Goal: Task Accomplishment & Management: Complete application form

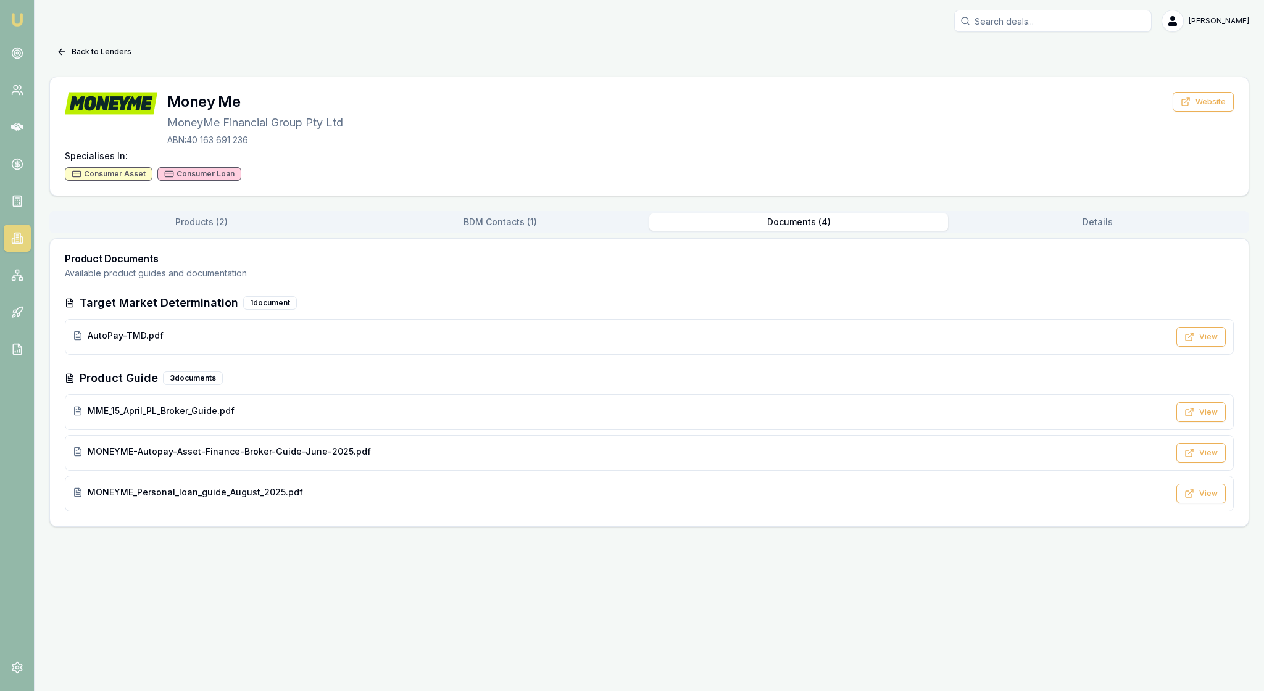
click at [20, 252] on link at bounding box center [17, 238] width 27 height 27
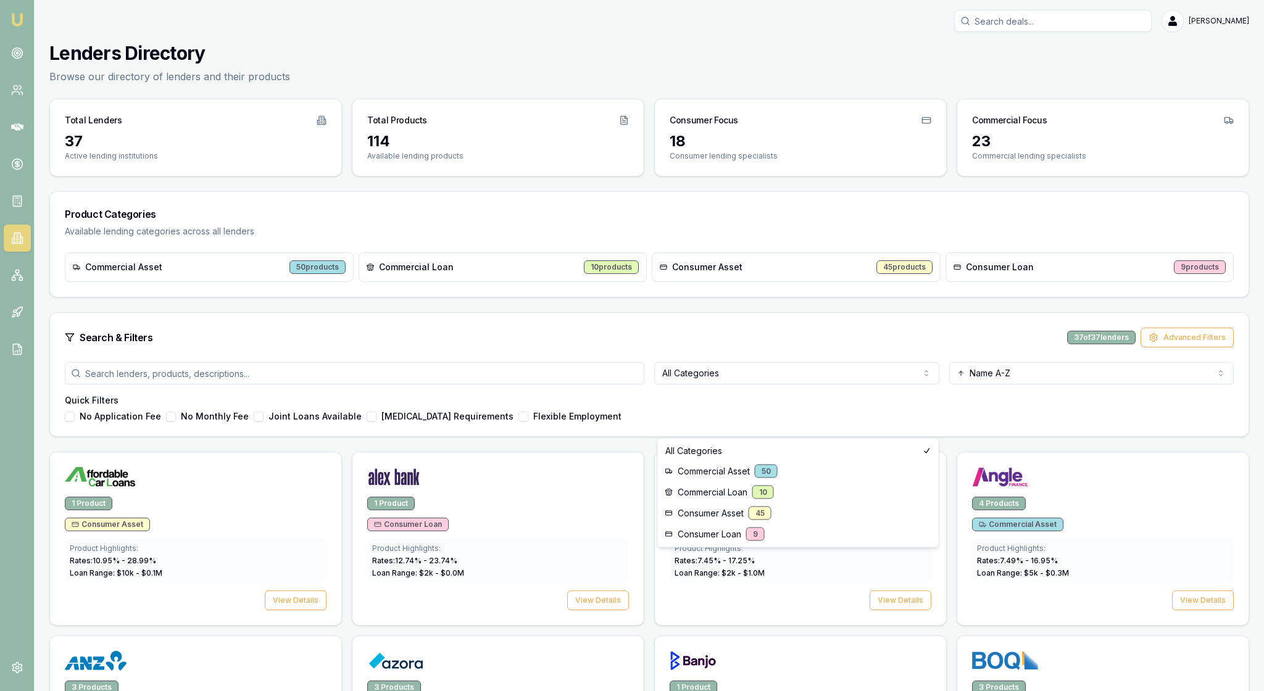
click at [922, 421] on html "Emu Broker [PERSON_NAME] Toggle Menu Lenders Directory Browse our directory of …" at bounding box center [632, 345] width 1264 height 691
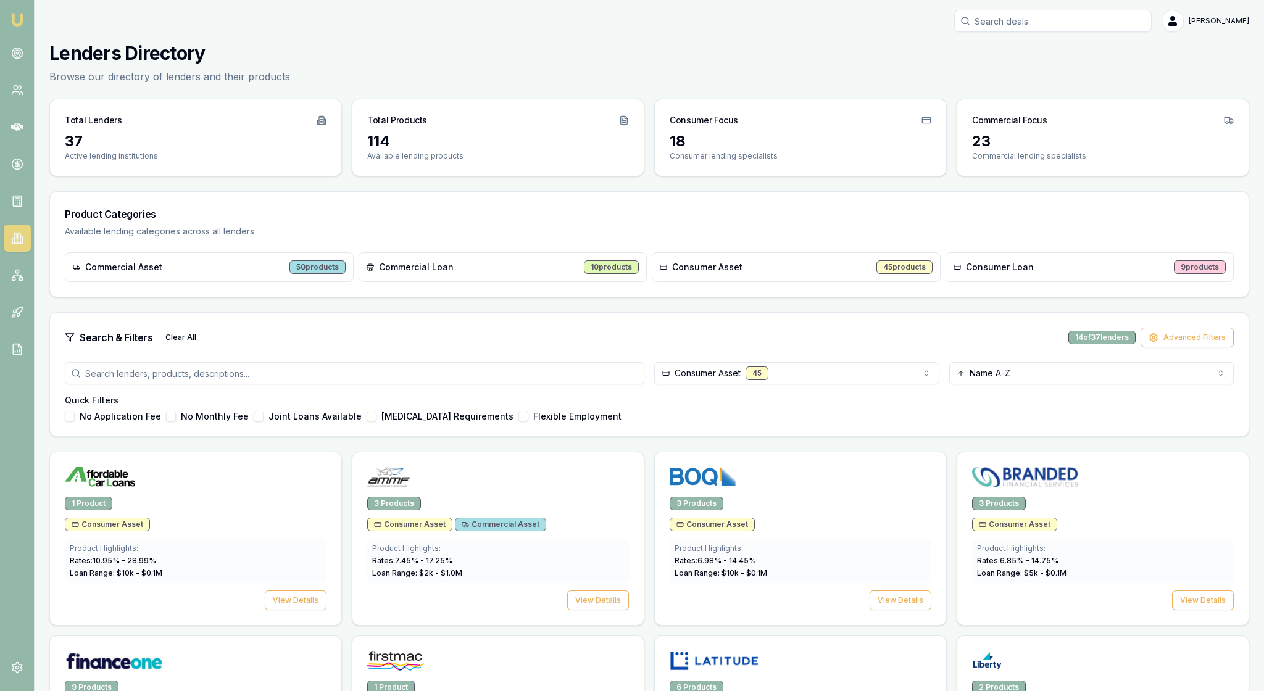
click at [635, 348] on div "Search & Filters Clear All 14 of 37 lenders Advanced Filters" at bounding box center [649, 338] width 1169 height 20
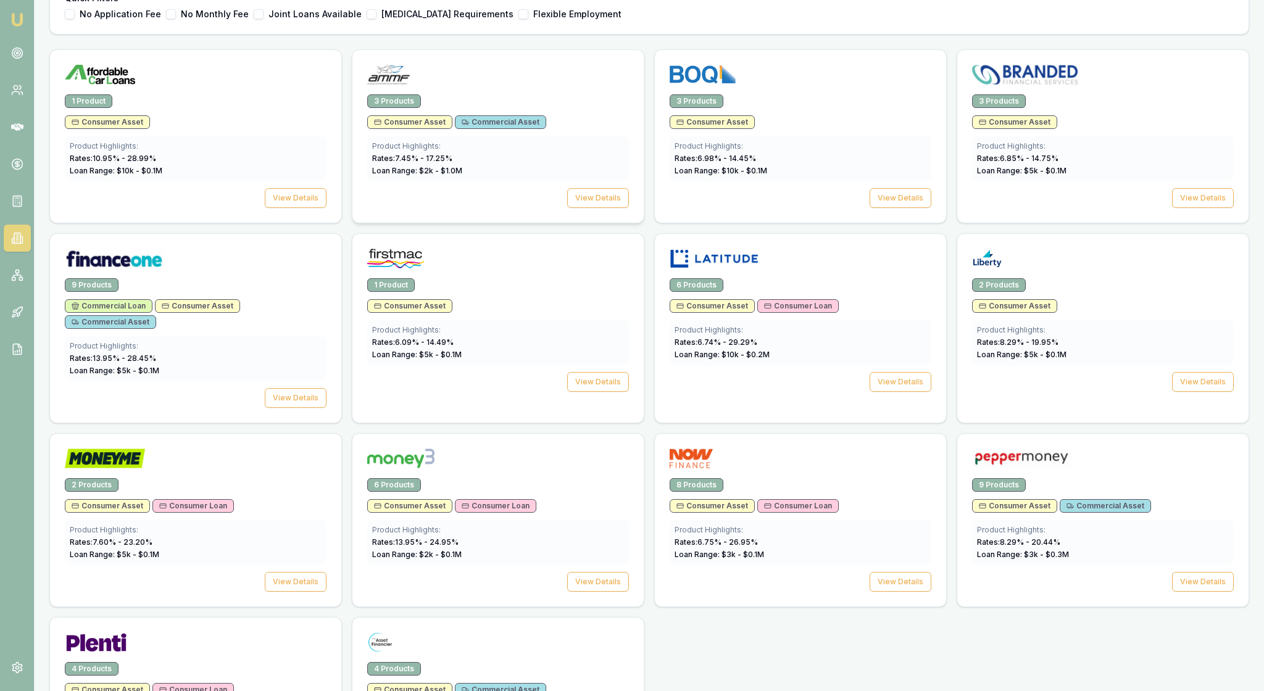
scroll to position [416, 0]
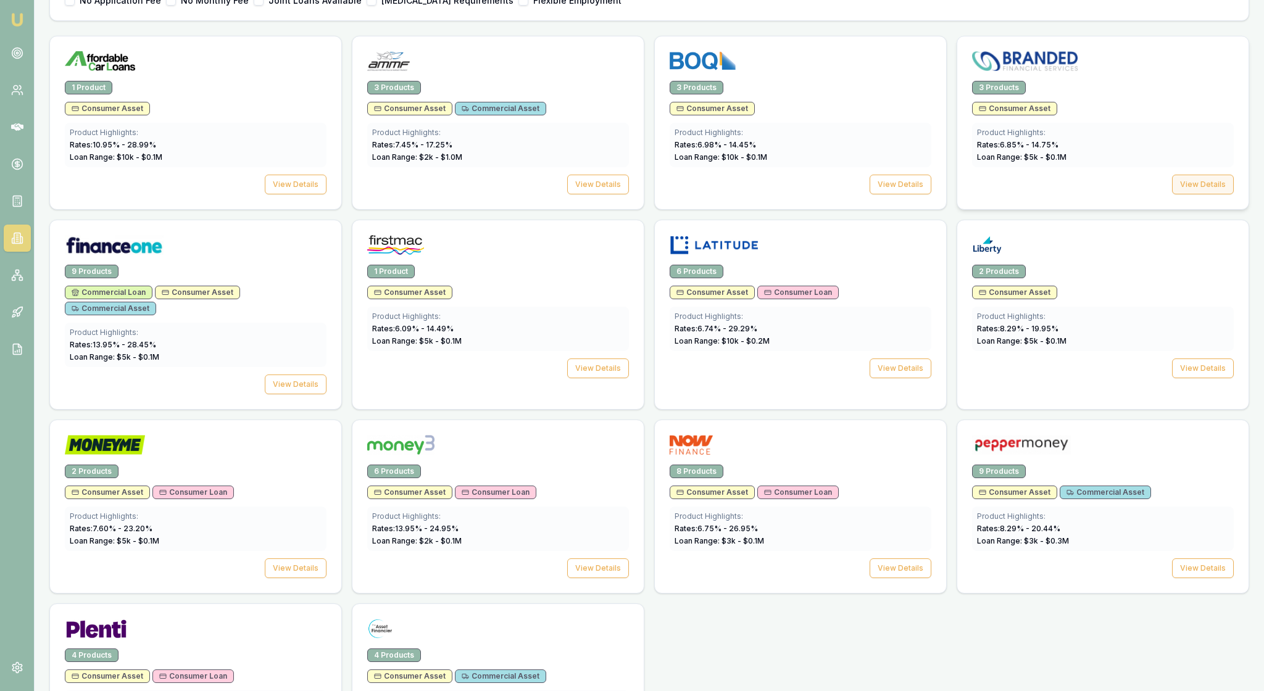
click at [1185, 194] on button "View Details" at bounding box center [1203, 185] width 62 height 20
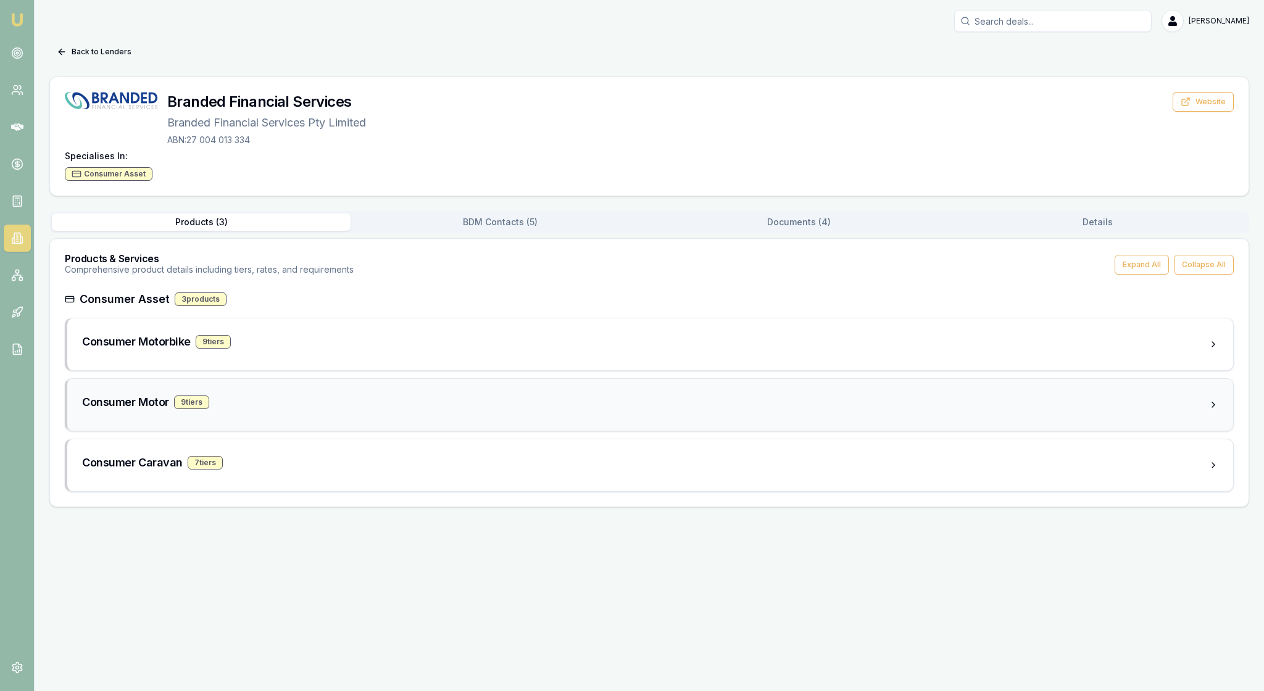
click at [279, 411] on div "Consumer Motor 9 tier s" at bounding box center [645, 402] width 1127 height 17
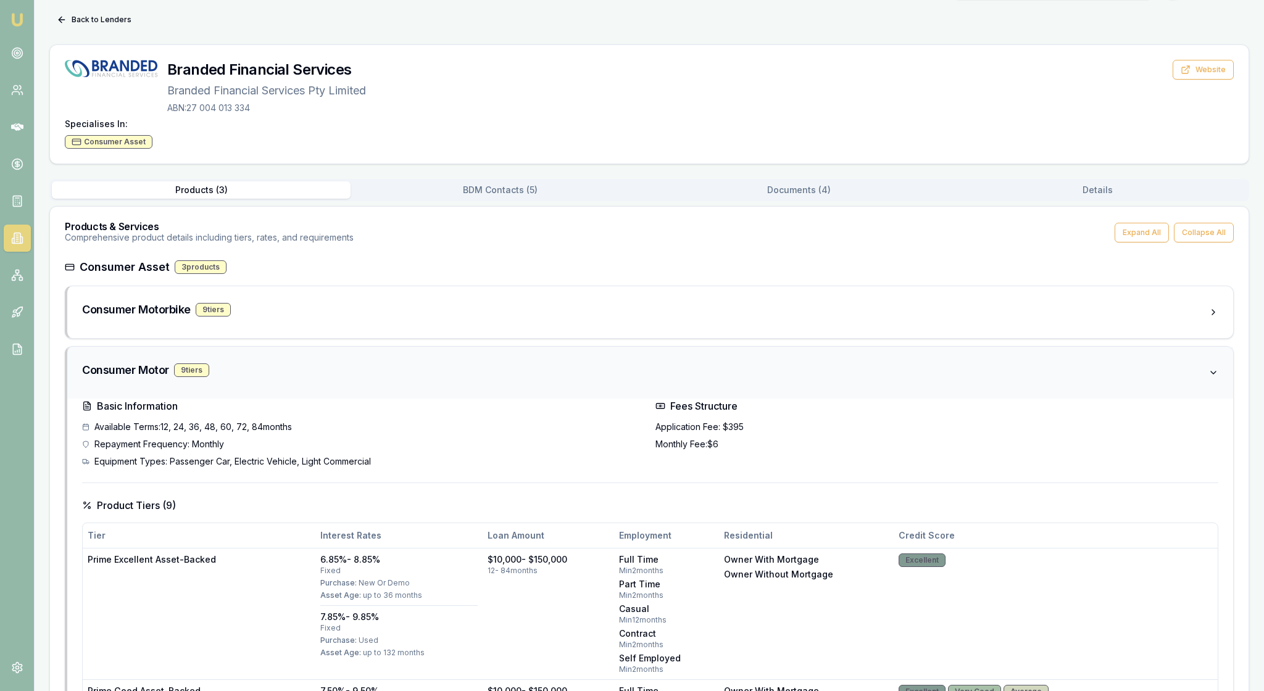
scroll to position [49, 0]
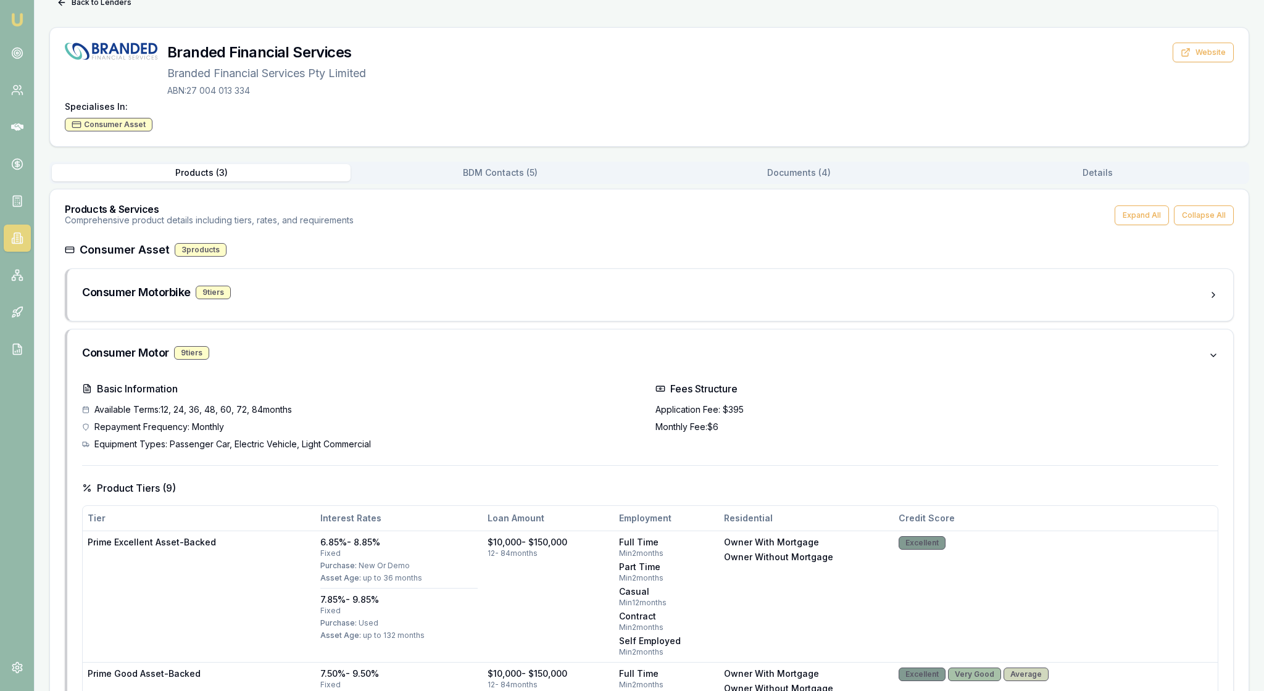
click at [512, 396] on h4 "Basic Information" at bounding box center [364, 388] width 564 height 15
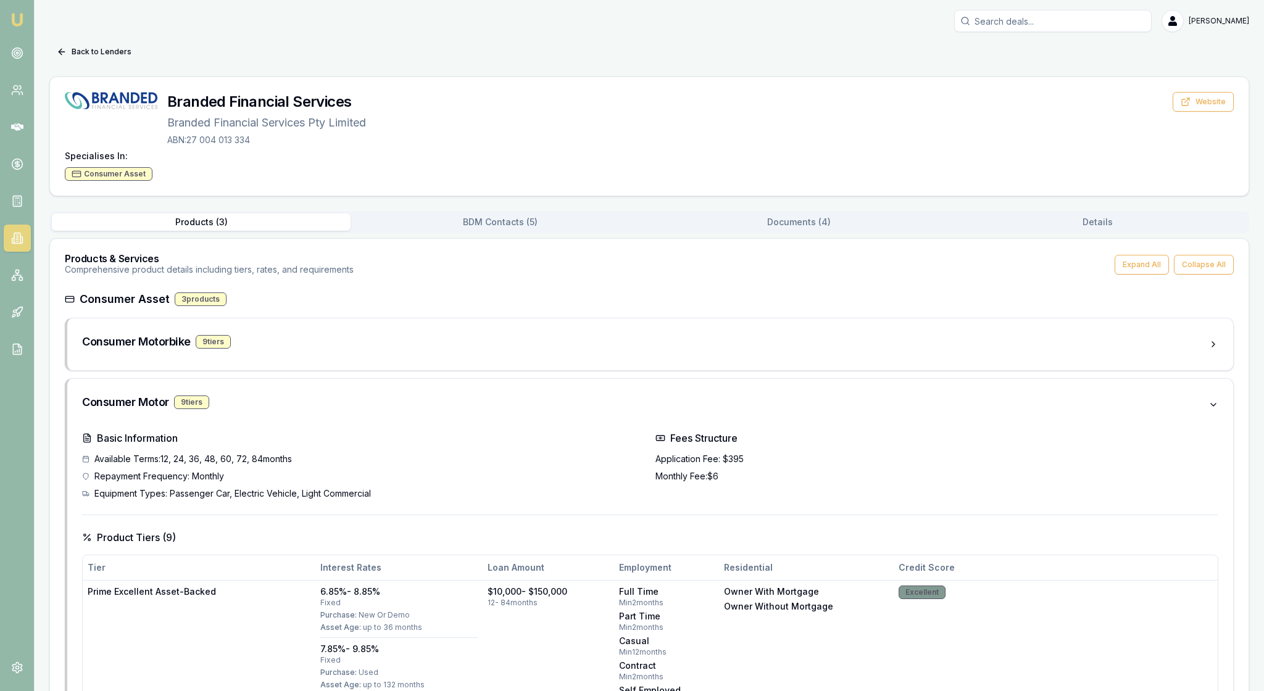
scroll to position [0, 0]
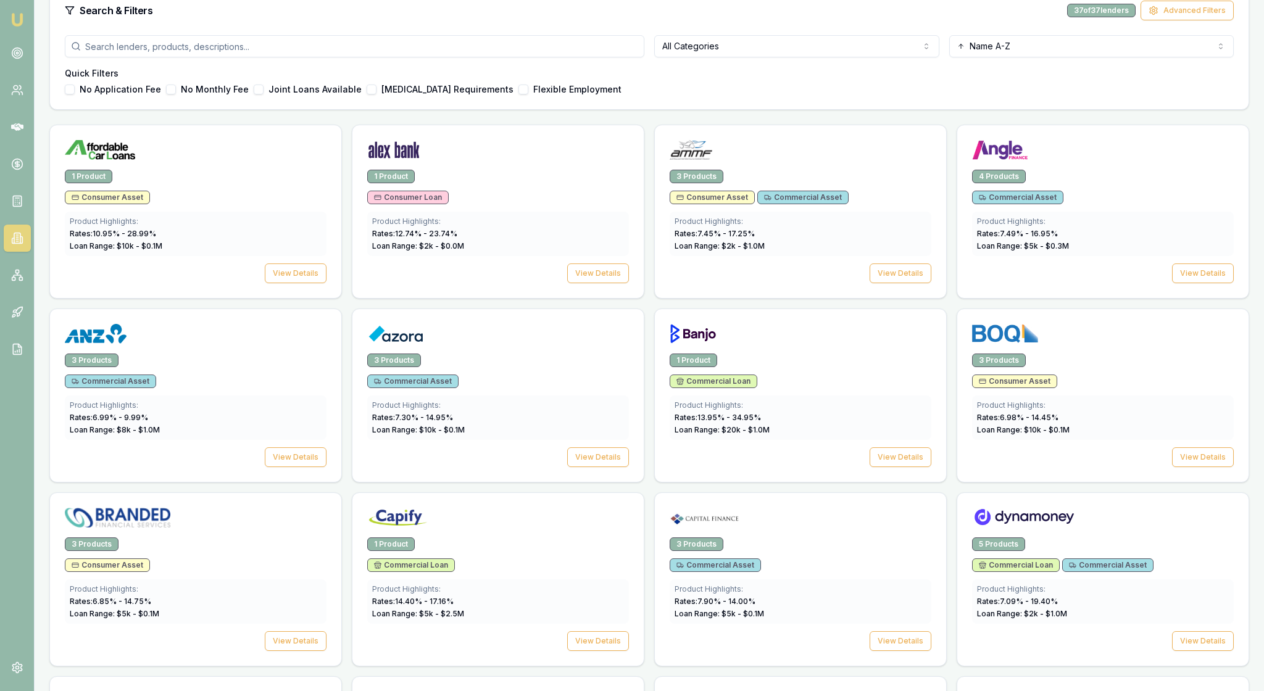
scroll to position [298, 0]
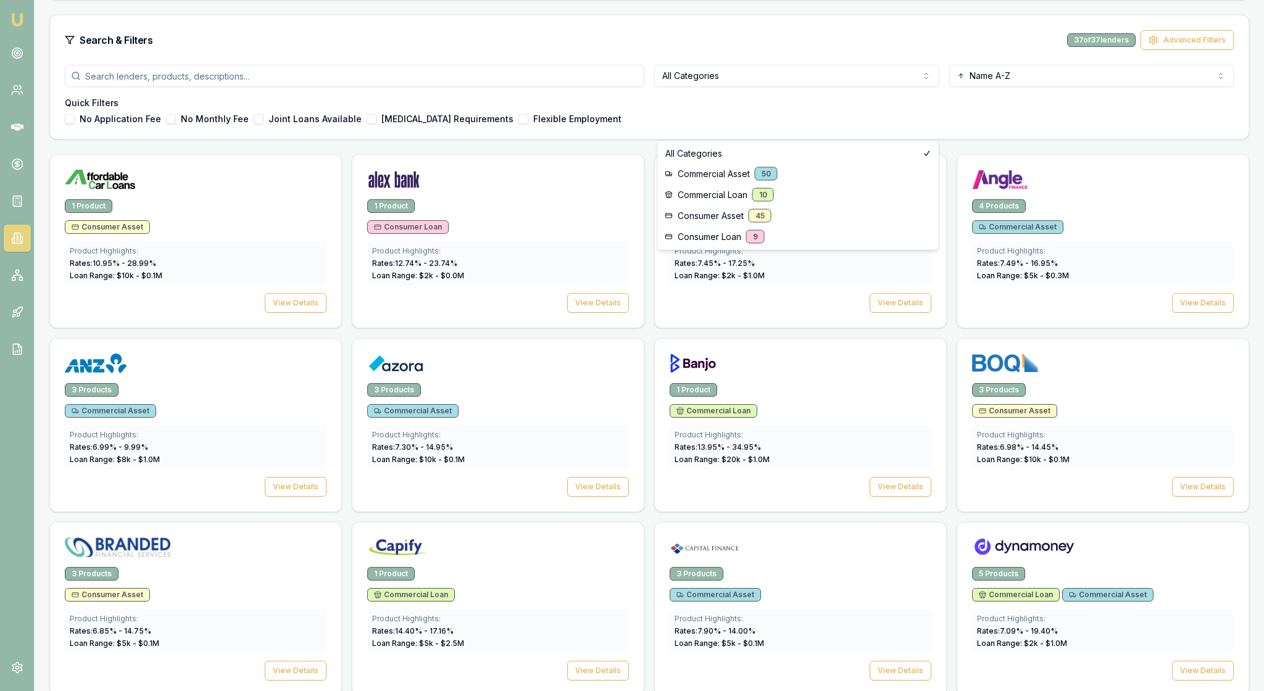
click at [910, 126] on html "Emu Broker [PERSON_NAME] Toggle Menu Lenders Directory Browse our directory of …" at bounding box center [632, 47] width 1264 height 691
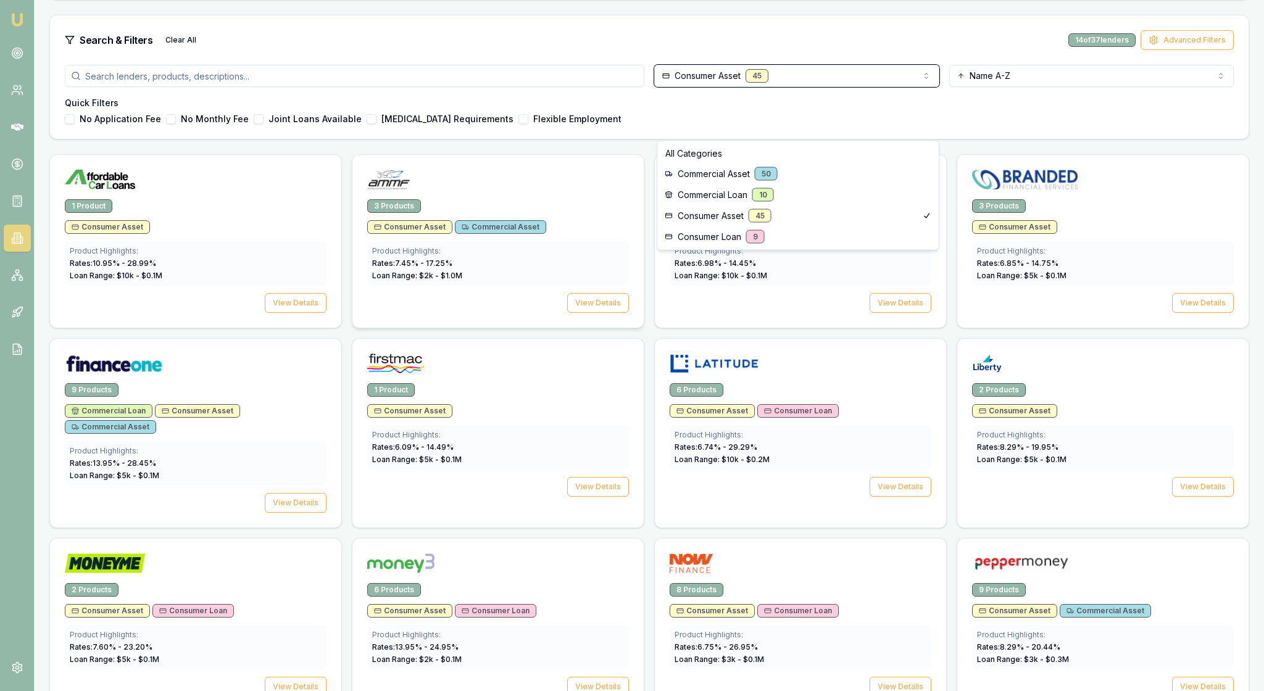
click at [546, 221] on html "Emu Broker [PERSON_NAME] Toggle Menu Lenders Directory Browse our directory of …" at bounding box center [632, 47] width 1264 height 691
click at [558, 146] on html "Emu Broker [PERSON_NAME] Toggle Menu Lenders Directory Browse our directory of …" at bounding box center [632, 47] width 1264 height 691
click at [652, 394] on html "Emu Broker [PERSON_NAME] Toggle Menu Lenders Directory Browse our directory of …" at bounding box center [632, 47] width 1264 height 691
click at [652, 496] on div "1 Product Consumer Asset Product Highlights: Rates: 10.95 % - 28.99 % Loan Rang…" at bounding box center [649, 525] width 1200 height 742
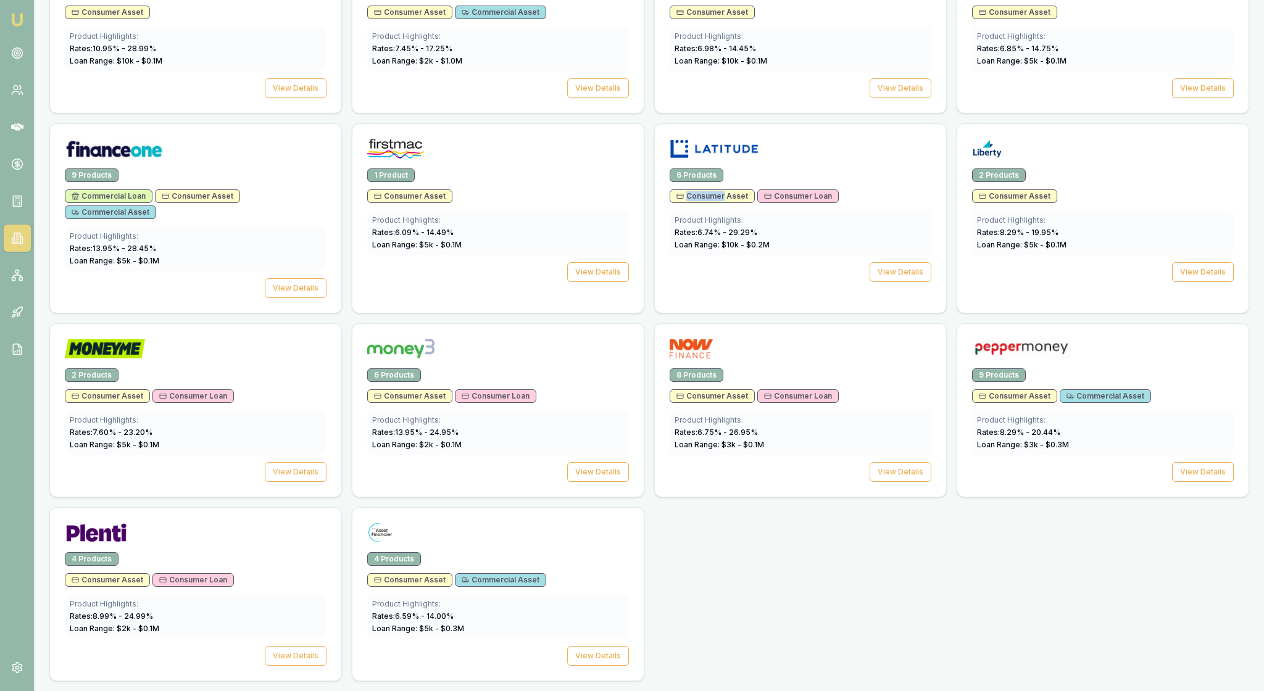
scroll to position [680, 0]
click at [285, 635] on div "4 Products Consumer Asset Consumer Loan Product Highlights: Rates: 8.99 % - 24.…" at bounding box center [195, 616] width 291 height 128
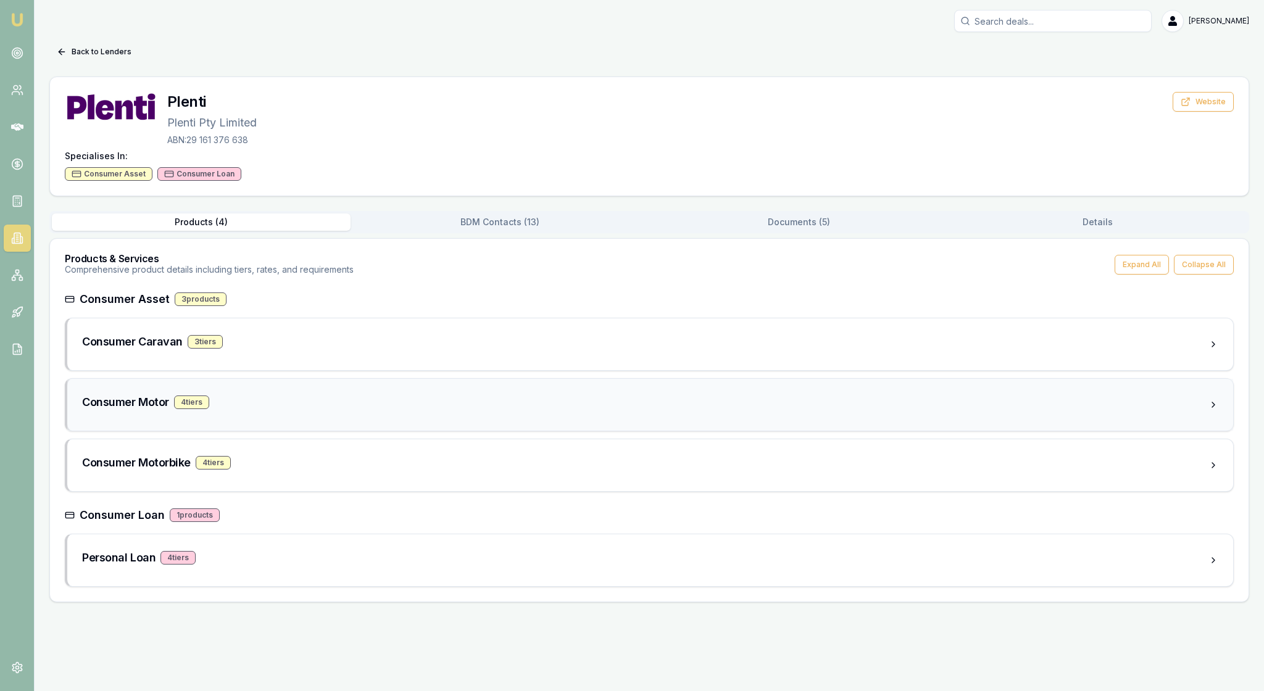
click at [370, 411] on div "Consumer Motor 4 tier s" at bounding box center [645, 402] width 1127 height 17
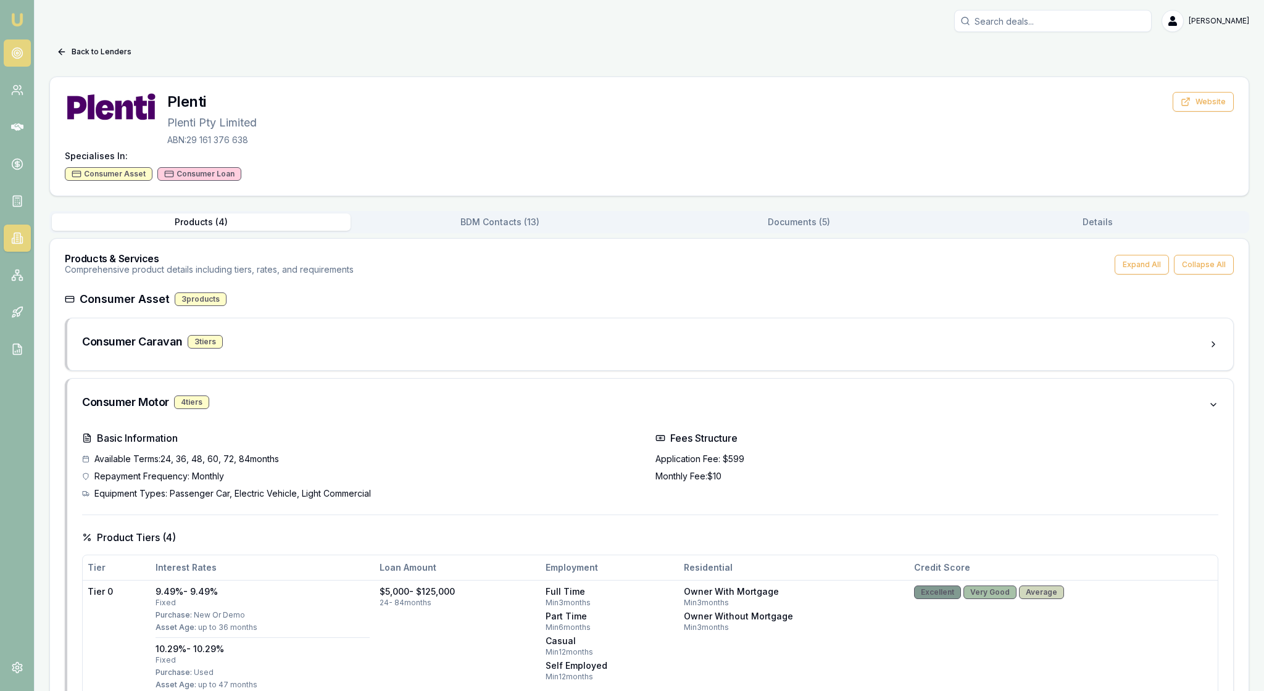
click at [20, 59] on icon at bounding box center [17, 53] width 12 height 12
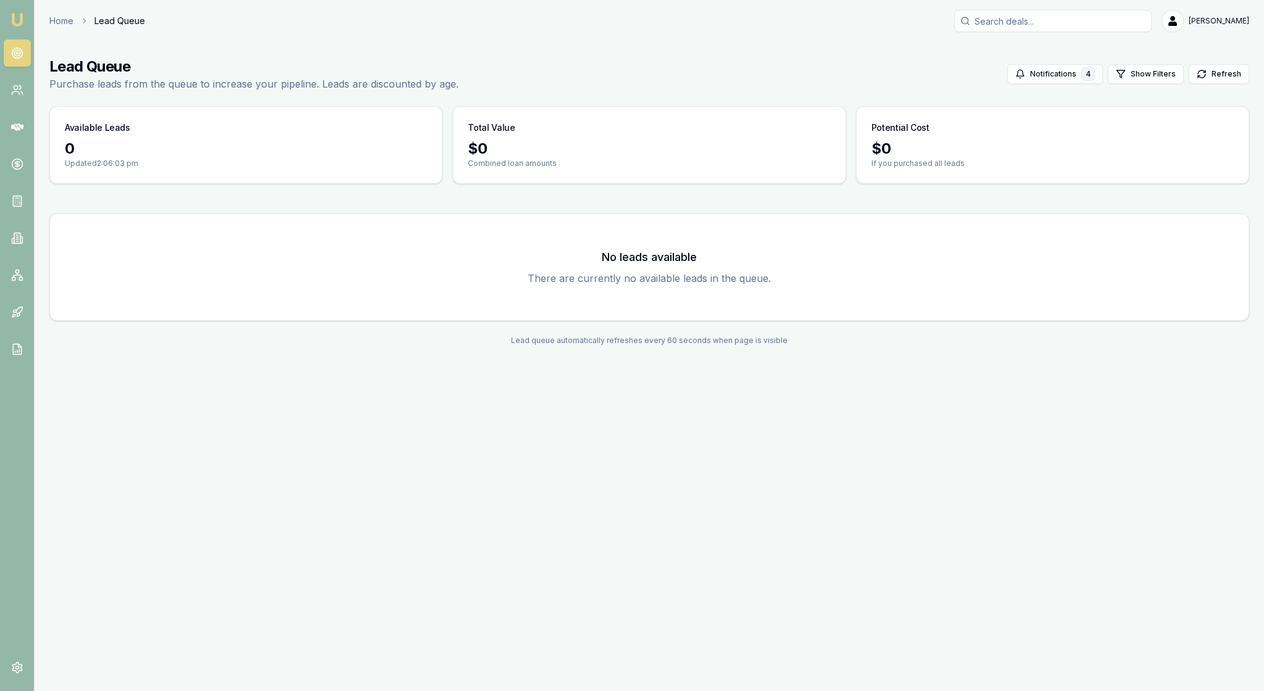
click at [25, 21] on img at bounding box center [17, 19] width 15 height 15
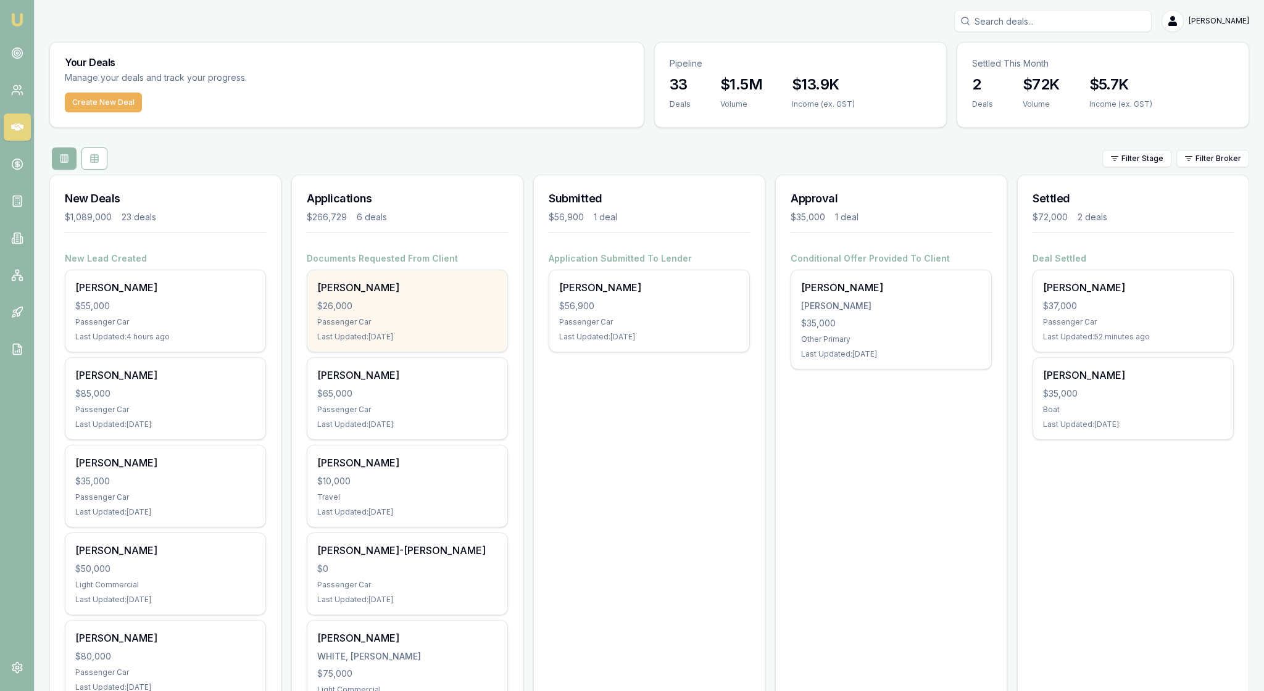
click at [463, 352] on div "[PERSON_NAME] $26,000 Passenger Car Last Updated: [DATE]" at bounding box center [407, 310] width 200 height 81
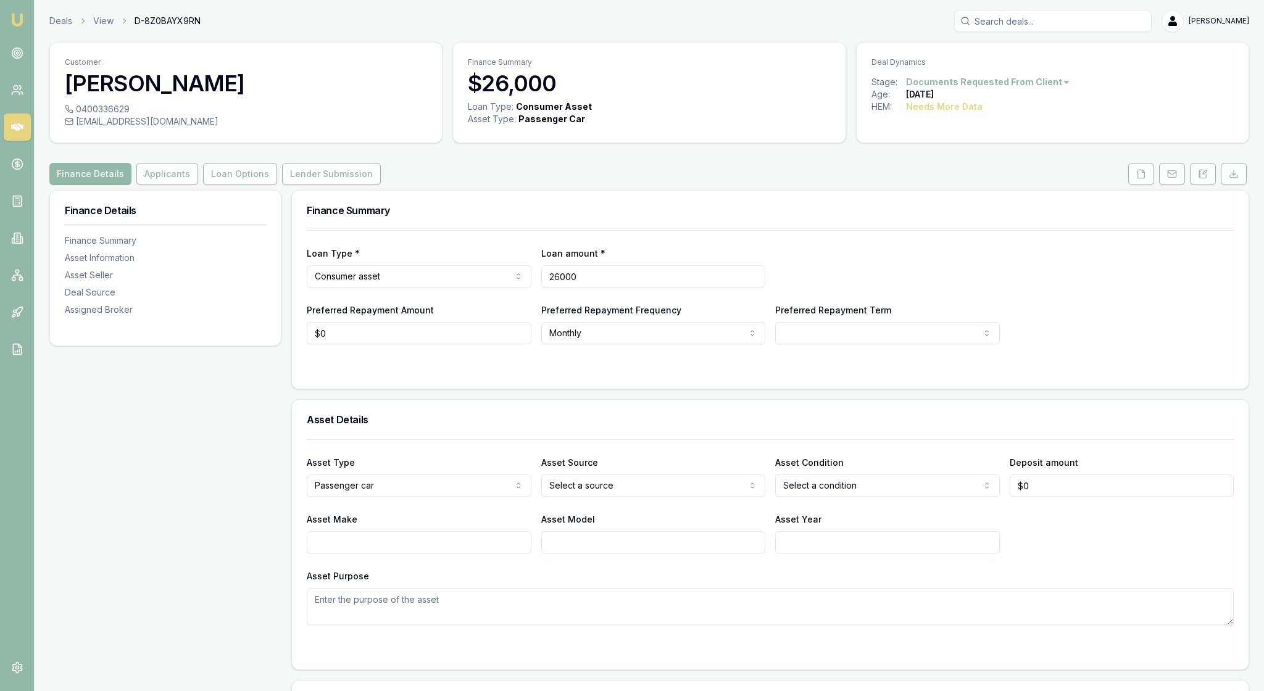
drag, startPoint x: 619, startPoint y: 316, endPoint x: 547, endPoint y: 314, distance: 71.6
click at [547, 288] on input "26000" at bounding box center [653, 276] width 225 height 22
type input "$30,700"
click at [607, 374] on div at bounding box center [770, 369] width 927 height 10
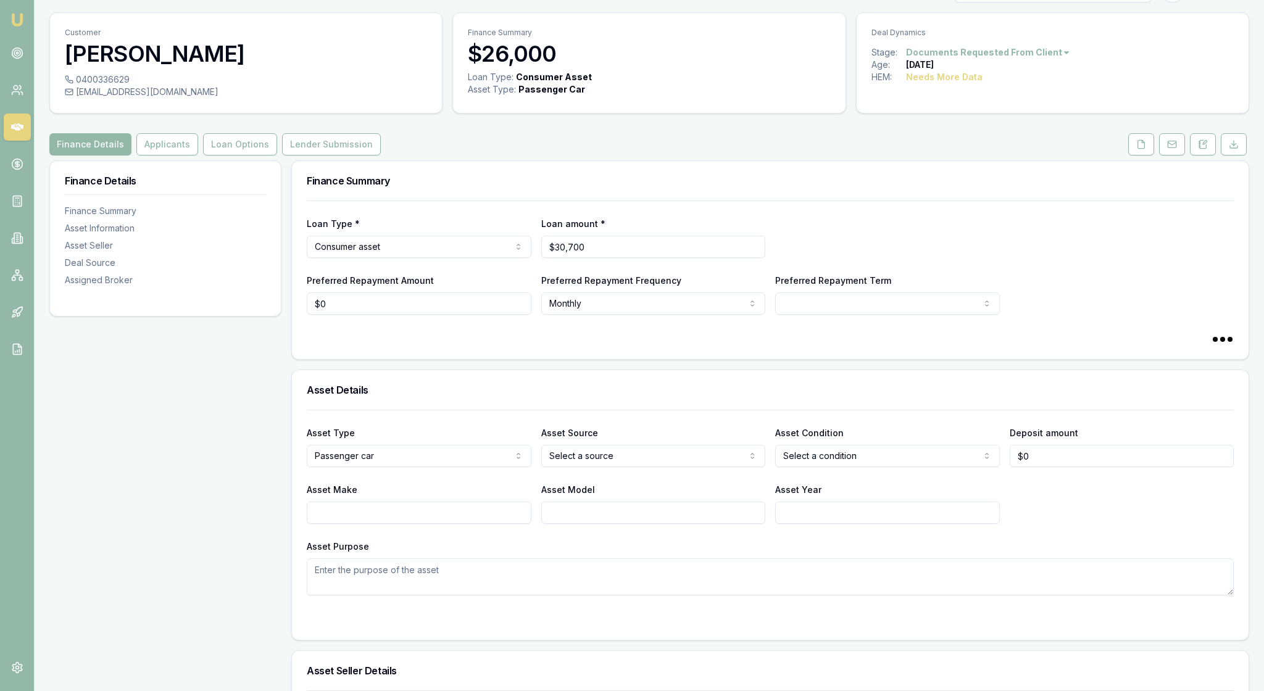
select select "60"
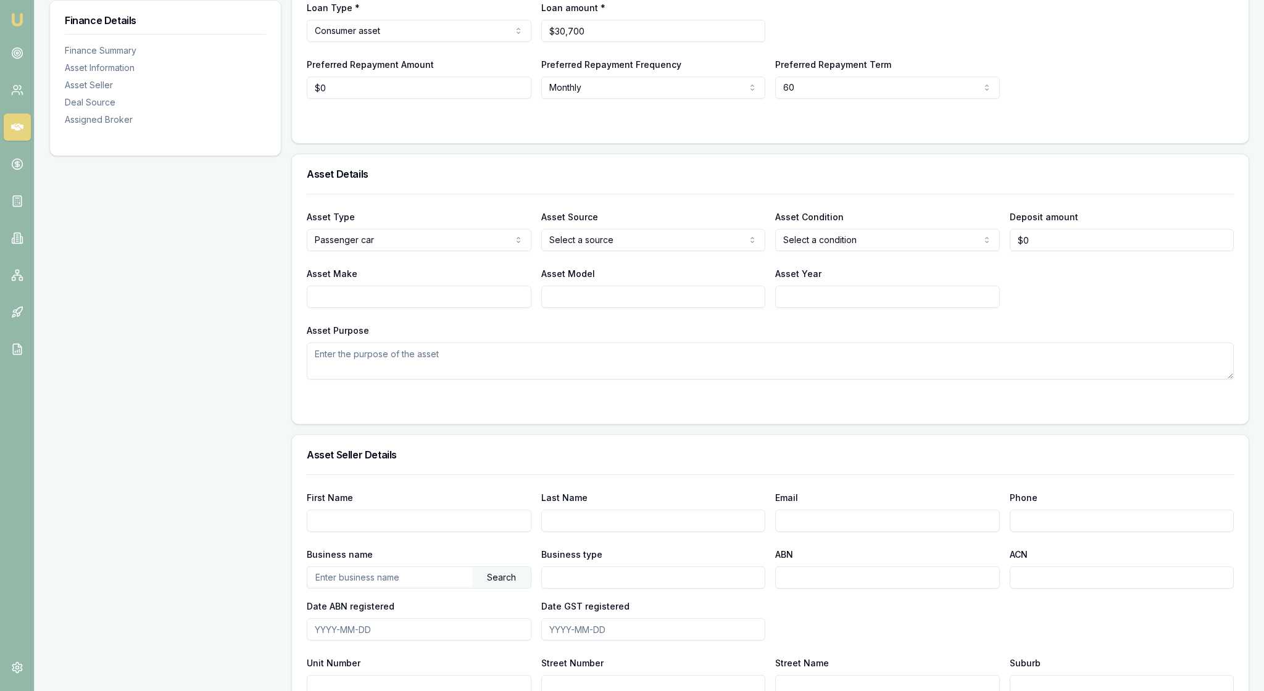
scroll to position [247, 0]
click at [521, 299] on html "Emu Broker Deals View D-8Z0BAYX9RN Rachael Connors Toggle Menu Customer Tracey …" at bounding box center [632, 98] width 1264 height 691
select select "LIGHT_COMMERCIAL"
click at [747, 295] on html "Emu Broker Deals View D-8Z0BAYX9RN Rachael Connors Toggle Menu Customer Tracey …" at bounding box center [632, 98] width 1264 height 691
click at [977, 298] on html "Emu Broker Deals View D-8Z0BAYX9RN Rachael Connors Toggle Menu Customer Tracey …" at bounding box center [632, 98] width 1264 height 691
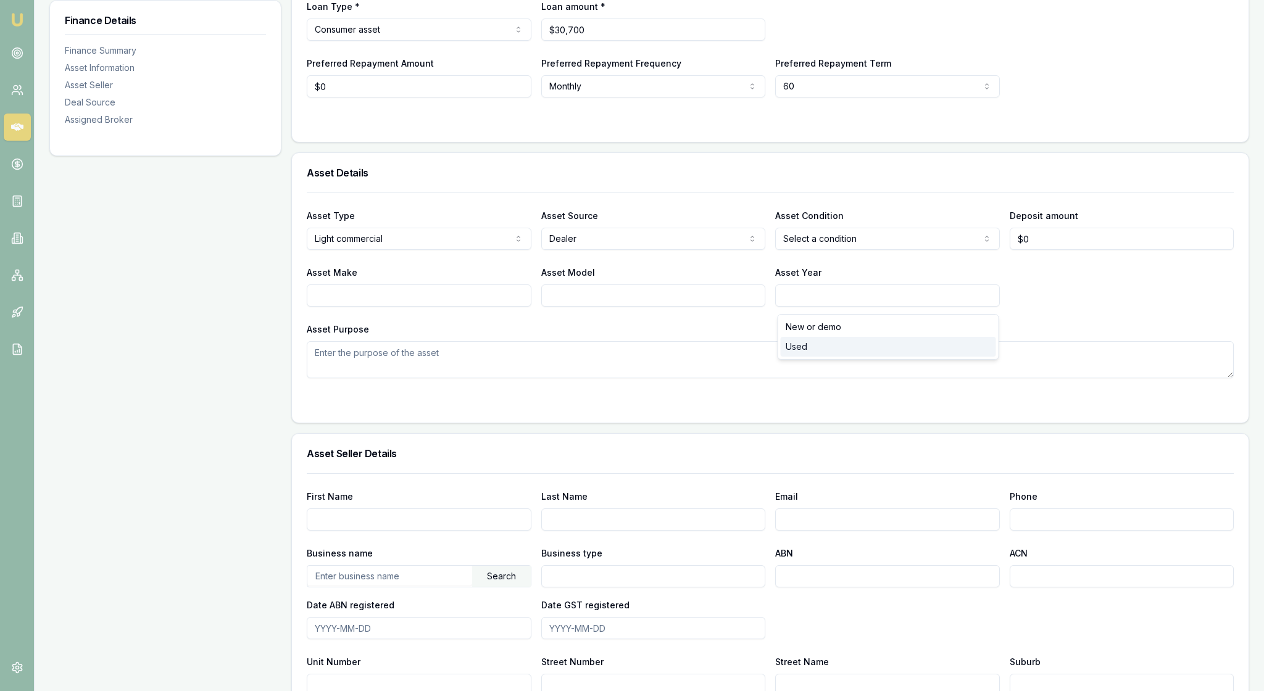
select select "USED"
drag, startPoint x: 1043, startPoint y: 302, endPoint x: 1012, endPoint y: 300, distance: 31.0
click at [1012, 250] on input "0" at bounding box center [1122, 239] width 225 height 22
type input "$500"
click at [1017, 378] on div "Asset Type Light commercial Passenger car Electric vehicle Light commercial Car…" at bounding box center [770, 286] width 927 height 186
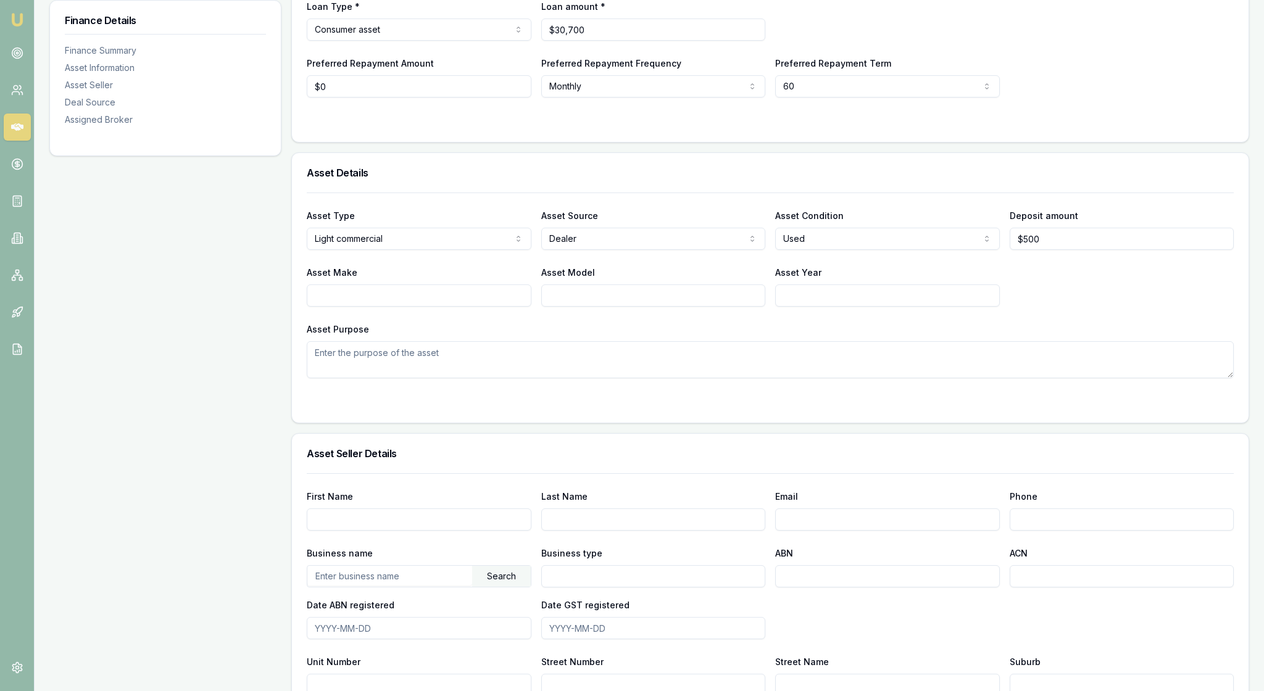
click at [428, 307] on input "Asset Make" at bounding box center [419, 296] width 225 height 22
type input "Holden"
click at [581, 307] on input "Asset Model" at bounding box center [653, 296] width 225 height 22
type input "Colorado"
drag, startPoint x: 588, startPoint y: 447, endPoint x: 807, endPoint y: 362, distance: 235.7
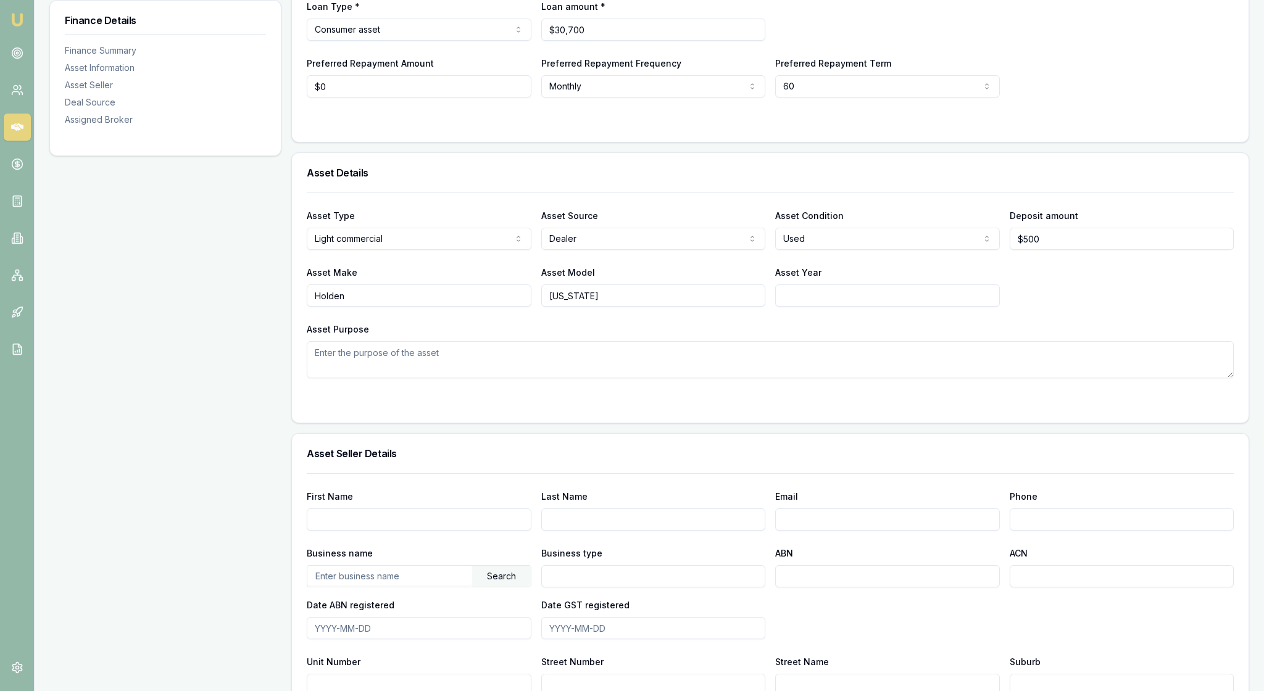
click at [807, 307] on input "Asset Year" at bounding box center [887, 296] width 225 height 22
type input "2019"
click at [602, 378] on div "Asset Purpose" at bounding box center [770, 350] width 927 height 57
click at [354, 378] on textarea "Asset Purpose" at bounding box center [770, 359] width 927 height 37
type textarea "To get to work and run around in"
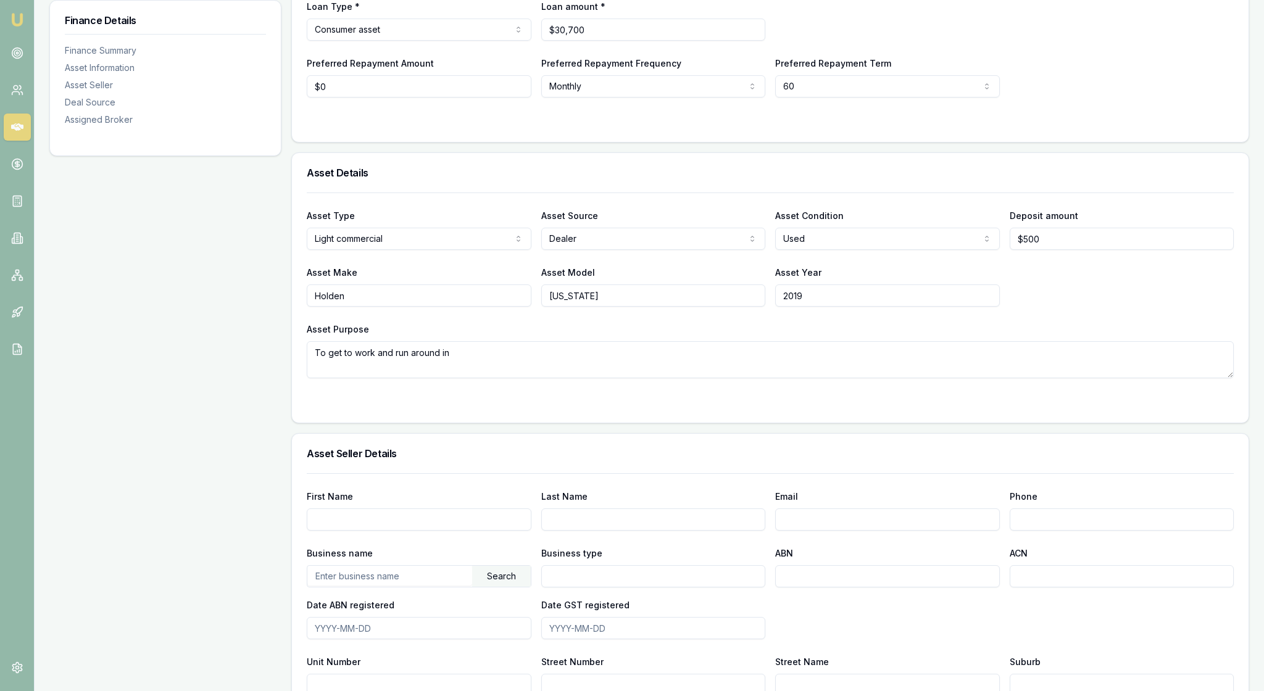
click at [399, 408] on form "Asset Type Light commercial Passenger car Electric vehicle Light commercial Car…" at bounding box center [770, 300] width 927 height 215
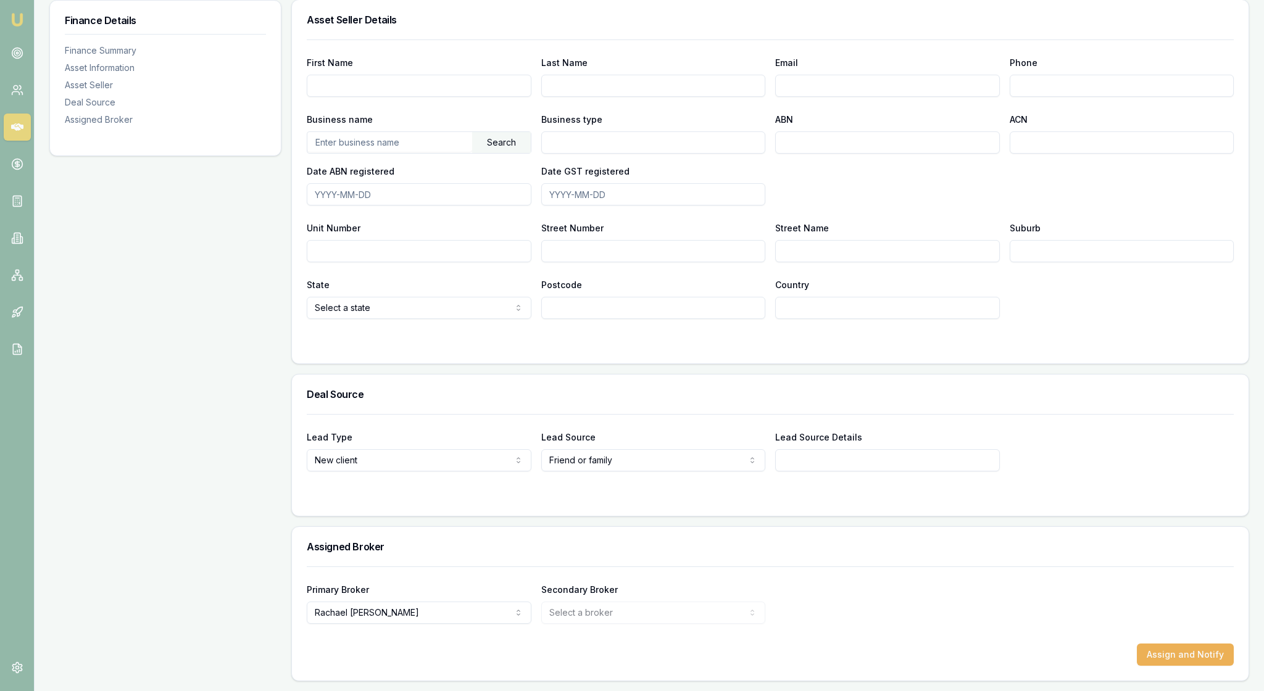
scroll to position [849, 0]
click at [1183, 649] on button "Assign and Notify" at bounding box center [1185, 655] width 97 height 22
click at [154, 300] on div "Finance Details Finance Summary Asset Information Asset Seller Deal Source Assi…" at bounding box center [165, 95] width 232 height 1172
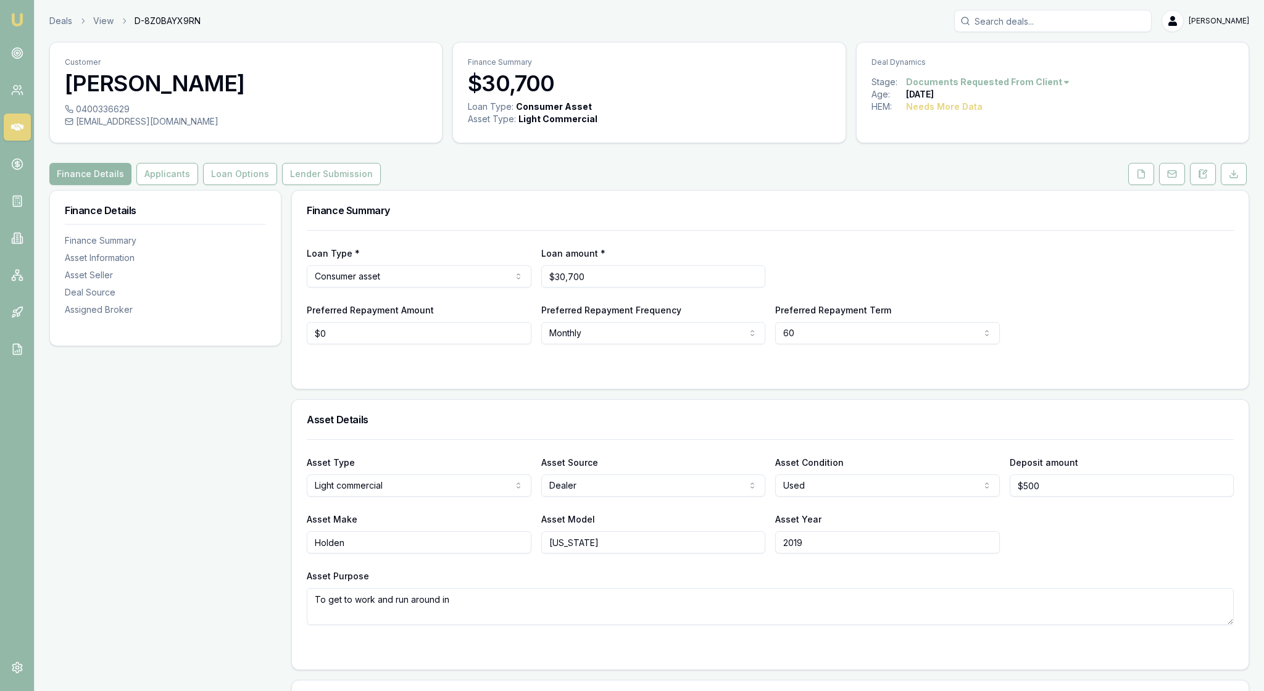
scroll to position [0, 0]
click at [188, 185] on button "Applicants" at bounding box center [167, 174] width 62 height 22
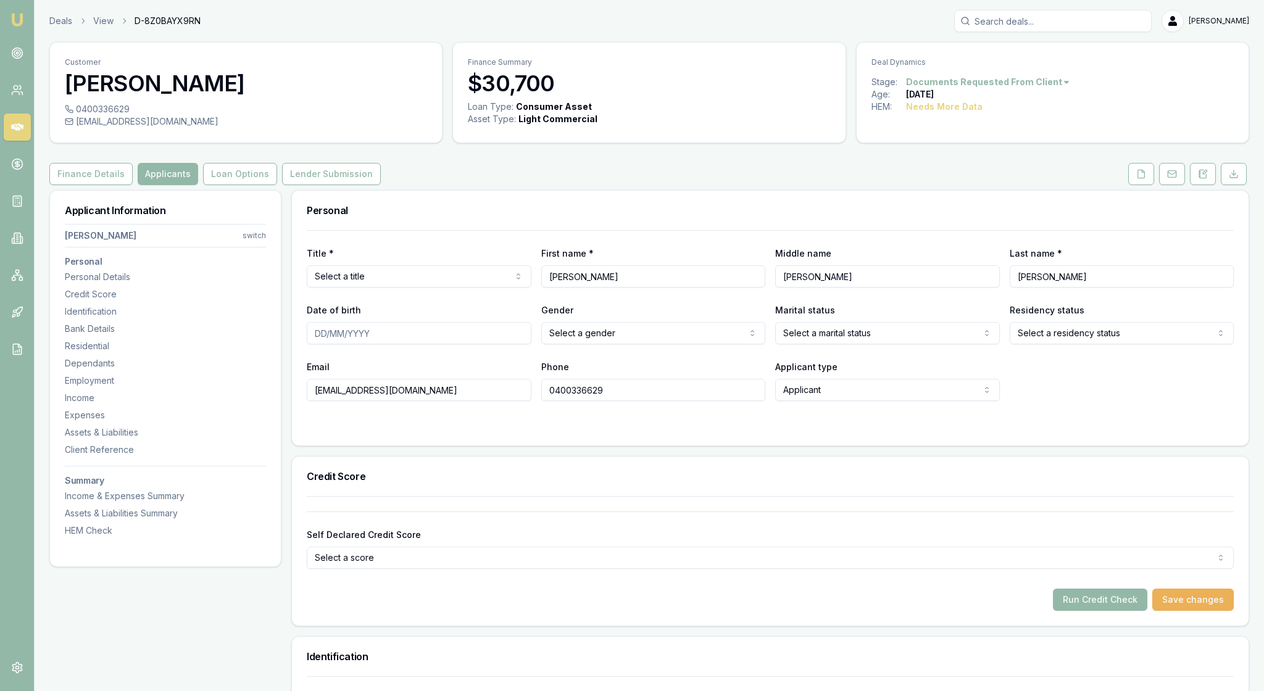
click at [516, 309] on html "Emu Broker Deals View D-8Z0BAYX9RN Rachael Connors Toggle Menu Customer Tracey …" at bounding box center [632, 345] width 1264 height 691
select select "Mrs"
click at [504, 230] on div "Personal" at bounding box center [770, 211] width 957 height 40
click at [1136, 179] on icon at bounding box center [1141, 174] width 10 height 10
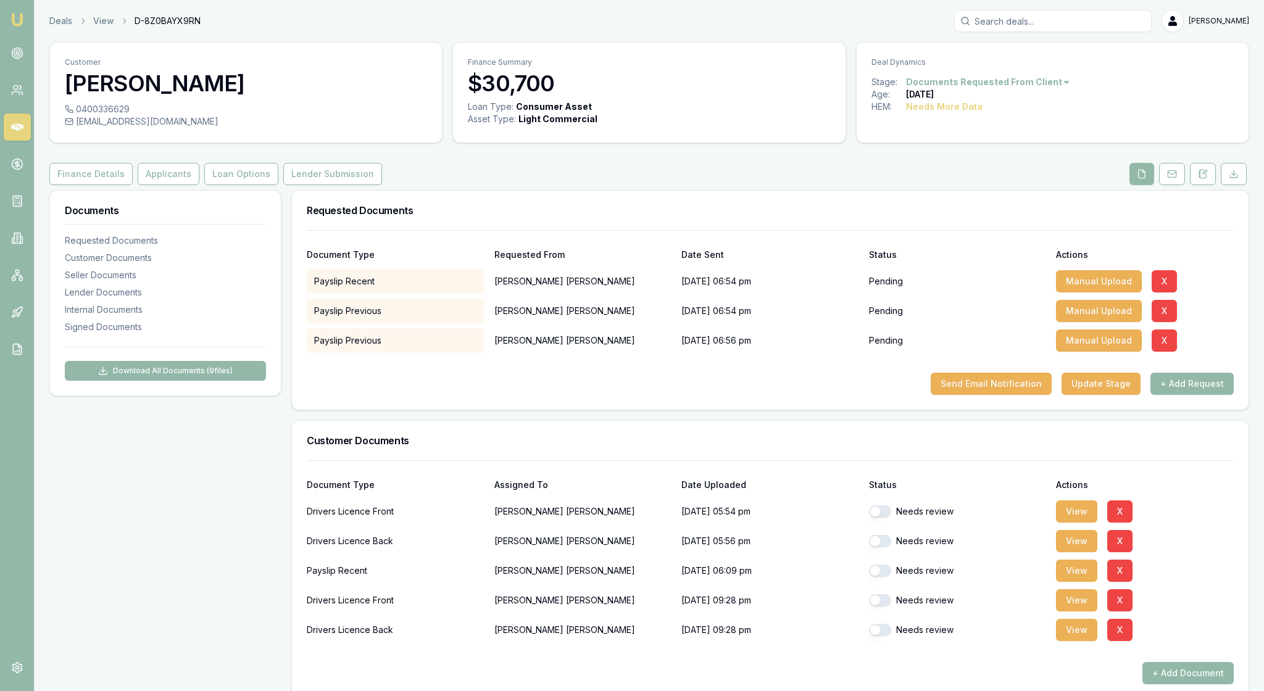
click at [1023, 230] on div "Requested Documents" at bounding box center [770, 211] width 957 height 40
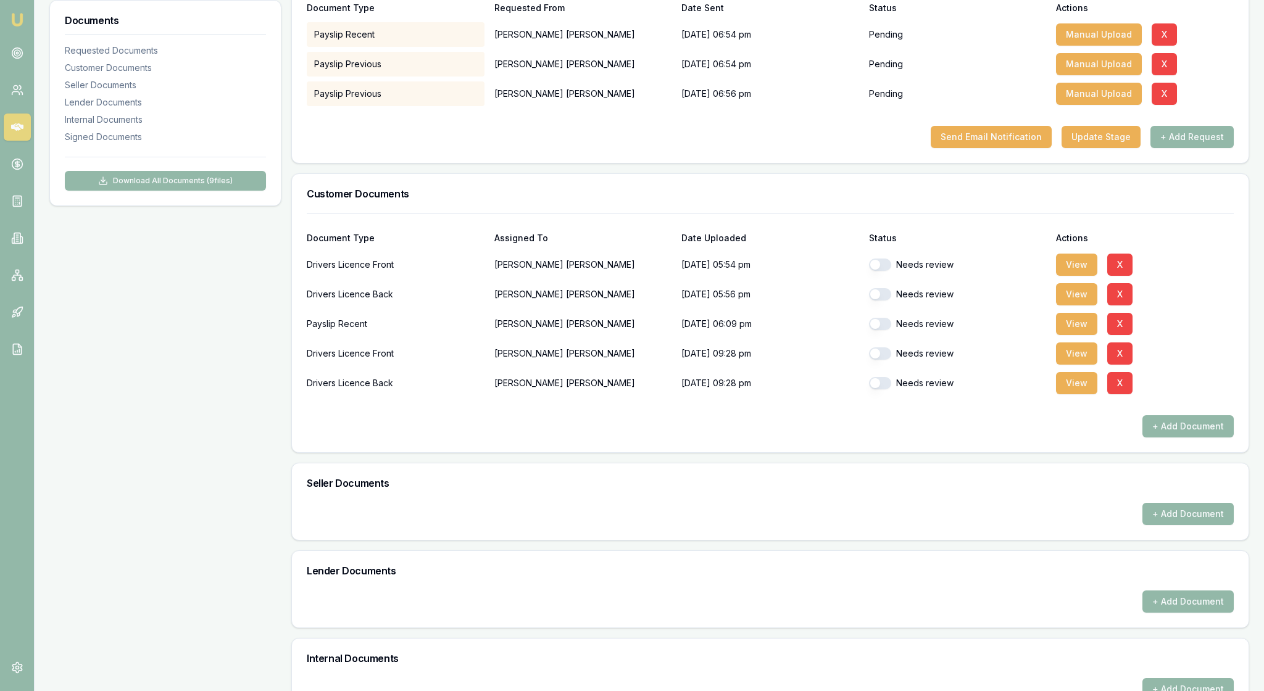
scroll to position [246, 0]
click at [731, 165] on div "Requested Documents Document Type Requested From Date Sent Status Actions Paysl…" at bounding box center [770, 54] width 958 height 220
click at [984, 215] on div "Customer Documents" at bounding box center [770, 195] width 957 height 40
click at [1077, 277] on button "View" at bounding box center [1076, 266] width 41 height 22
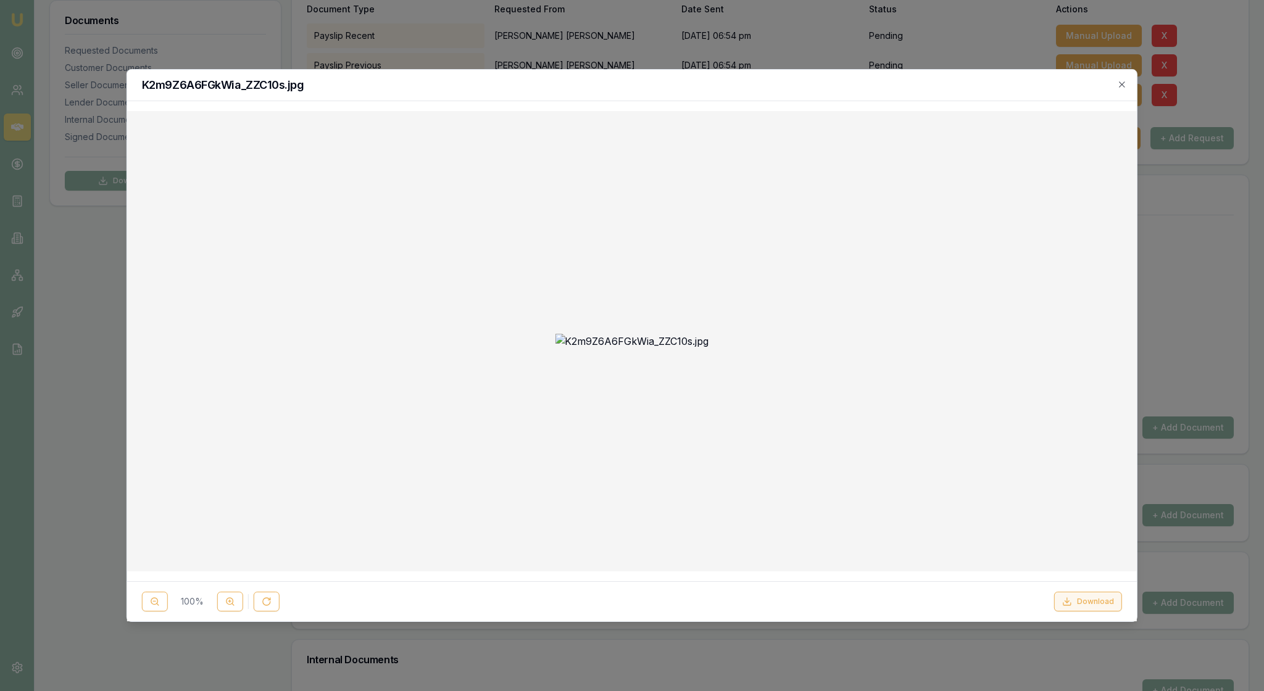
click at [1073, 592] on button "Download" at bounding box center [1088, 602] width 68 height 20
click at [1123, 81] on icon "button" at bounding box center [1122, 85] width 10 height 10
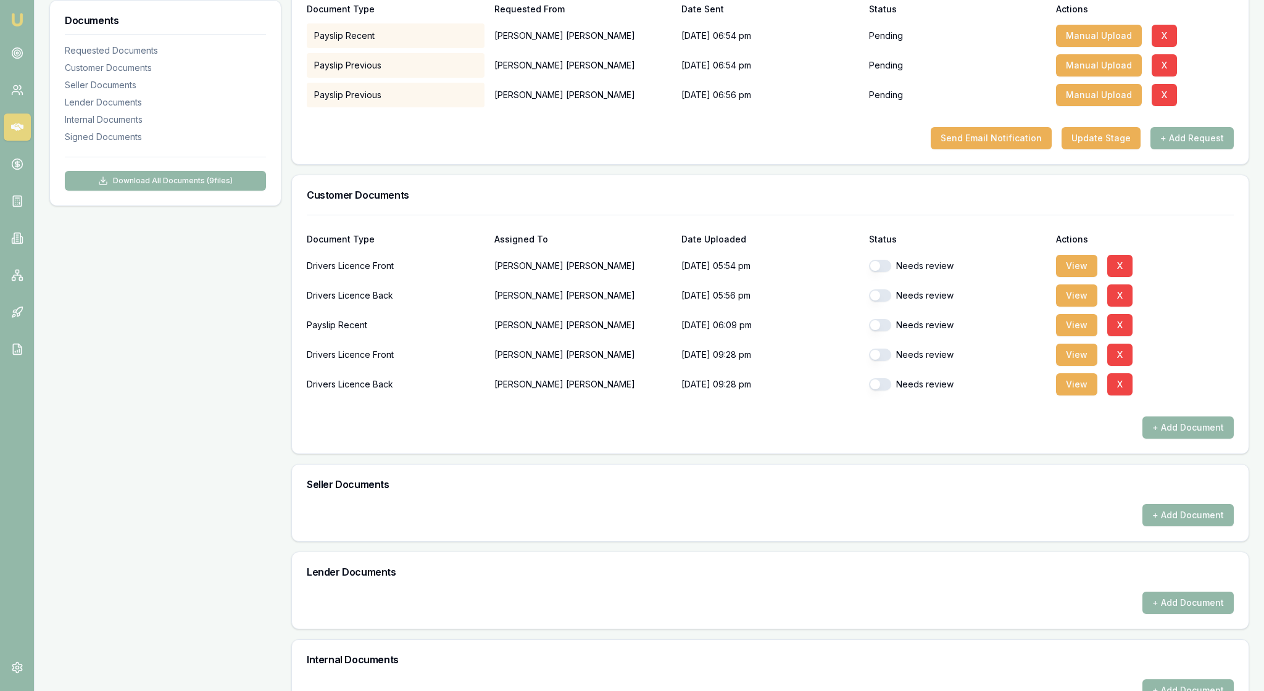
click at [886, 272] on button "button" at bounding box center [880, 266] width 22 height 12
click at [1081, 307] on button "View" at bounding box center [1076, 296] width 41 height 22
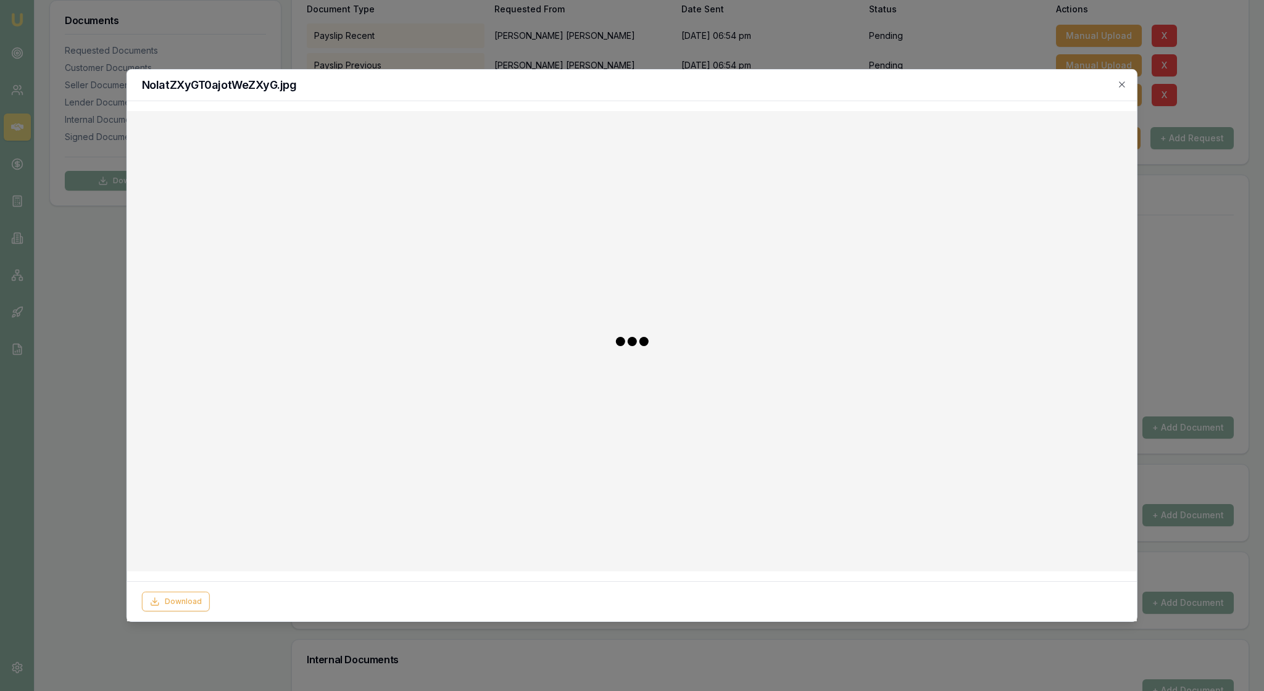
checkbox input "false"
checkbox input "true"
click at [1081, 595] on button "Download" at bounding box center [1088, 602] width 68 height 20
click at [839, 374] on div at bounding box center [632, 341] width 990 height 441
click at [1119, 84] on icon "button" at bounding box center [1122, 85] width 10 height 10
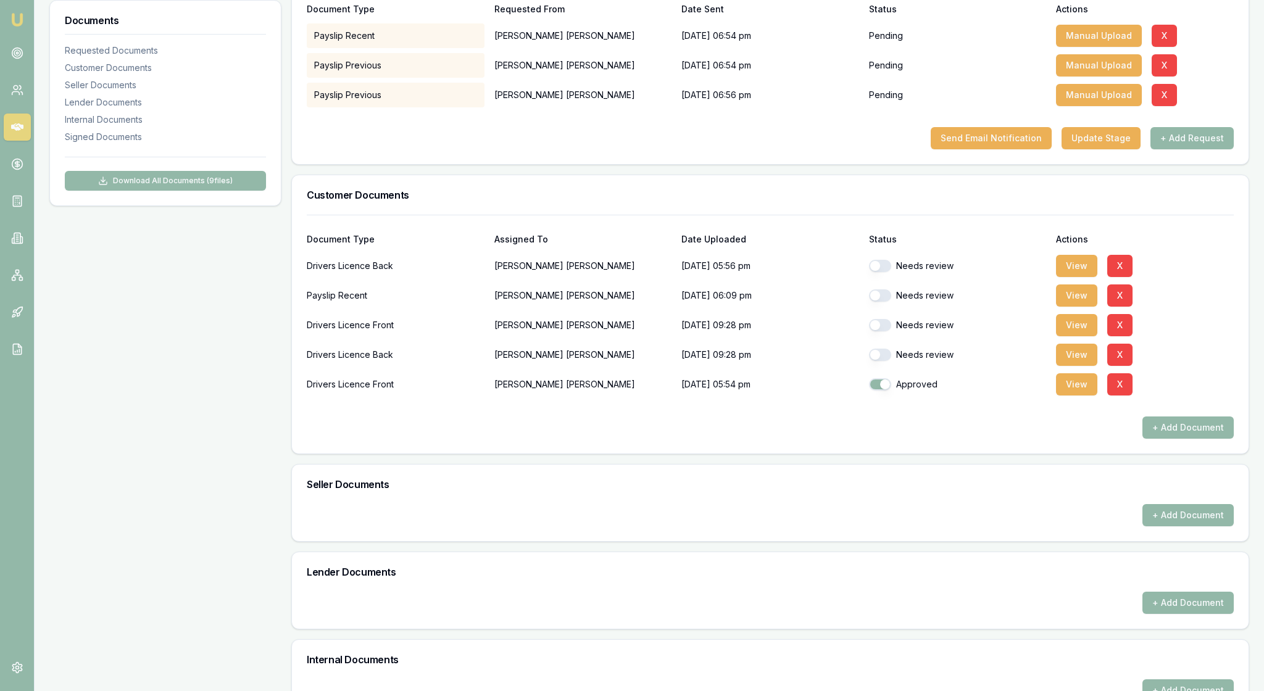
click at [884, 272] on button "button" at bounding box center [880, 266] width 22 height 12
click at [1077, 307] on button "View" at bounding box center [1076, 296] width 41 height 22
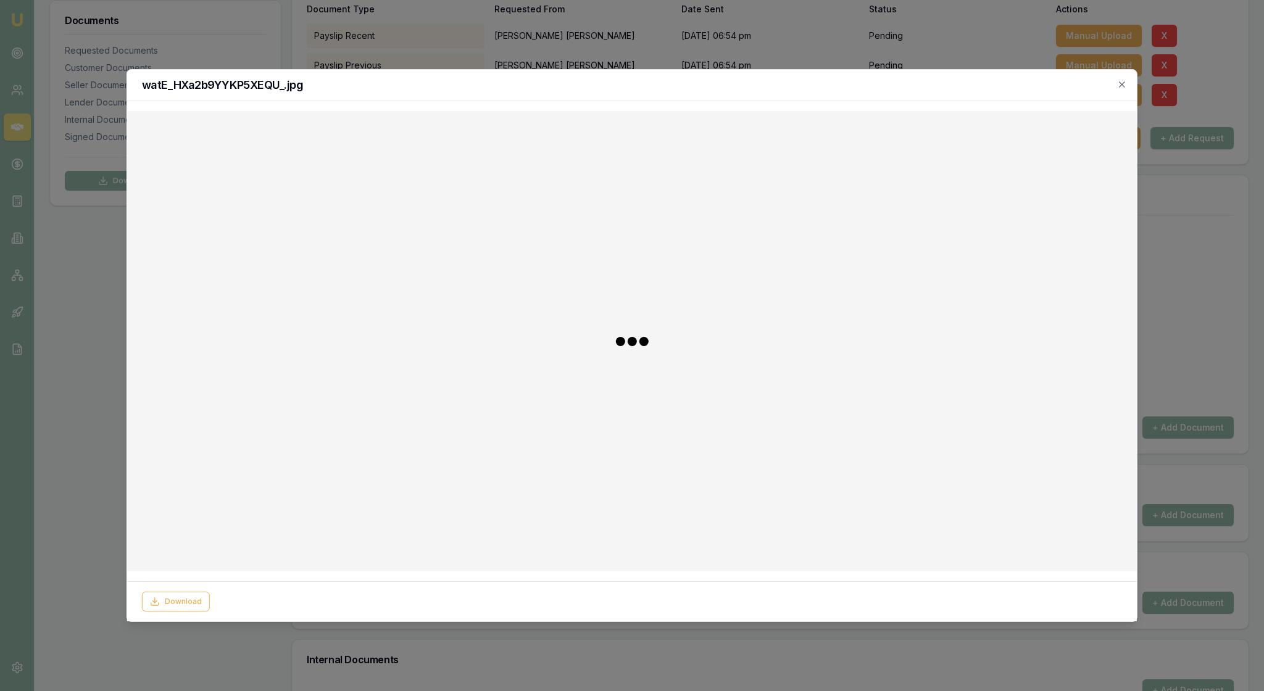
checkbox input "false"
checkbox input "true"
click at [1077, 593] on button "Download" at bounding box center [1088, 602] width 68 height 20
click at [1122, 86] on icon "button" at bounding box center [1122, 85] width 10 height 10
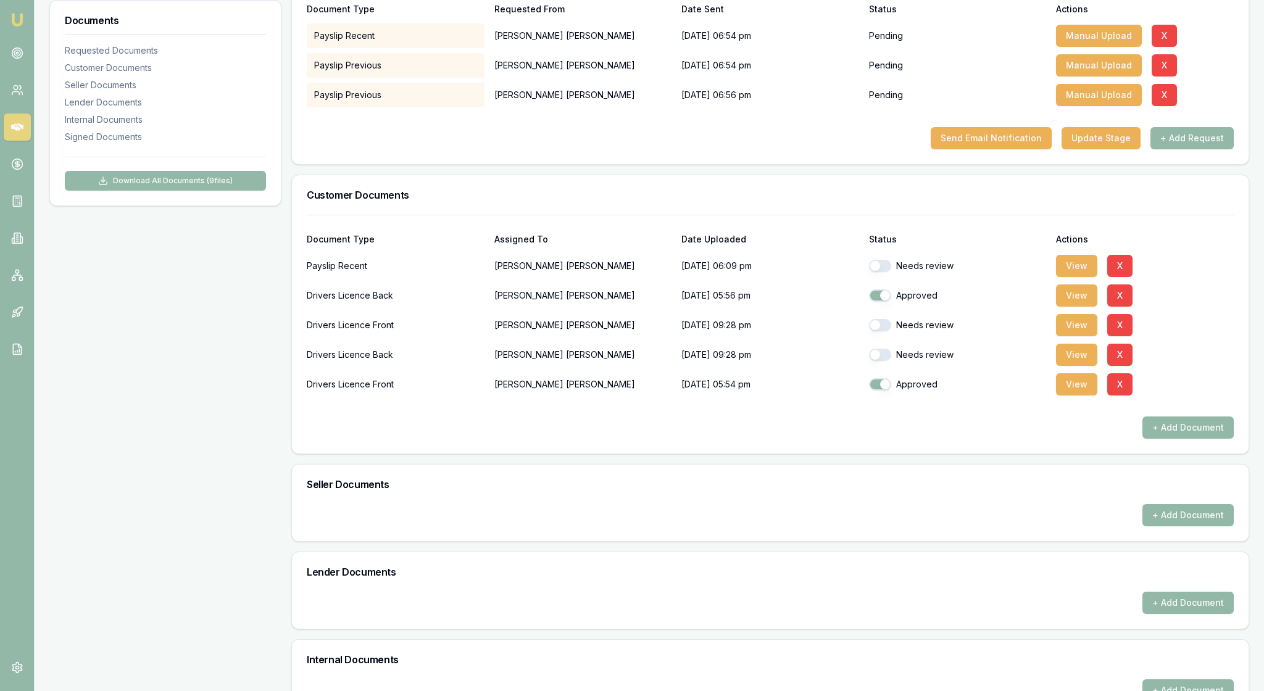
click at [888, 272] on button "button" at bounding box center [880, 266] width 22 height 12
checkbox input "true"
click at [1088, 336] on button "View" at bounding box center [1076, 325] width 41 height 22
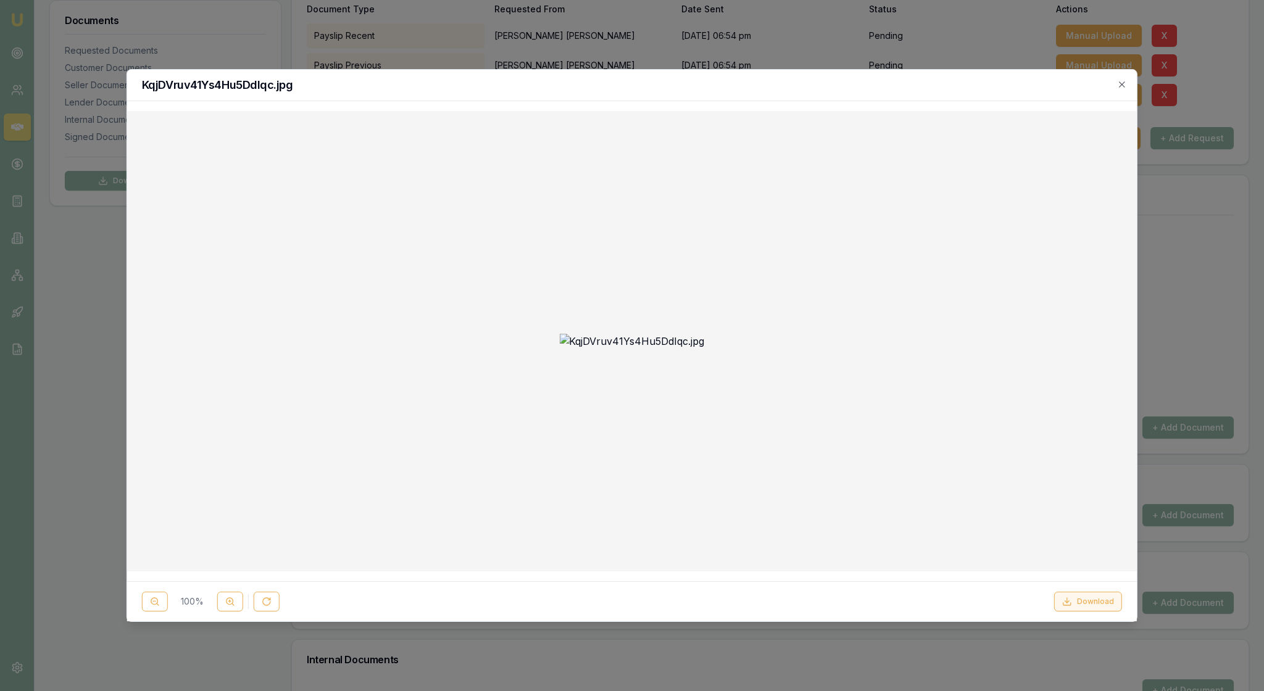
click at [1075, 601] on button "Download" at bounding box center [1088, 602] width 68 height 20
click at [393, 210] on div at bounding box center [632, 341] width 990 height 441
click at [1117, 84] on icon "button" at bounding box center [1122, 85] width 10 height 10
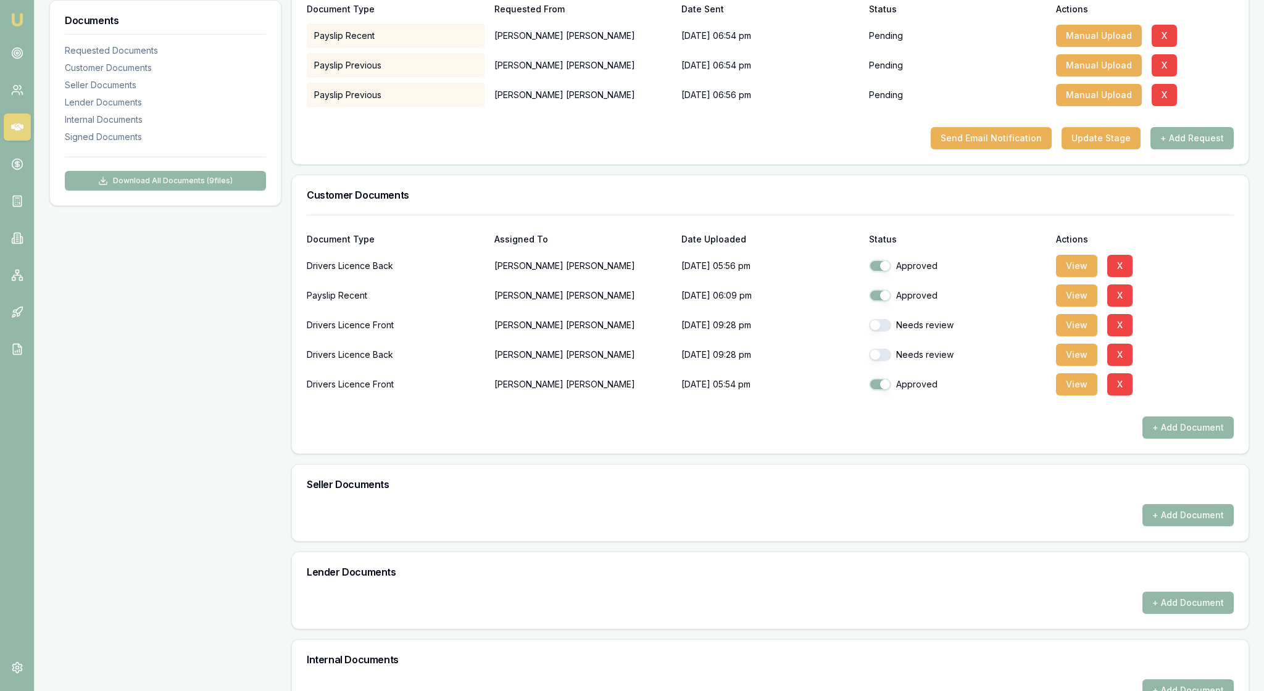
click at [884, 331] on button "button" at bounding box center [880, 325] width 22 height 12
click at [1065, 366] on button "View" at bounding box center [1076, 355] width 41 height 22
click at [1079, 366] on button "View" at bounding box center [1076, 355] width 41 height 22
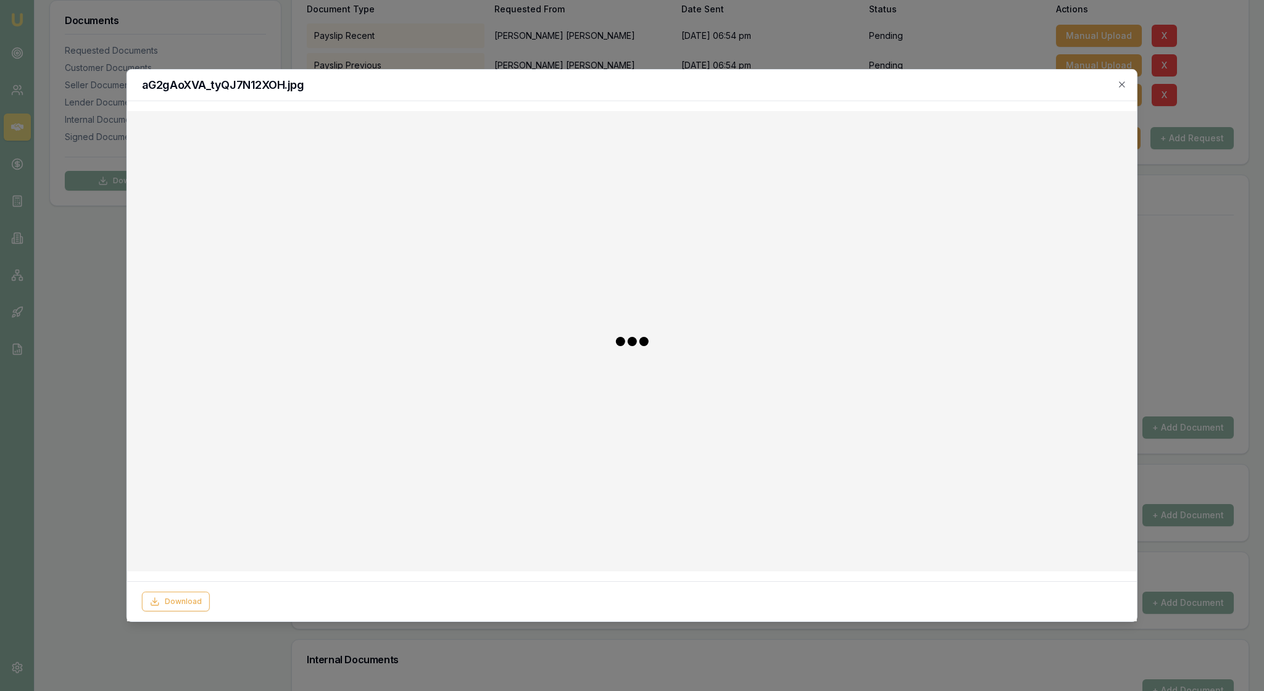
checkbox input "false"
checkbox input "true"
click at [1073, 592] on button "Download" at bounding box center [1088, 602] width 68 height 20
click at [1119, 84] on icon "button" at bounding box center [1122, 85] width 10 height 10
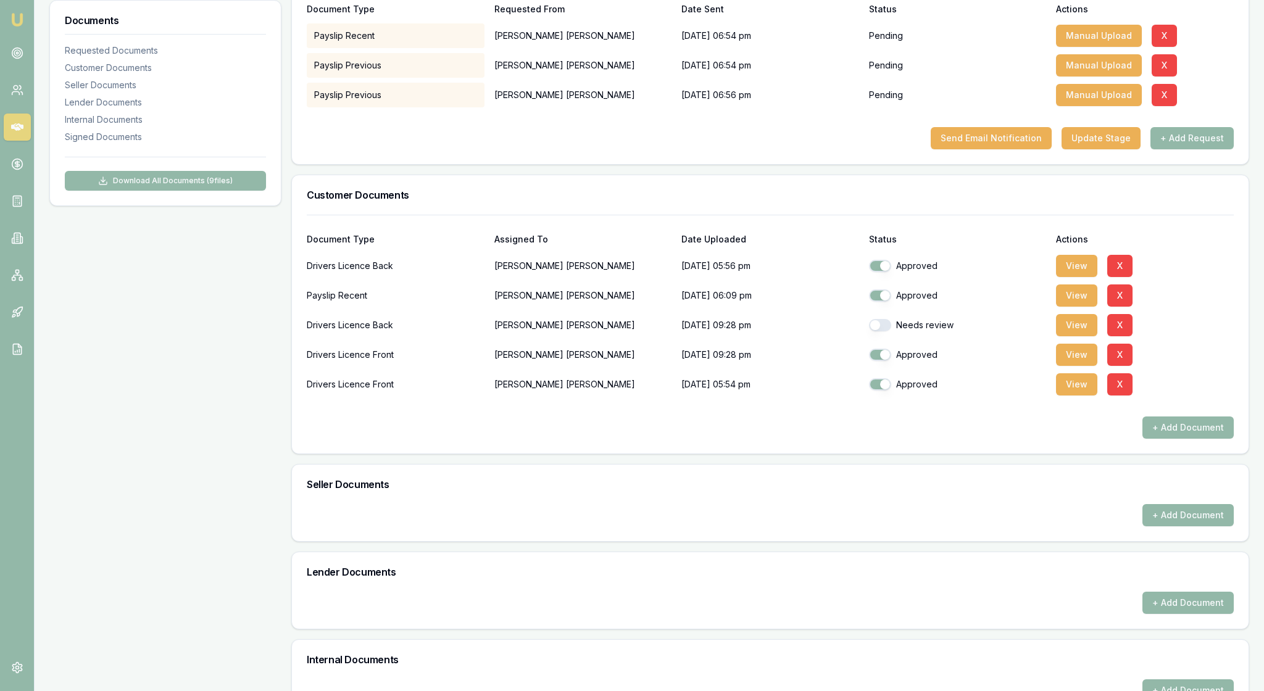
click at [883, 331] on button "button" at bounding box center [880, 325] width 22 height 12
checkbox input "true"
click at [912, 504] on div "Seller Documents" at bounding box center [770, 485] width 957 height 40
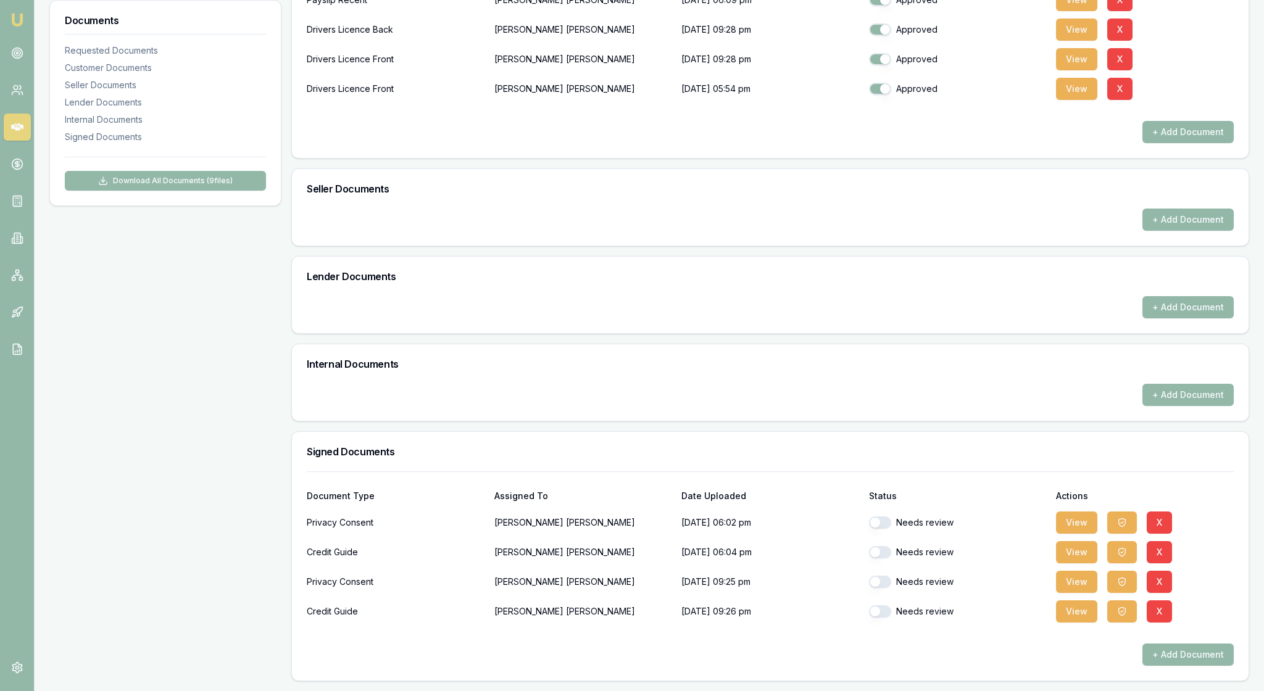
scroll to position [709, 0]
click at [886, 517] on button "button" at bounding box center [880, 523] width 22 height 12
checkbox input "true"
click at [888, 546] on button "button" at bounding box center [880, 552] width 22 height 12
checkbox input "true"
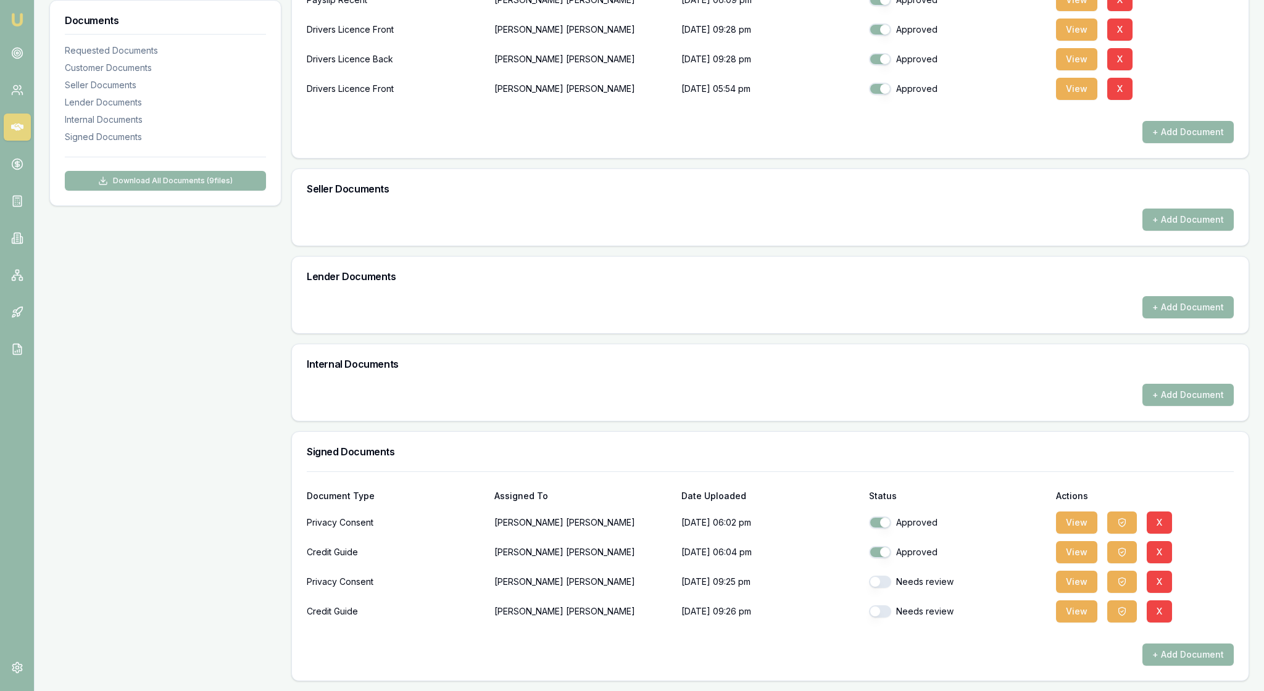
click at [888, 576] on button "button" at bounding box center [880, 582] width 22 height 12
checkbox input "true"
click at [888, 606] on button "button" at bounding box center [880, 612] width 22 height 12
checkbox input "true"
click at [949, 290] on div "Requested Documents Document Type Requested From Date Sent Status Actions Paysl…" at bounding box center [770, 165] width 958 height 1033
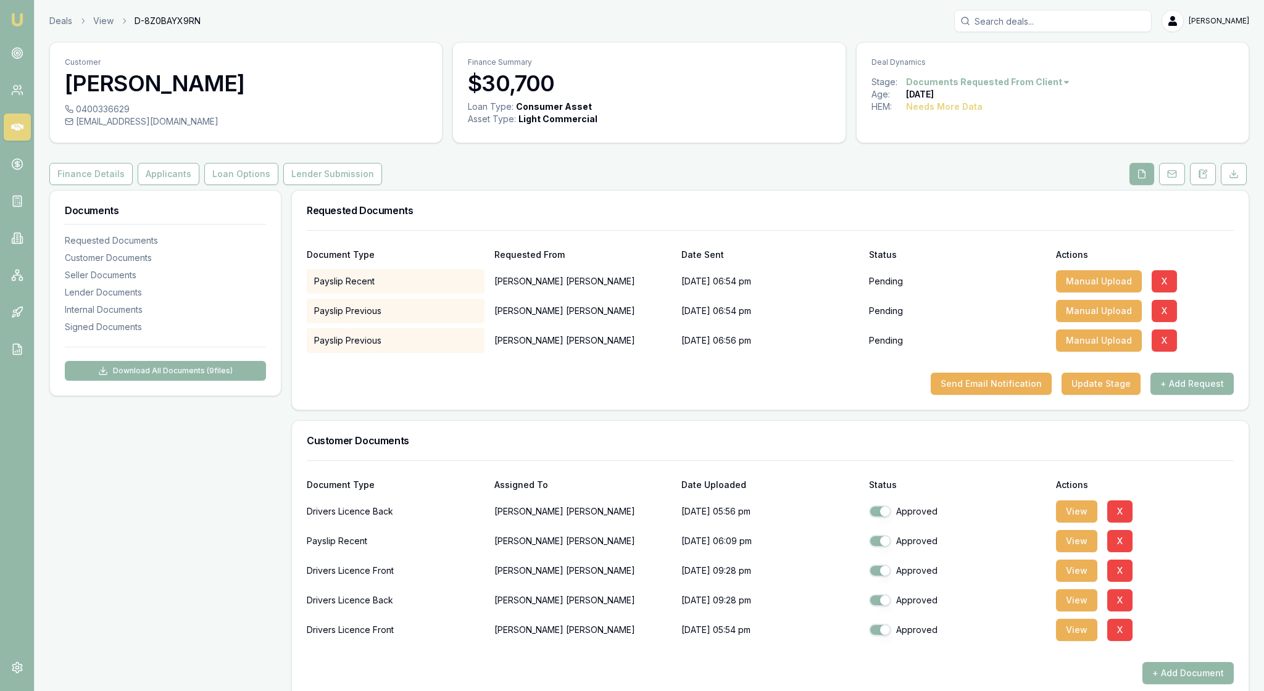
scroll to position [0, 0]
click at [382, 185] on button "Lender Submission" at bounding box center [332, 174] width 99 height 22
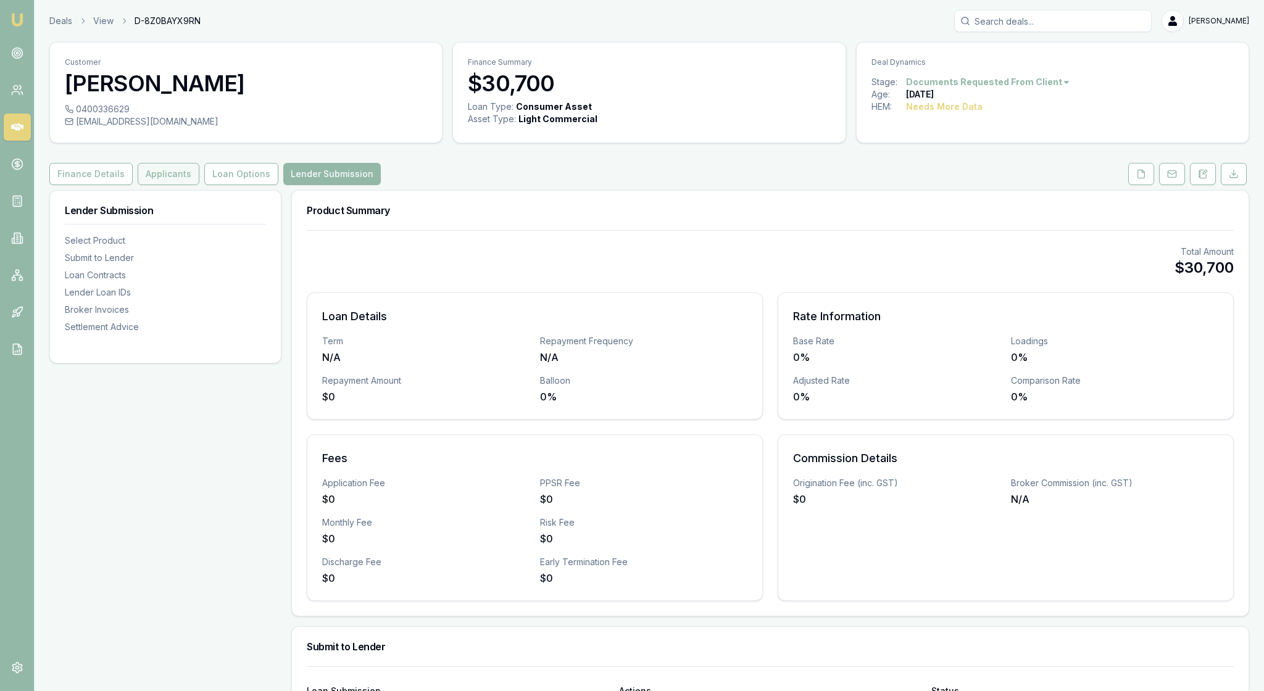
click at [199, 185] on button "Applicants" at bounding box center [169, 174] width 62 height 22
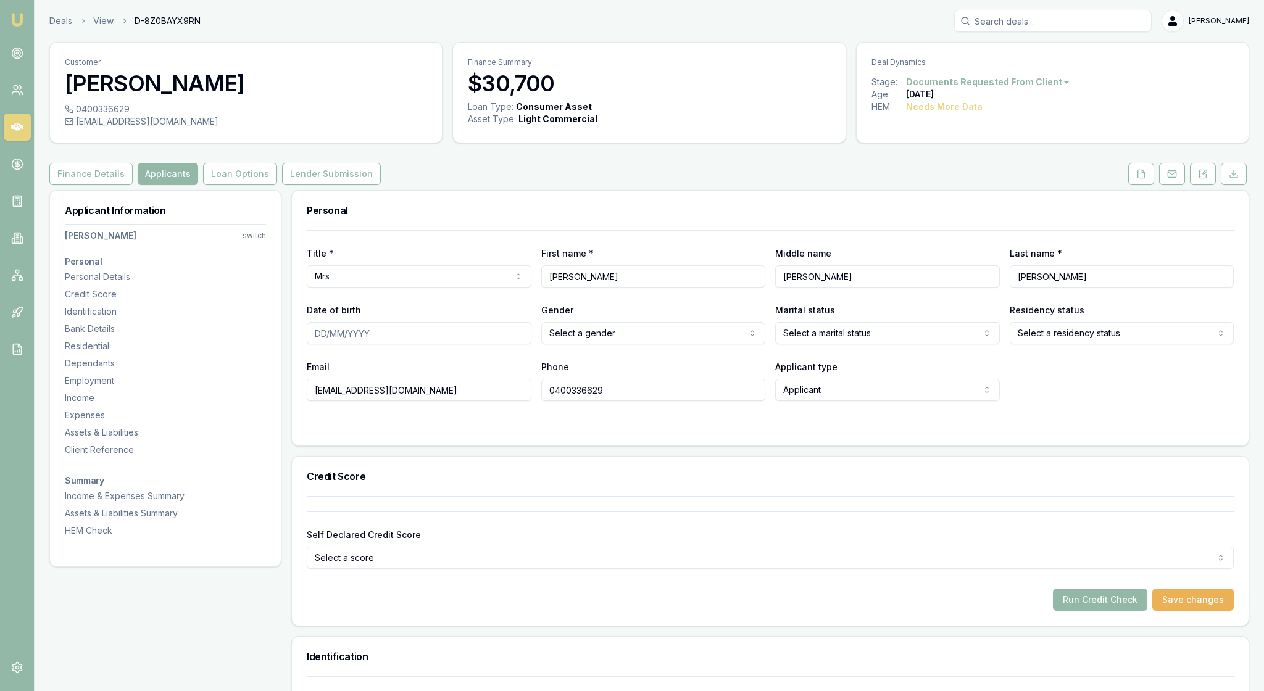
drag, startPoint x: 489, startPoint y: 438, endPoint x: 320, endPoint y: 435, distance: 169.2
drag, startPoint x: 637, startPoint y: 438, endPoint x: 549, endPoint y: 440, distance: 87.7
click at [753, 370] on html "Emu Broker Deals View D-8Z0BAYX9RN Rachael Connors Toggle Menu Customer Tracey …" at bounding box center [632, 345] width 1264 height 691
select select "FEMALE"
click at [978, 373] on html "Emu Broker Deals View D-8Z0BAYX9RN Rachael Connors Toggle Menu Customer Tracey …" at bounding box center [632, 345] width 1264 height 691
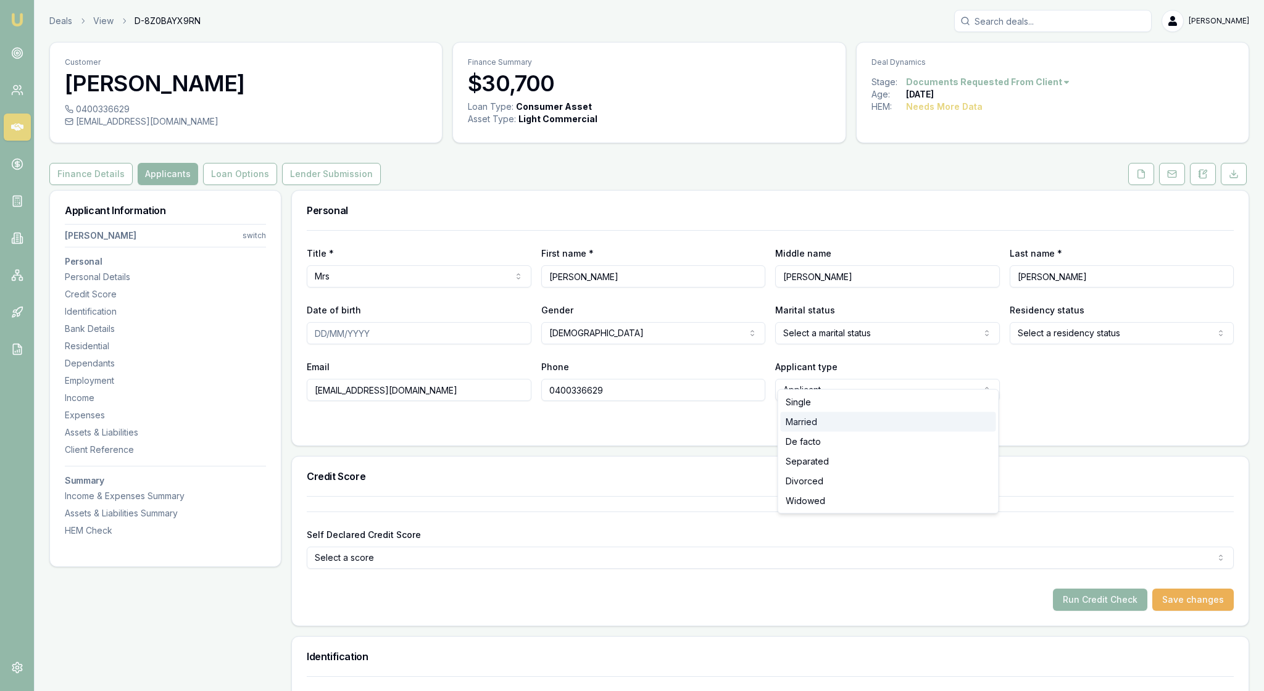
select select "MARRIED"
click at [1206, 375] on html "Emu Broker Deals View D-8Z0BAYX9RN Rachael Connors Toggle Menu Customer Tracey …" at bounding box center [632, 345] width 1264 height 691
click at [633, 431] on form "Title * Mrs Mr Mrs Miss Ms Dr Prof First name * Tracey Middle name Ann Last nam…" at bounding box center [770, 330] width 927 height 201
type input "28/09/1970"
click at [862, 431] on form "Title * Mrs Mr Mrs Miss Ms Dr Prof First name * Tracey Middle name Ann Last nam…" at bounding box center [770, 330] width 927 height 201
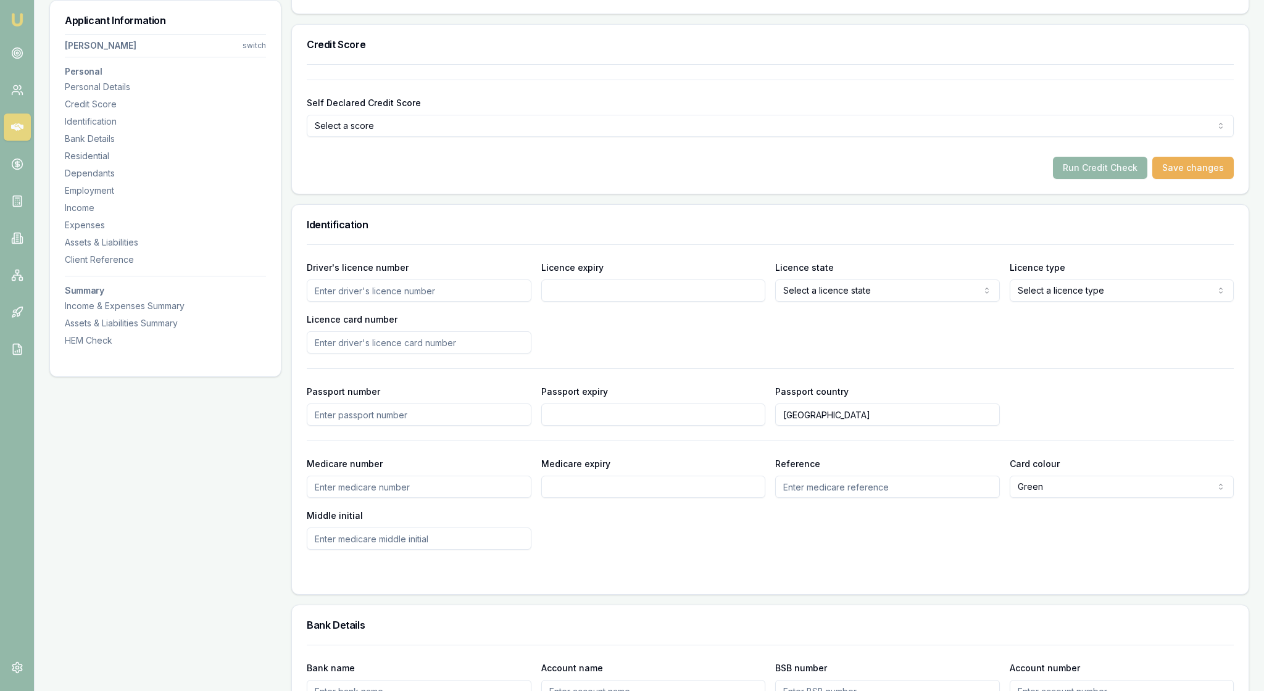
scroll to position [436, 0]
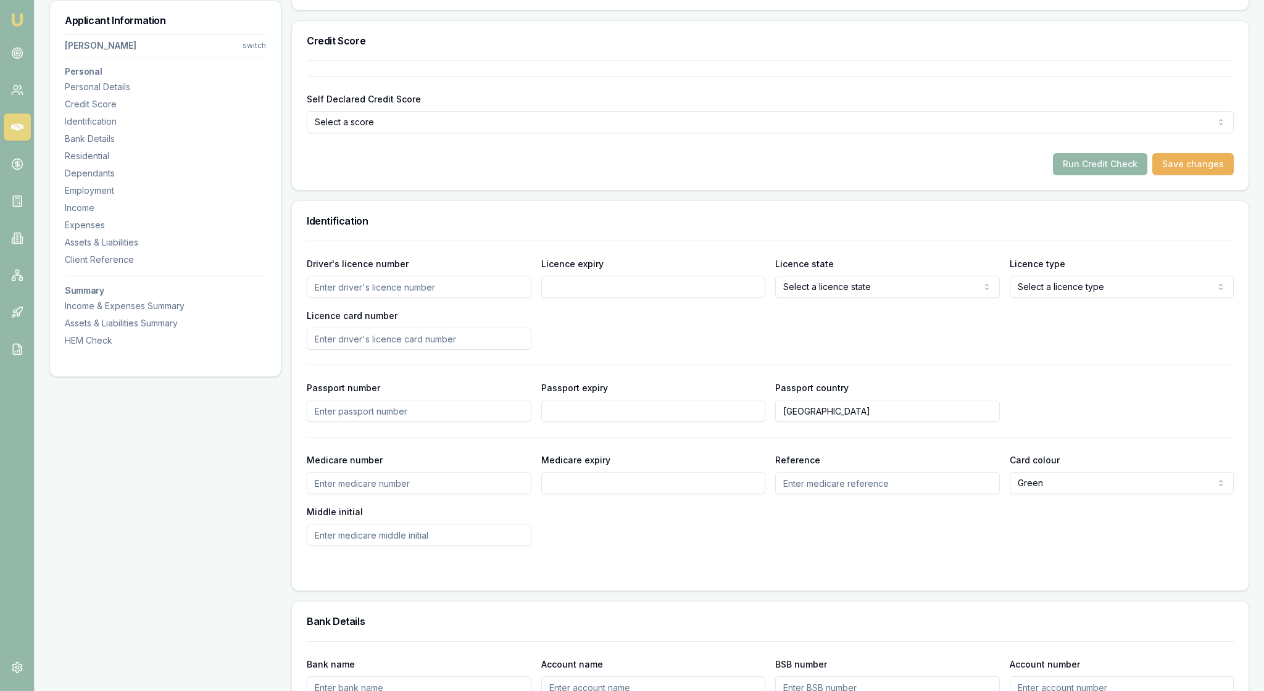
click at [341, 298] on input "Driver's licence number" at bounding box center [419, 287] width 225 height 22
type input "045344910"
click at [577, 298] on input "Licence expiry" at bounding box center [653, 287] width 225 height 22
type input "26/05/2026"
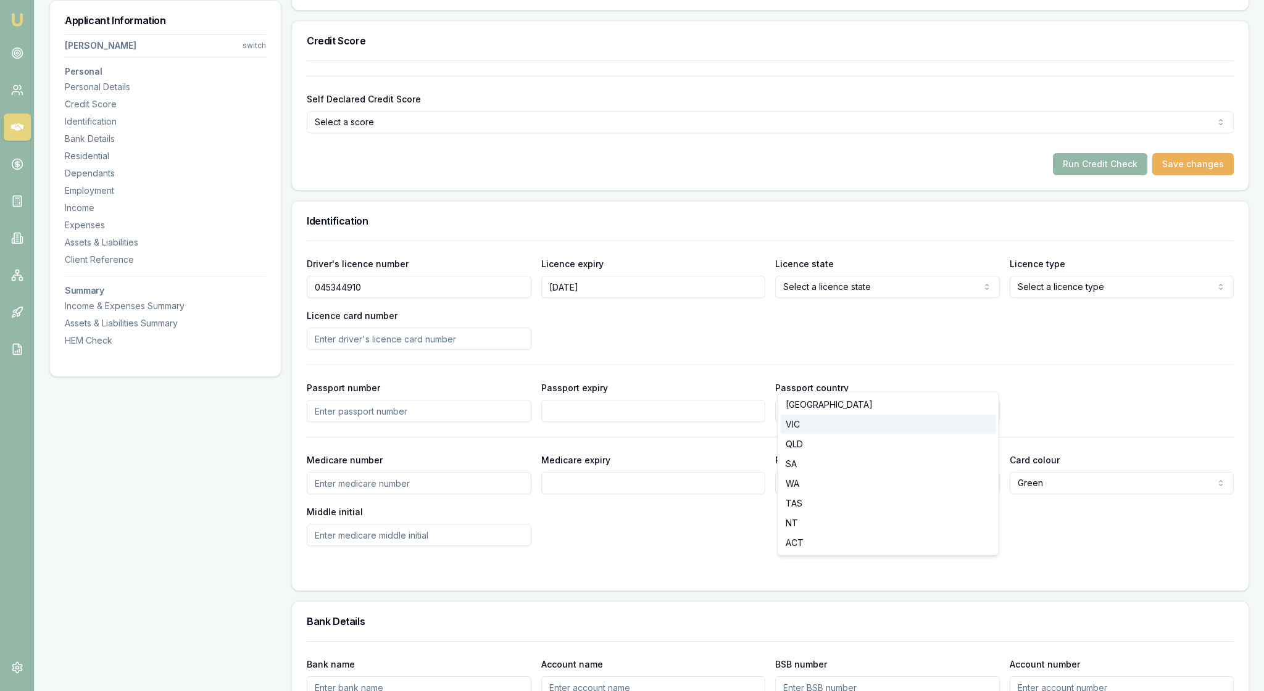
select select "VIC"
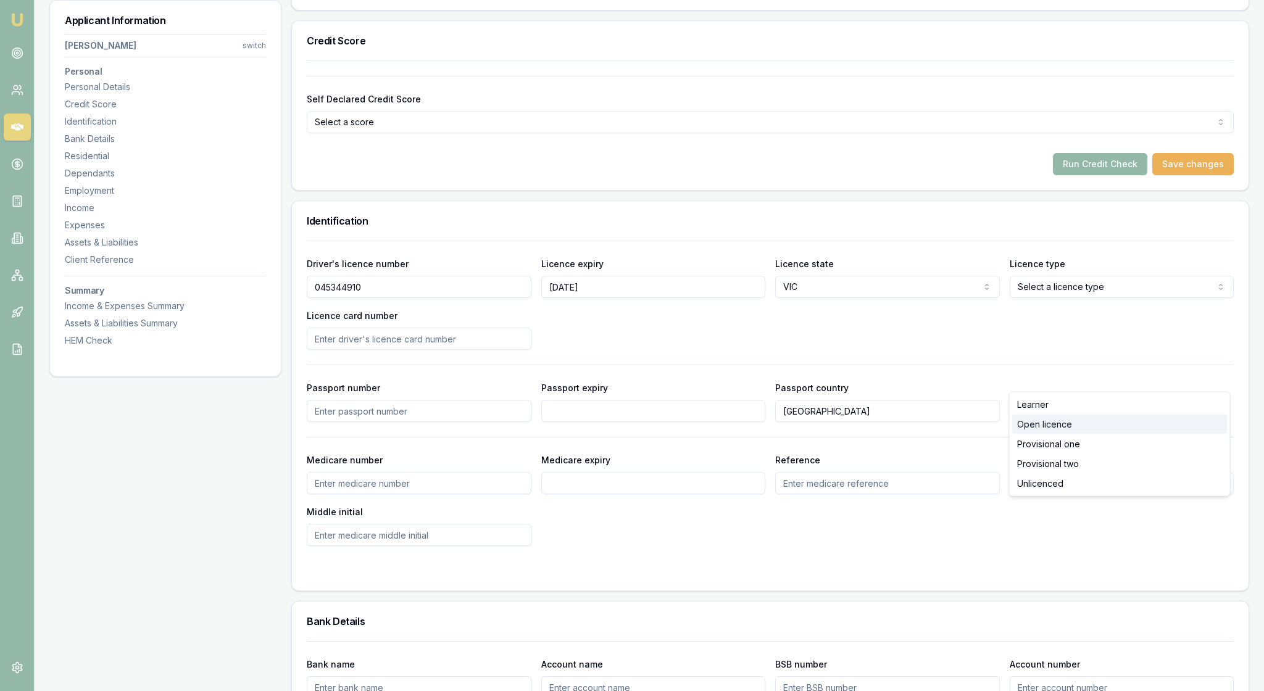
select select "OPEN_LICENCE"
click at [349, 350] on input "Licence card number" at bounding box center [419, 339] width 225 height 22
type input "P0914559"
click at [627, 350] on div "Driver's licence number 045344910 Licence expiry 26/05/2026 Licence state VIC N…" at bounding box center [770, 303] width 927 height 94
click at [662, 350] on div "Driver's licence number 045344910 Licence expiry 26/05/2026 Licence state VIC N…" at bounding box center [770, 303] width 927 height 94
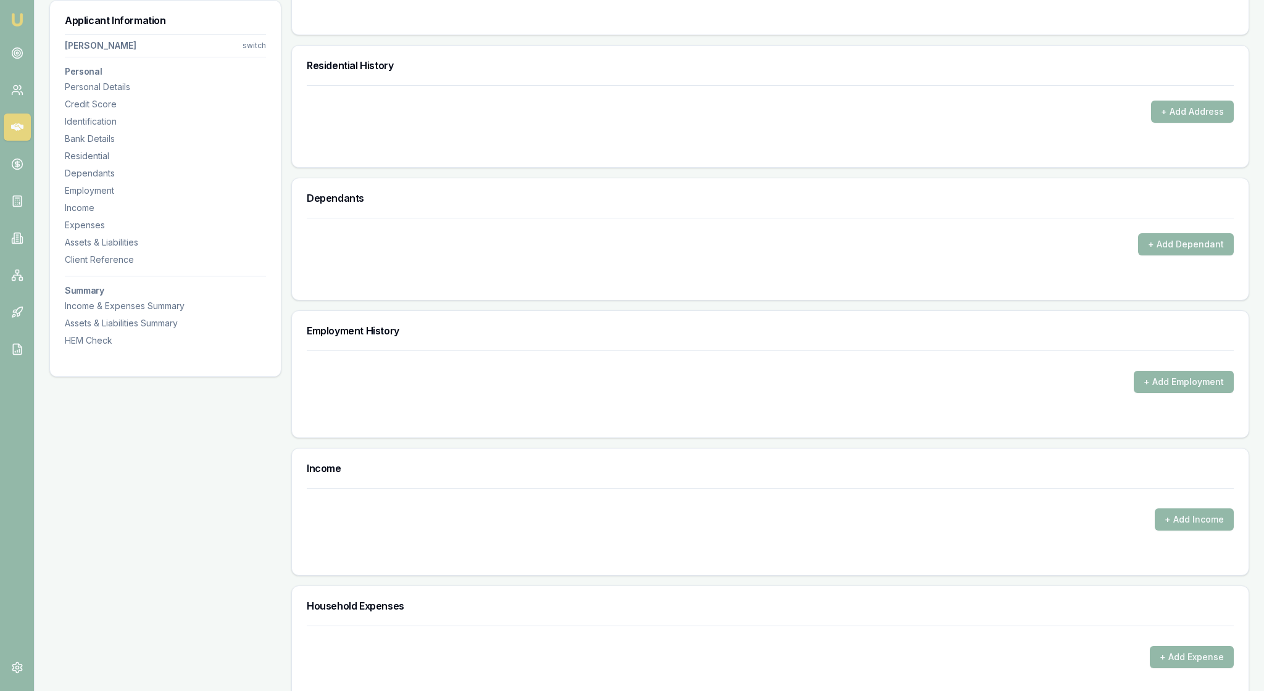
scroll to position [1148, 0]
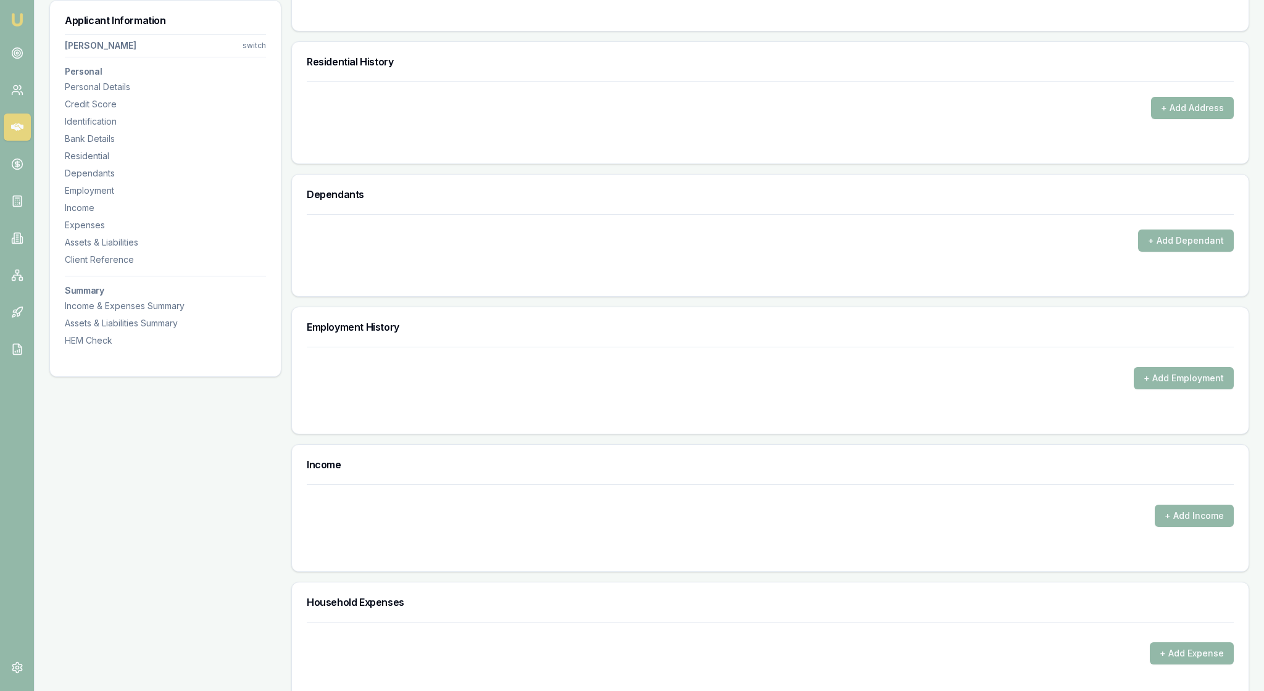
click at [1179, 119] on button "+ Add Address" at bounding box center [1192, 108] width 83 height 22
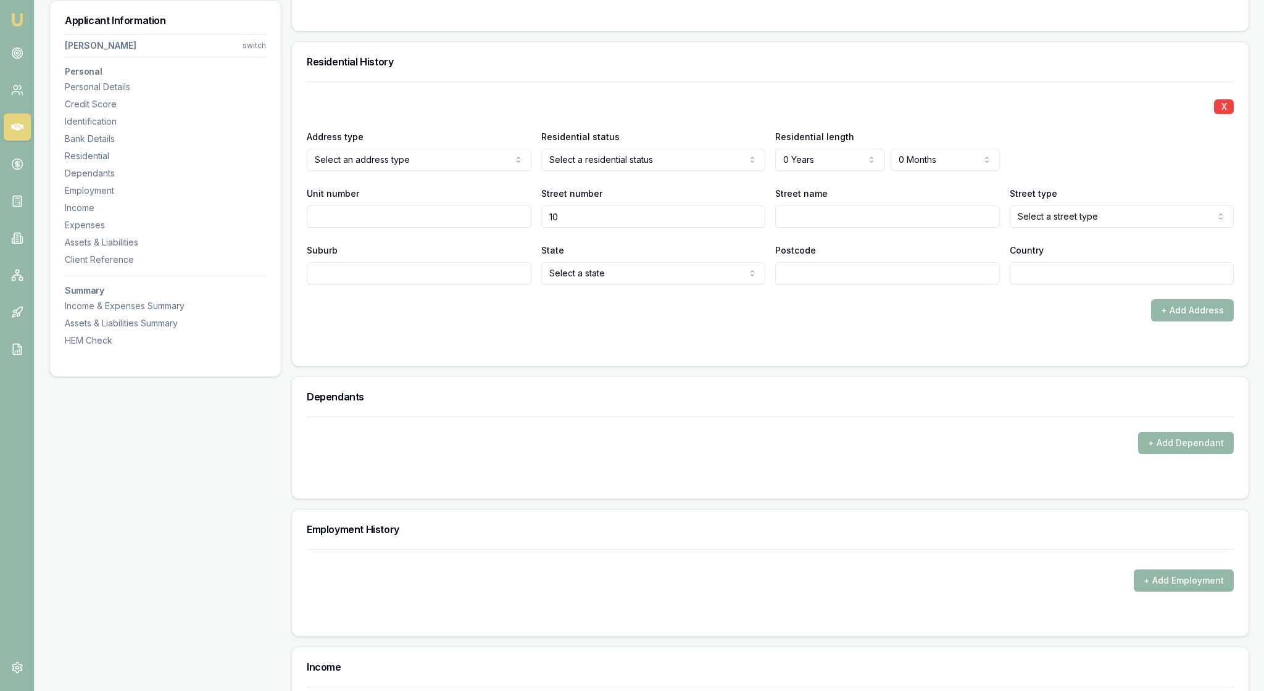
type input "10"
type input "Robert"
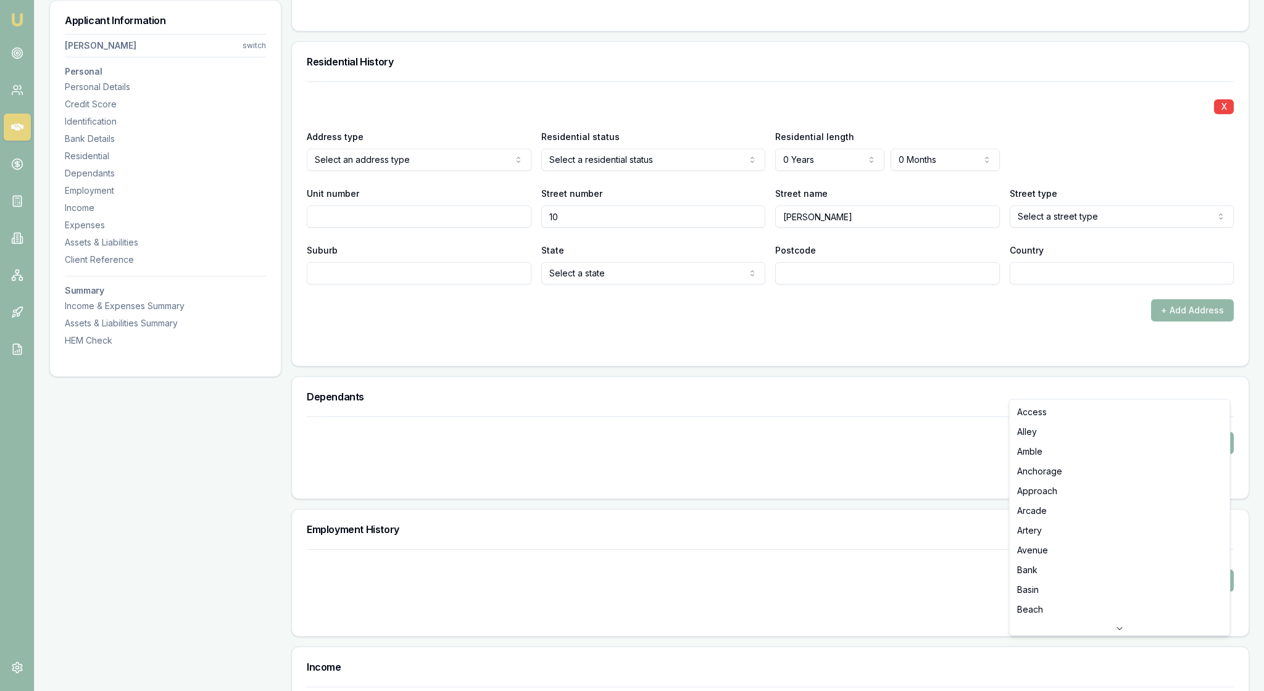
select select "Court"
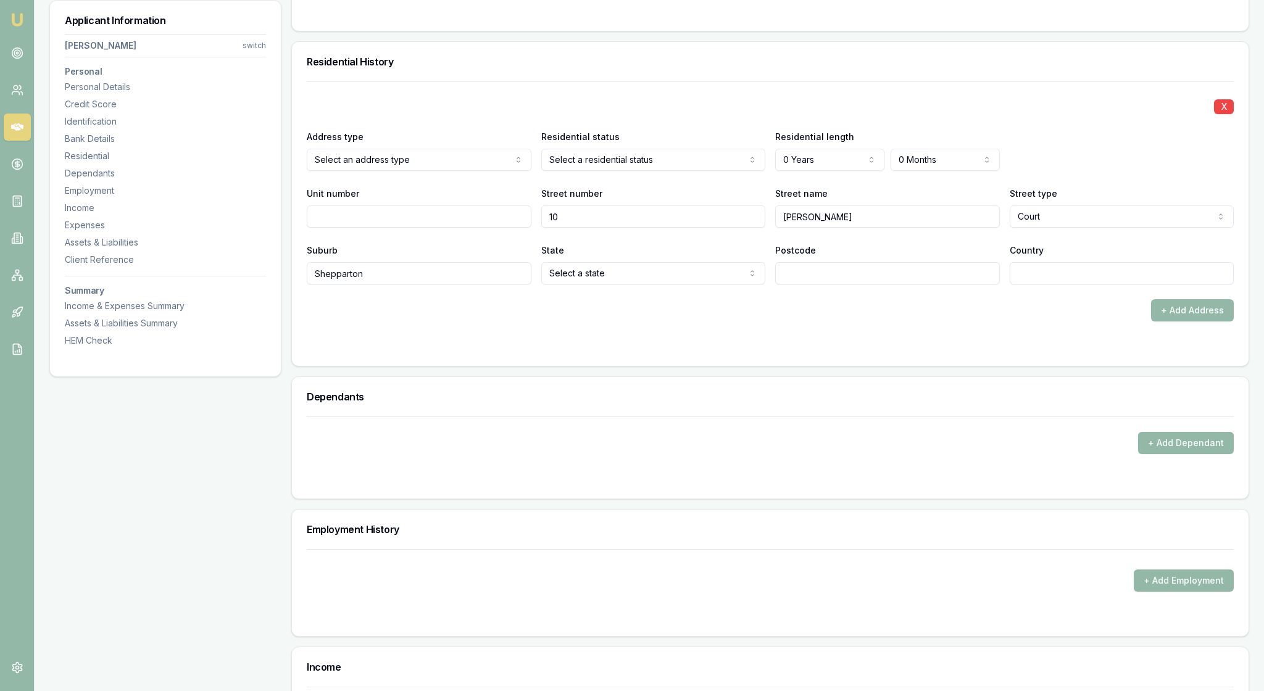
type input "Shepparton"
select select "VIC"
type input "3630"
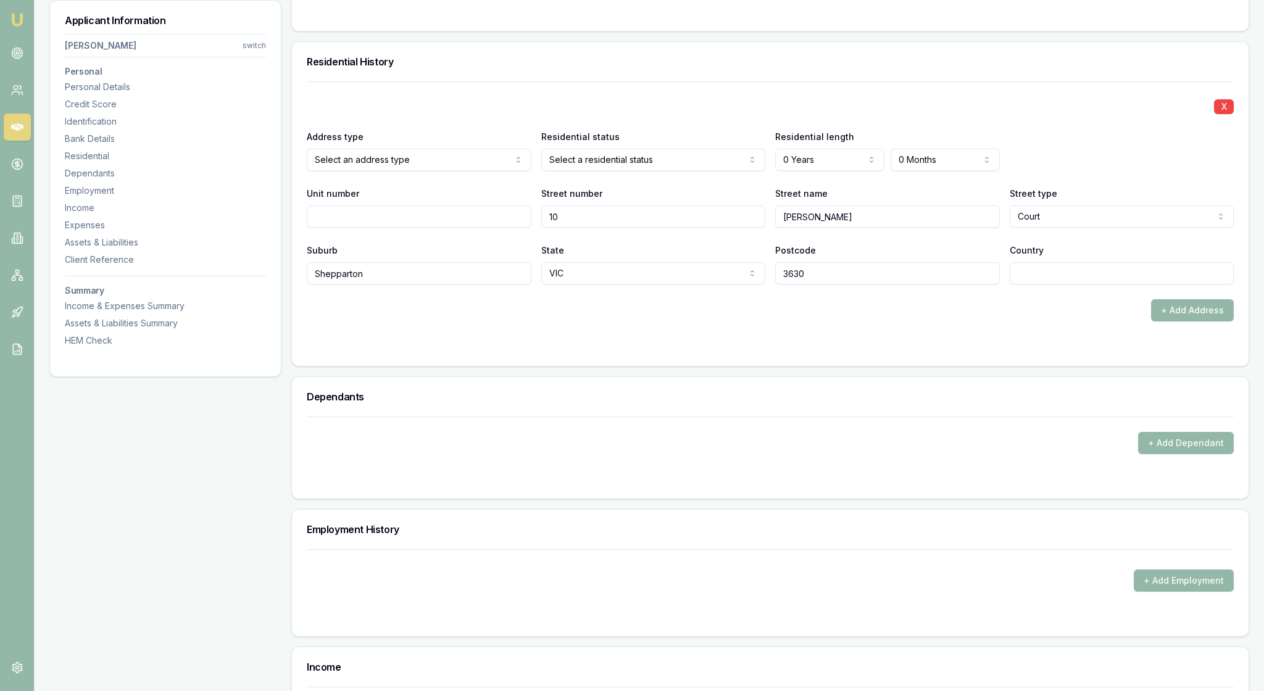
click at [938, 351] on form "X Address type Select an address type Current Previous Residential status Selec…" at bounding box center [770, 216] width 927 height 270
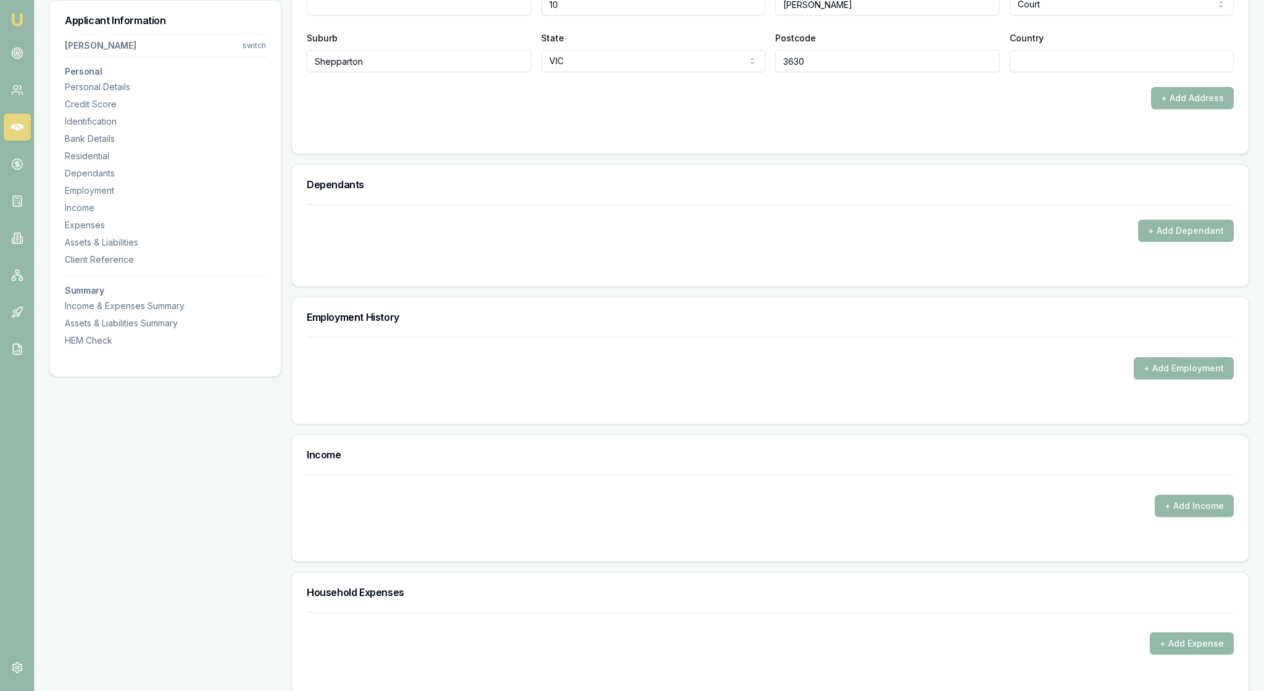
scroll to position [1365, 0]
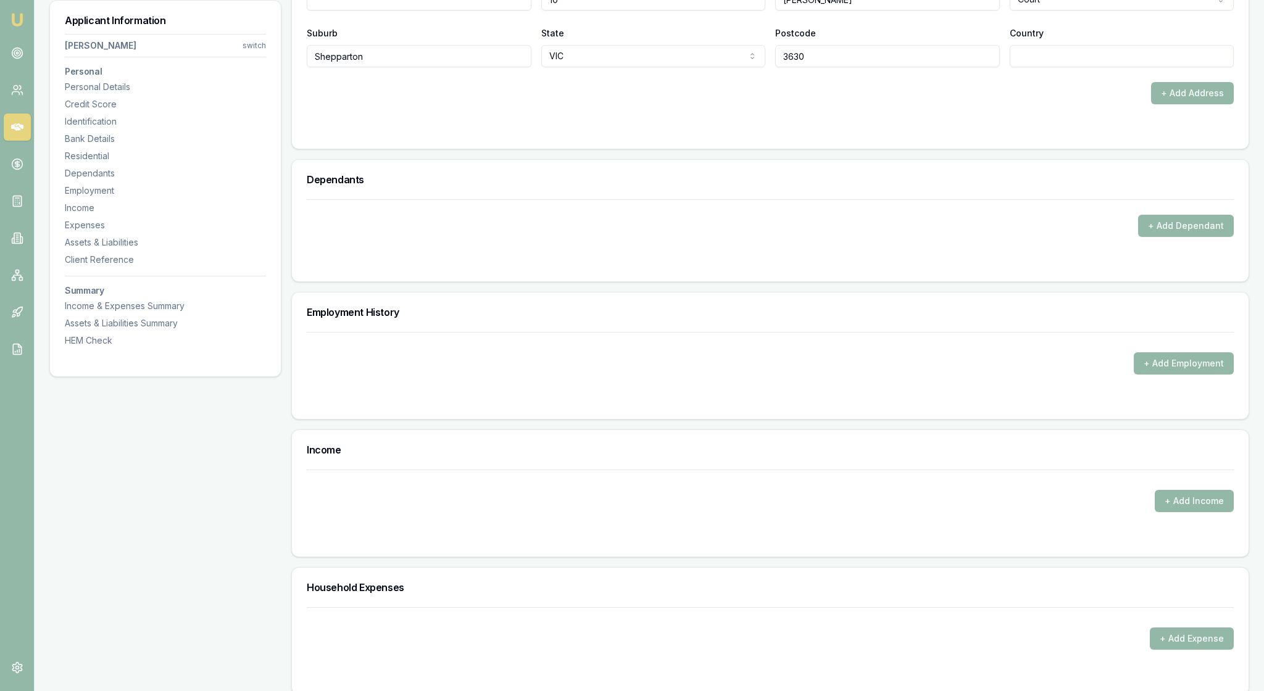
click at [1056, 281] on div "+ Add Dependant" at bounding box center [770, 240] width 957 height 82
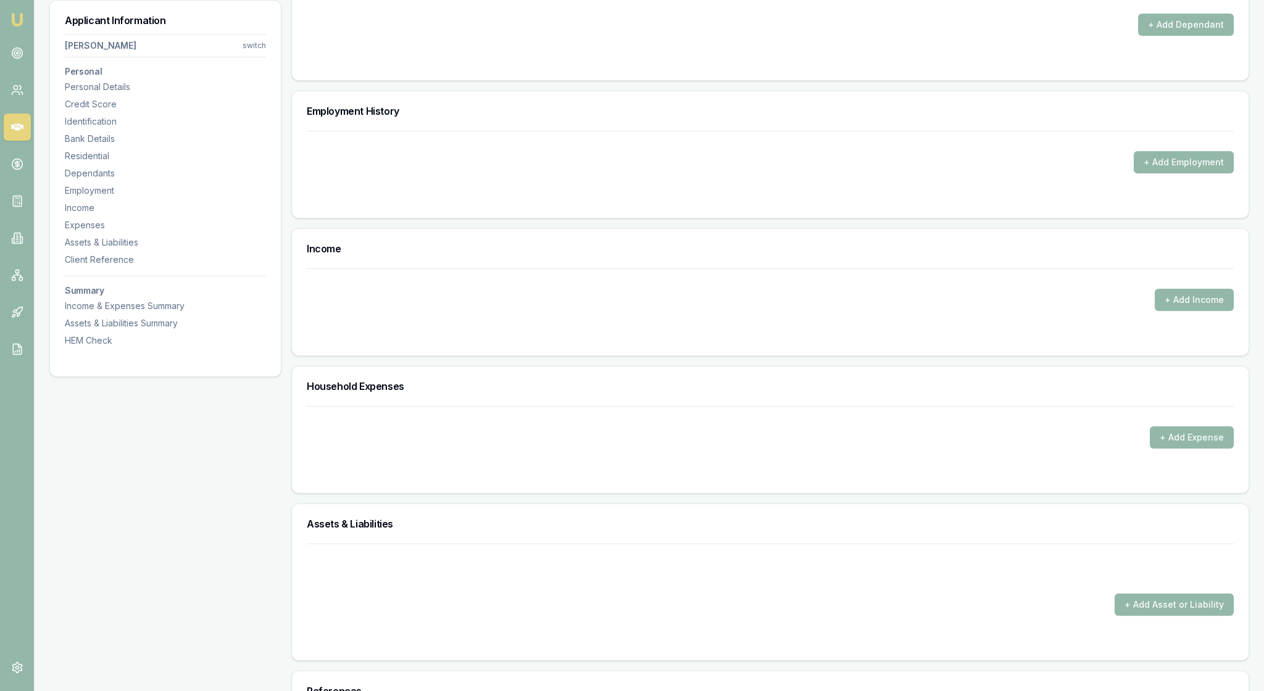
scroll to position [1585, 0]
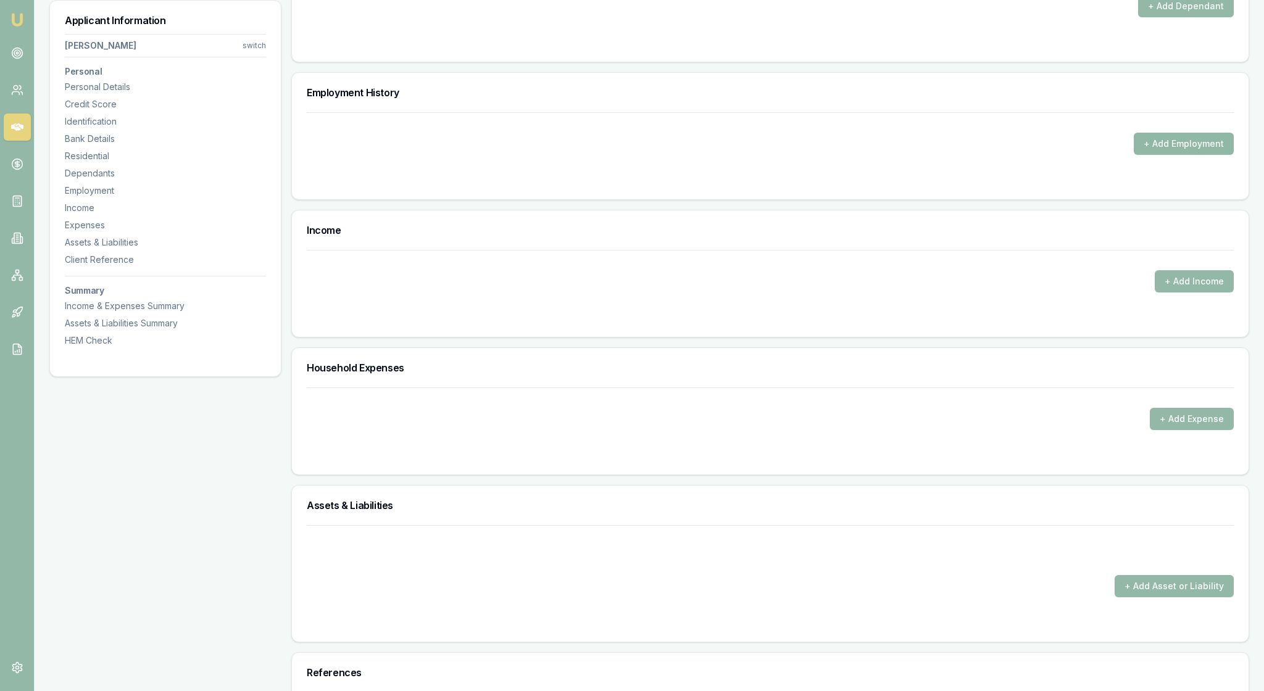
click at [1157, 155] on button "+ Add Employment" at bounding box center [1184, 144] width 100 height 22
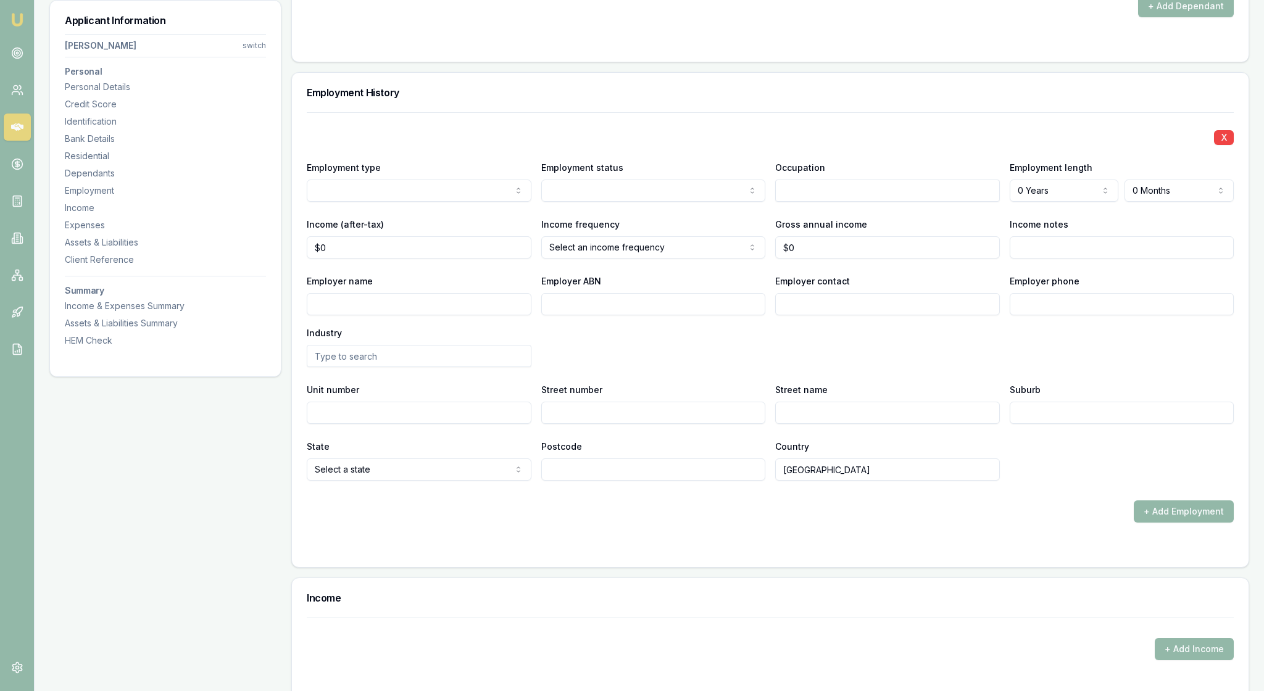
click at [642, 333] on div "X Employment type Current Previous Employment status Full time Part time Casual…" at bounding box center [770, 296] width 927 height 369
click at [641, 98] on h3 "Employment History" at bounding box center [770, 93] width 927 height 10
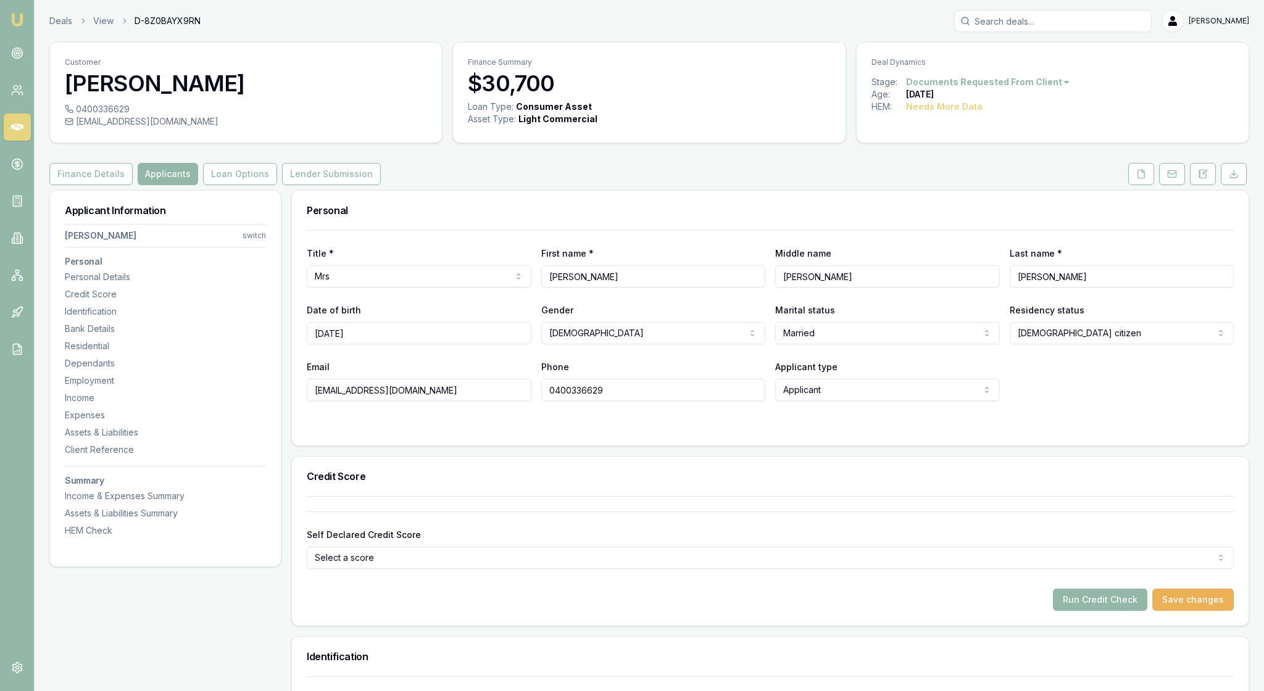
scroll to position [0, 0]
click at [256, 269] on html "Emu Broker Deals View D-8Z0BAYX9RN Rachael Connors Toggle Menu Customer Tracey …" at bounding box center [632, 345] width 1264 height 691
click at [212, 319] on div "Michael Loughhead" at bounding box center [162, 319] width 132 height 32
select select
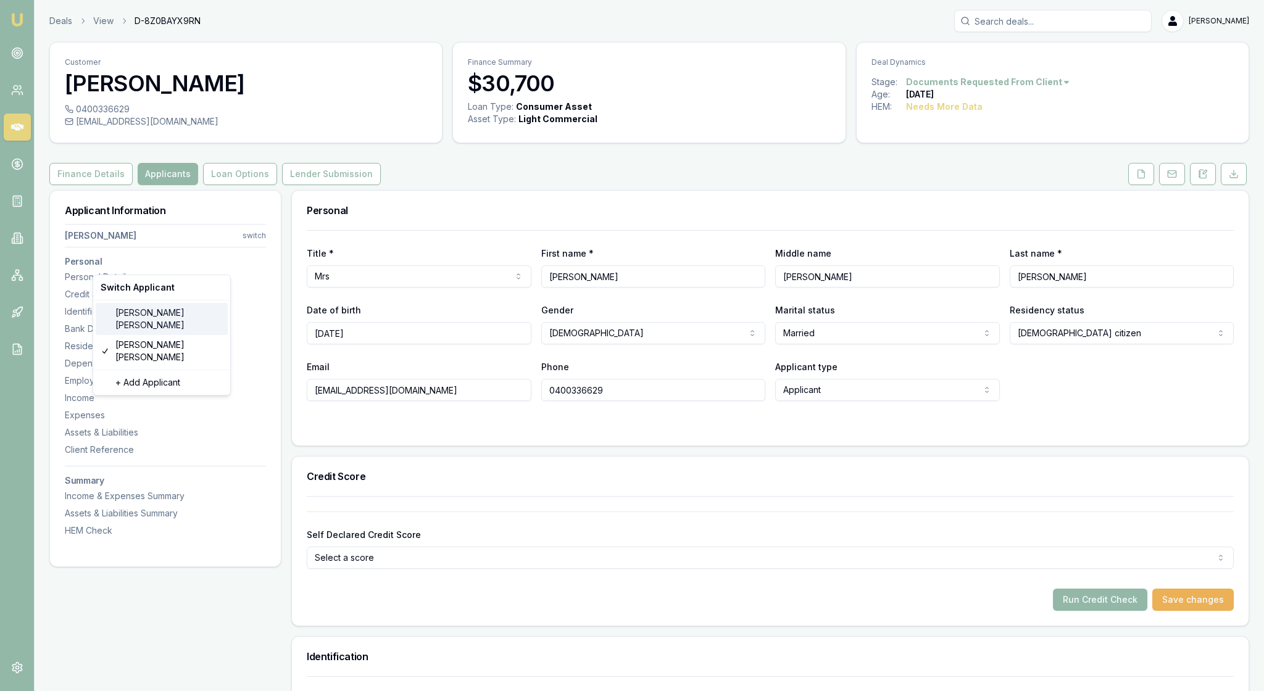
select select
type input "Michael"
type input "Andrew"
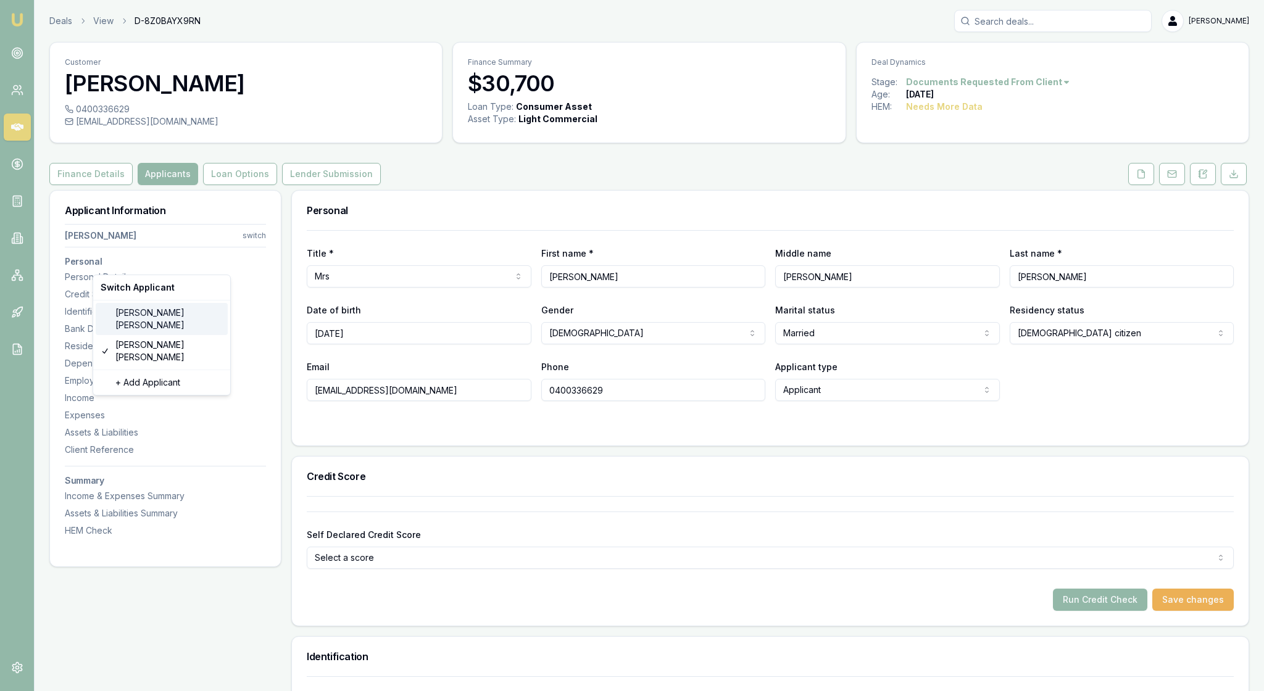
type input "Loughhead"
type input "mickloughhead@gmail.com"
type input "0419751380"
click at [480, 401] on input "mickloughhead@gmail.com" at bounding box center [419, 390] width 225 height 22
click at [517, 310] on html "Emu Broker Deals View D-8Z0BAYX9RN Rachael Connors Toggle Menu Customer Michael…" at bounding box center [632, 345] width 1264 height 691
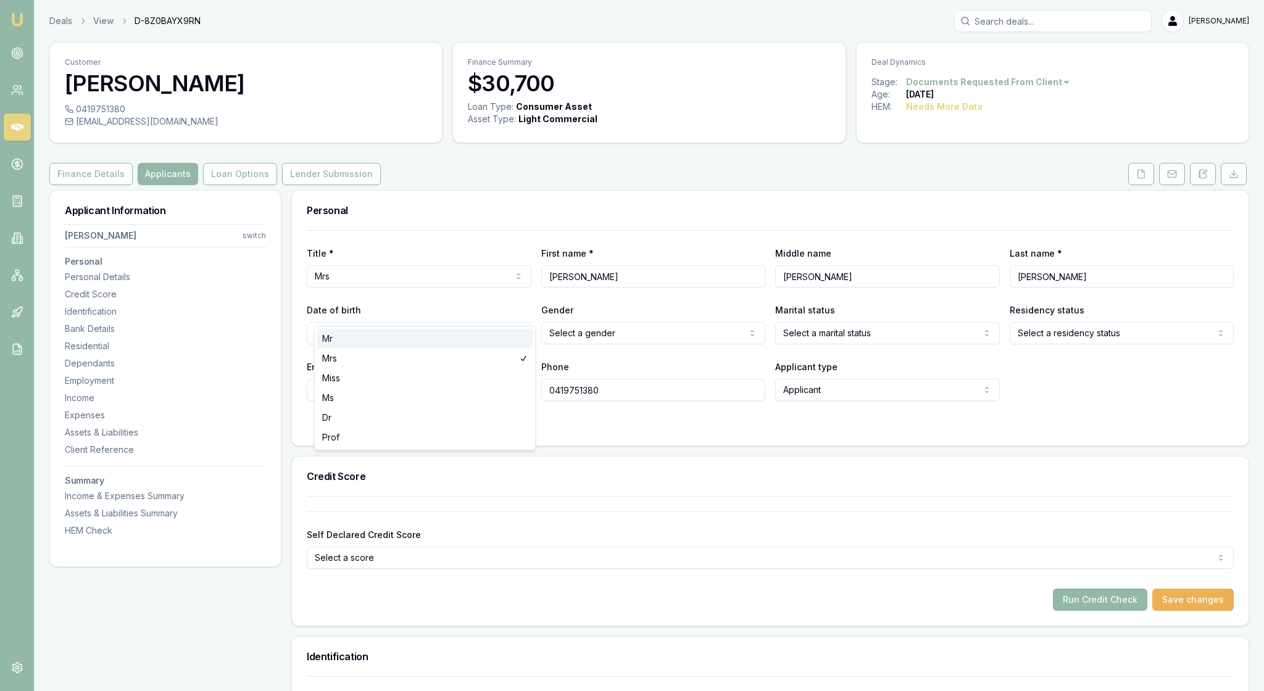
select select "Mr"
drag, startPoint x: 475, startPoint y: 441, endPoint x: 312, endPoint y: 436, distance: 163.0
click at [311, 436] on div "Title * Mr Mr Mrs Miss Ms Dr Prof First name * Michael Middle name Andrew Last …" at bounding box center [770, 337] width 957 height 215
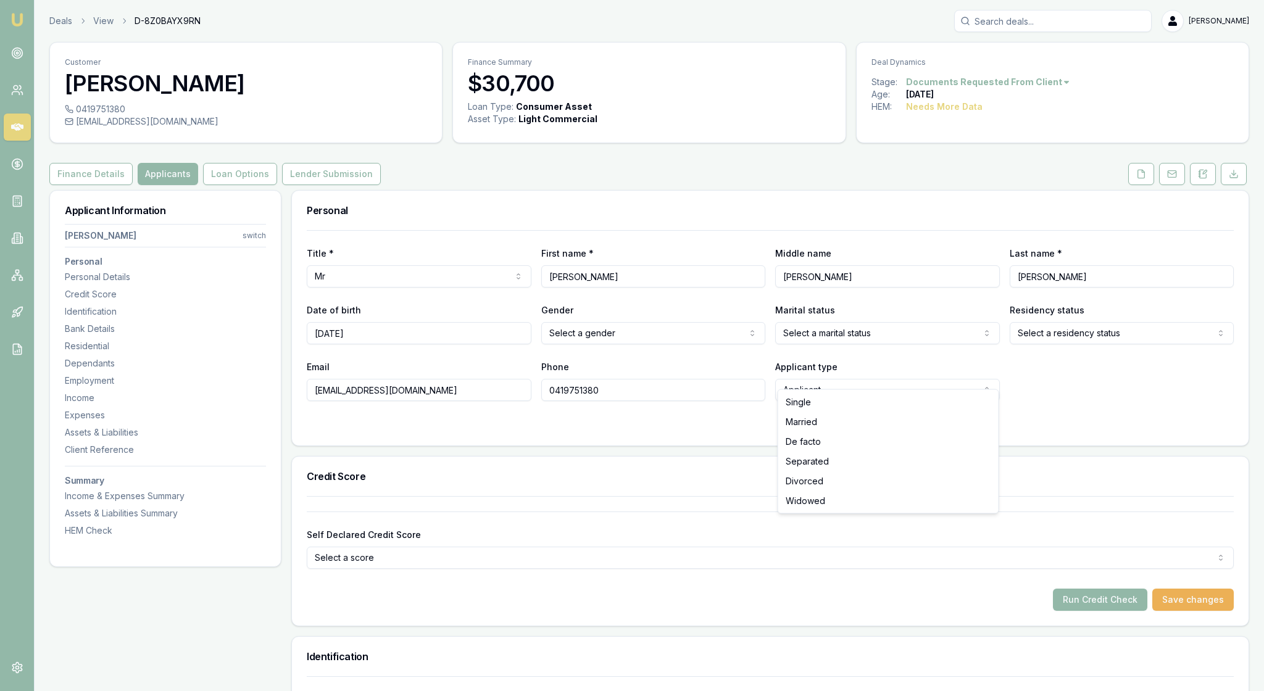
click at [985, 373] on html "Emu Broker Deals View D-8Z0BAYX9RN Rachael Connors Toggle Menu Customer Michael…" at bounding box center [632, 345] width 1264 height 691
select select "MARRIED"
click at [1190, 374] on html "Emu Broker Deals View D-8Z0BAYX9RN Rachael Connors Toggle Menu Customer Michael…" at bounding box center [632, 345] width 1264 height 691
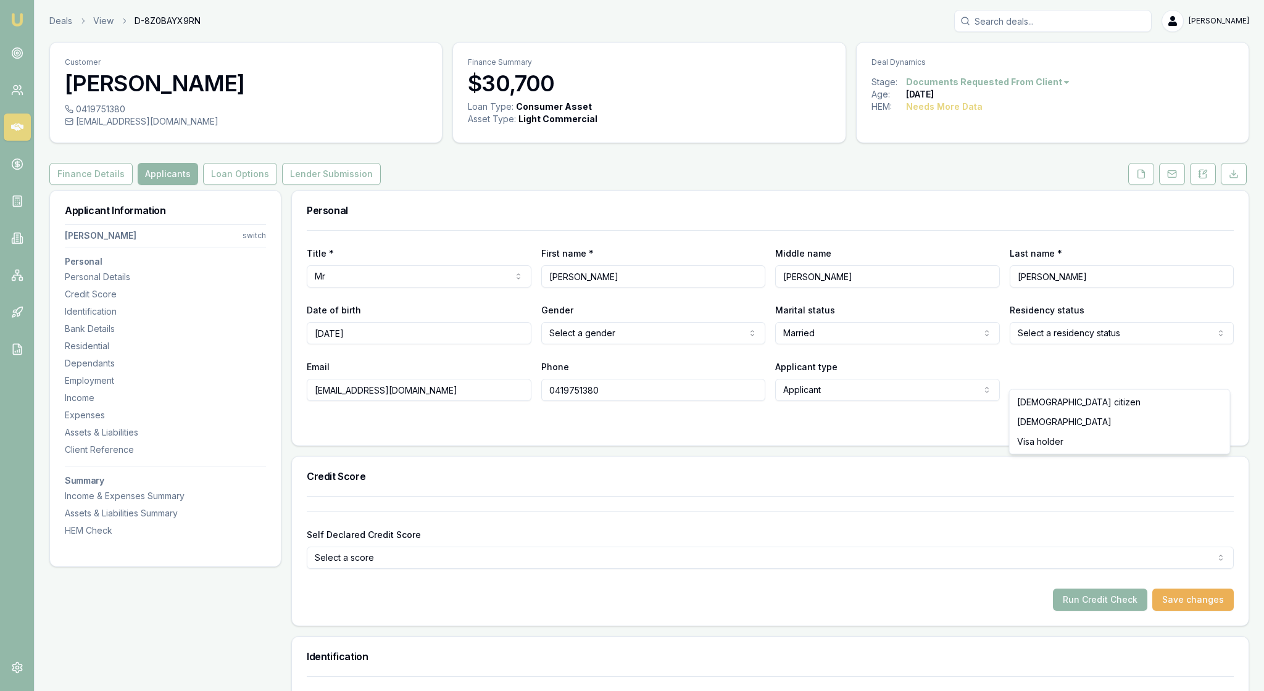
select select "AUSTRALIAN_CITIZEN"
click at [748, 372] on html "Emu Broker Deals View D-8Z0BAYX9RN Rachael Connors Toggle Menu Customer Michael…" at bounding box center [632, 345] width 1264 height 691
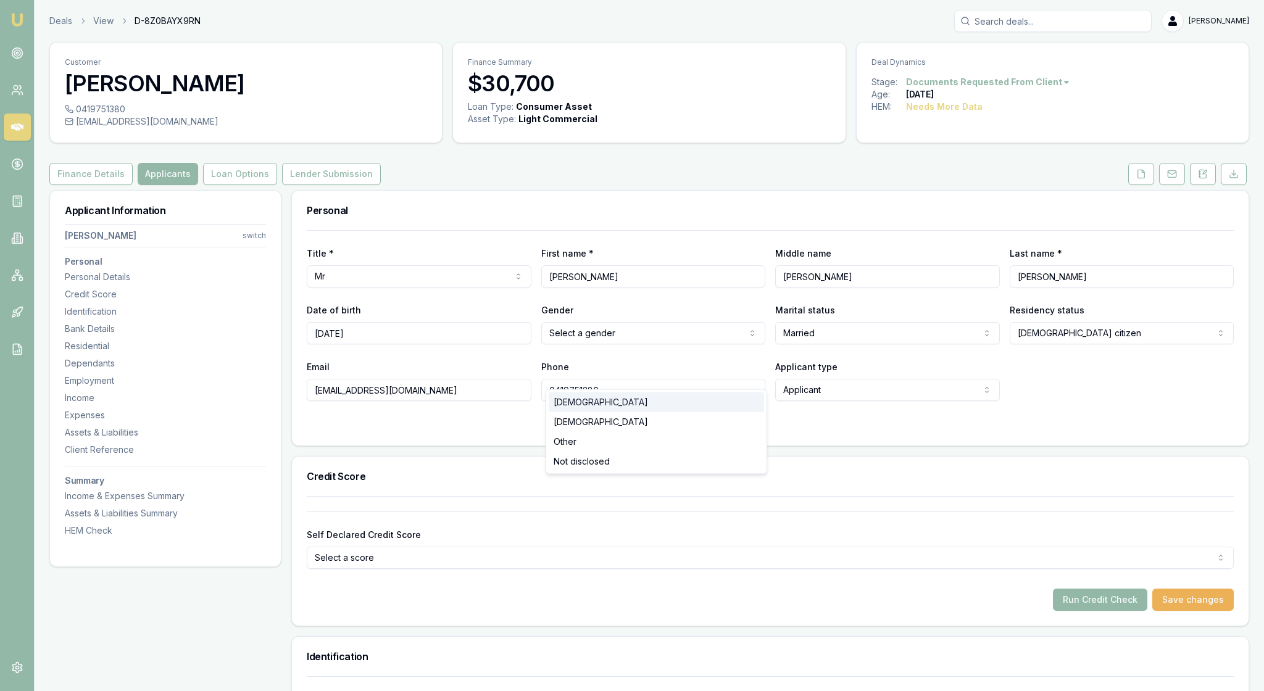
select select "MALE"
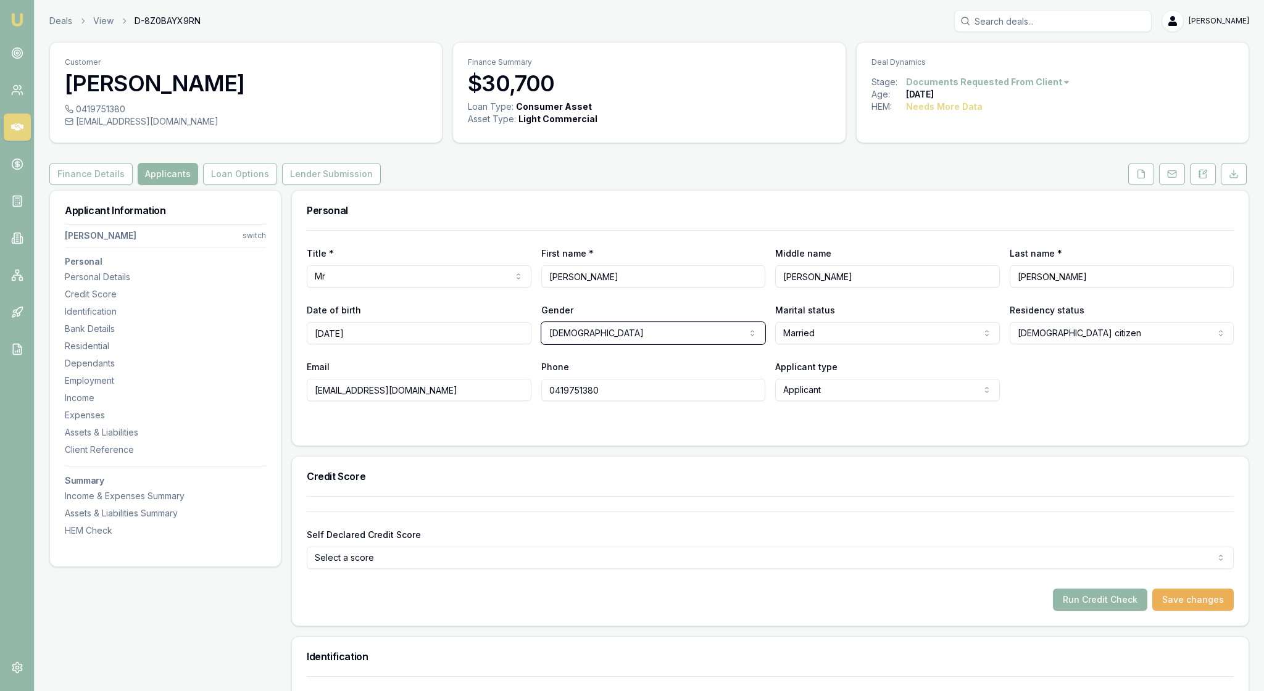
select select "Mrs"
select select
drag, startPoint x: 631, startPoint y: 435, endPoint x: 516, endPoint y: 435, distance: 114.8
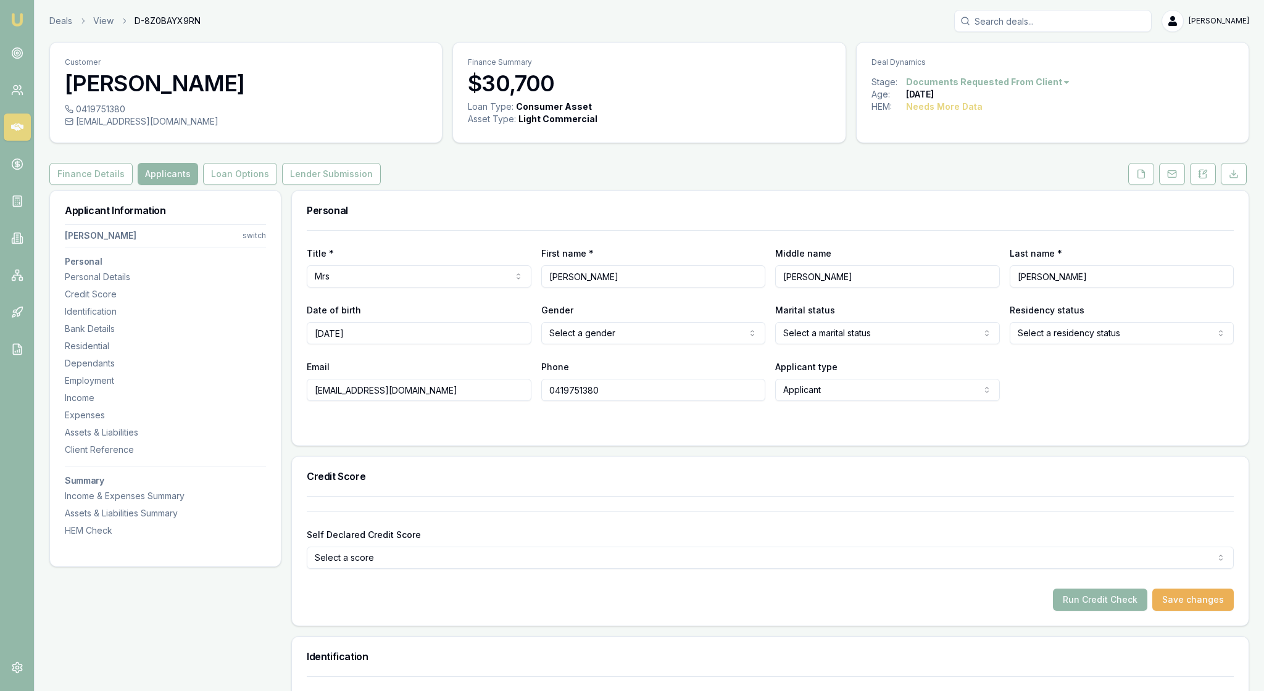
click at [516, 401] on div "Email mickloughhead@gmail.com Phone 0419751380 Applicant type Applicant Applica…" at bounding box center [770, 380] width 927 height 42
click at [523, 304] on html "Emu Broker Deals View D-8Z0BAYX9RN Rachael Connors Toggle Menu Customer Michael…" at bounding box center [632, 345] width 1264 height 691
select select "Mr"
drag, startPoint x: 395, startPoint y: 369, endPoint x: 305, endPoint y: 365, distance: 90.2
click at [305, 365] on div "Title * Mr Mr Mrs Miss Ms Dr Prof First name * Michael Middle name Andrew Last …" at bounding box center [770, 337] width 957 height 215
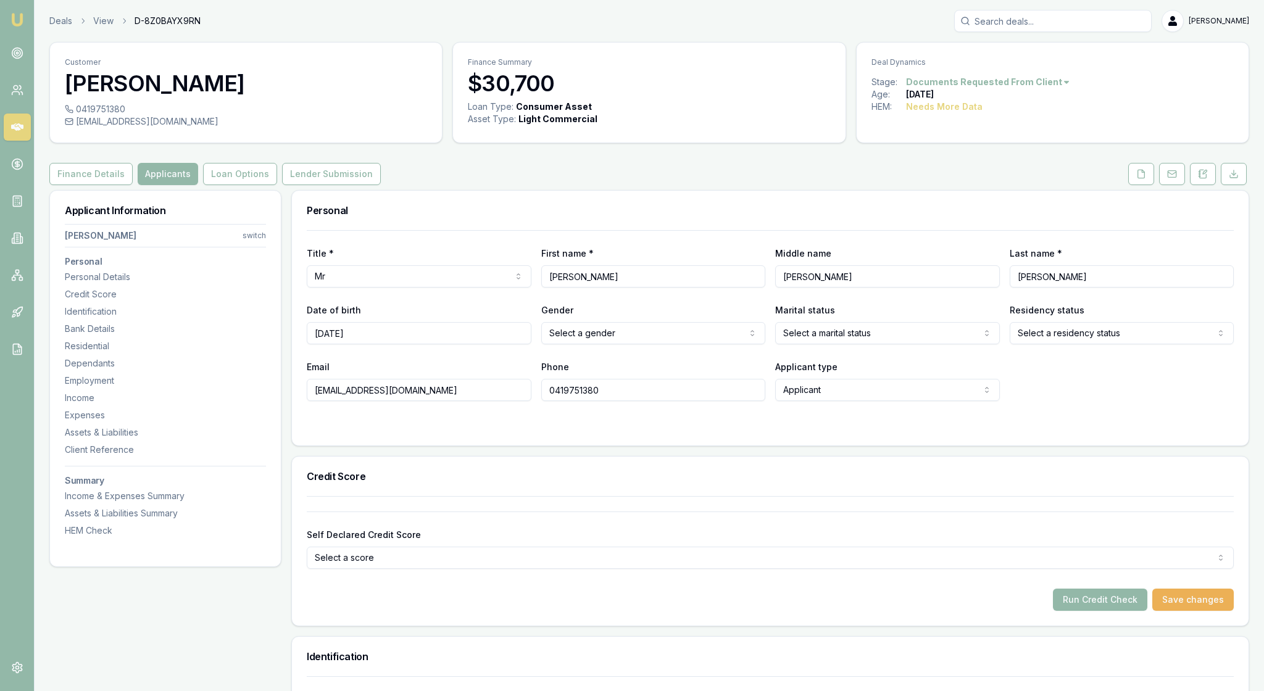
type input "20/04/1969"
click at [754, 368] on html "Emu Broker Deals View D-8Z0BAYX9RN Rachael Connors Toggle Menu Customer Michael…" at bounding box center [632, 345] width 1264 height 691
select select "MALE"
click at [983, 369] on html "Emu Broker Deals View D-8Z0BAYX9RN Rachael Connors Toggle Menu Customer Michael…" at bounding box center [632, 345] width 1264 height 691
select select "MARRIED"
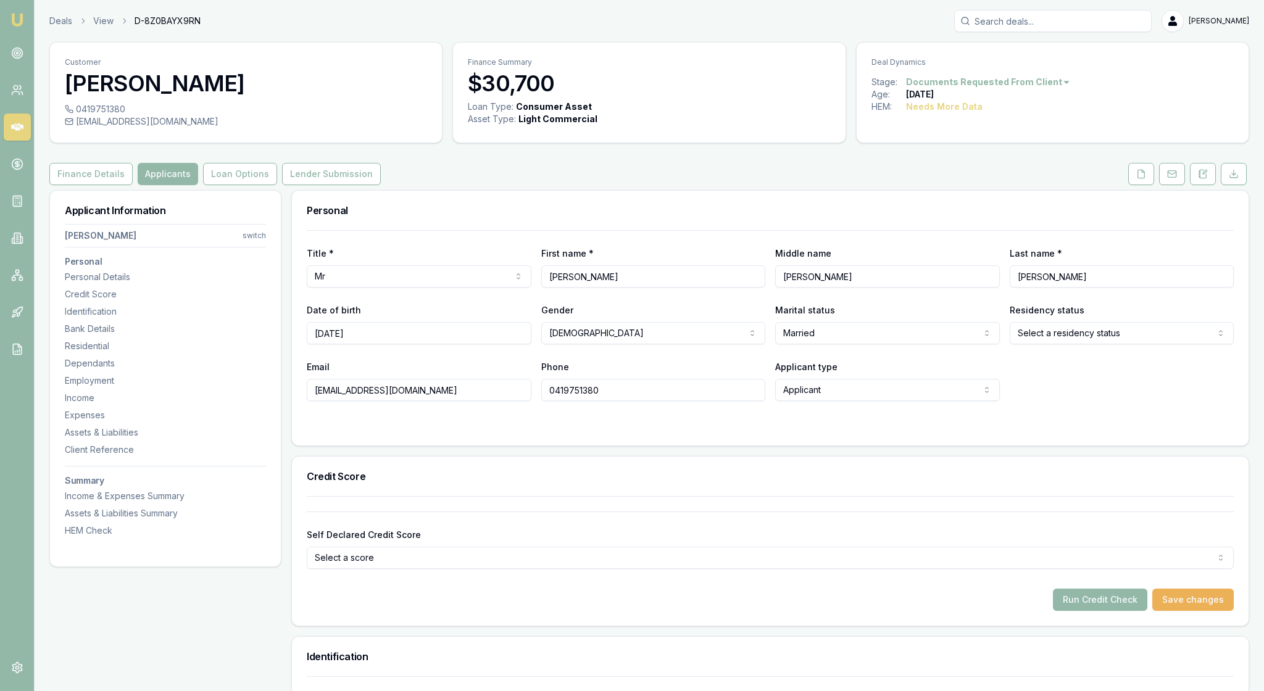
click at [1215, 372] on html "Emu Broker Deals View D-8Z0BAYX9RN Rachael Connors Toggle Menu Customer Michael…" at bounding box center [632, 345] width 1264 height 691
select select "AUSTRALIAN_CITIZEN"
click at [1075, 401] on div "Email mickloughhead@gmail.com Phone 0419751380 Applicant type Applicant Applica…" at bounding box center [770, 380] width 927 height 42
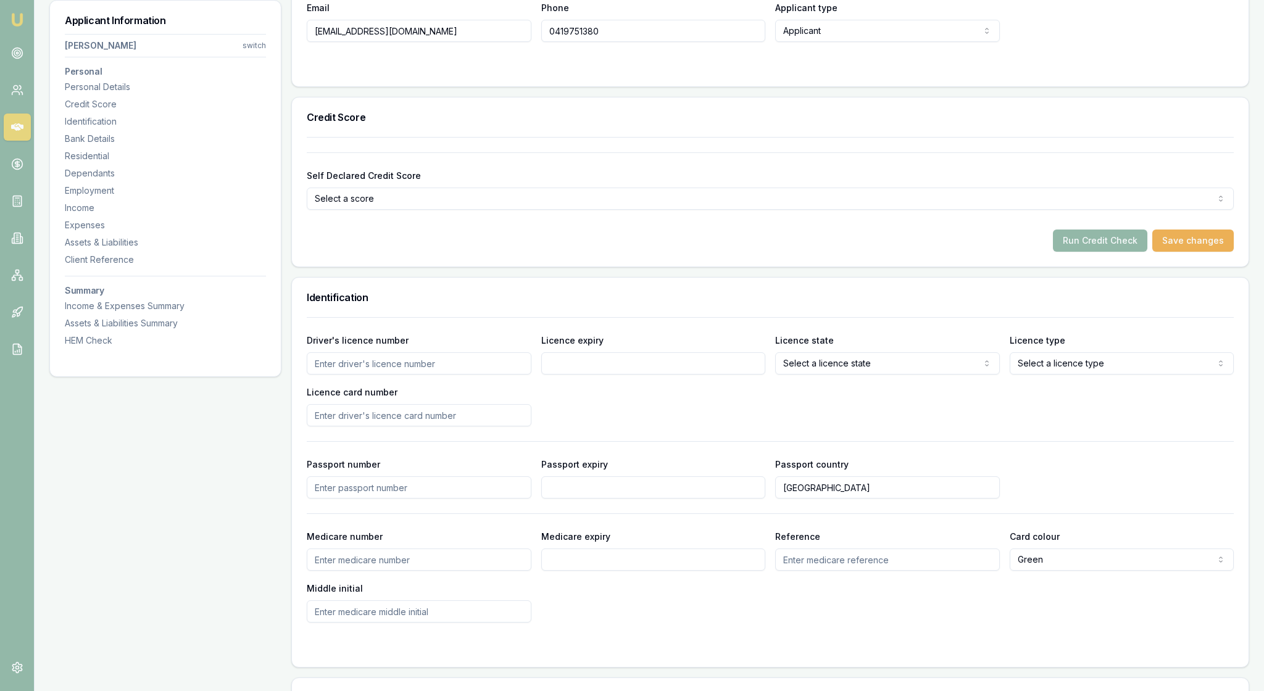
scroll to position [363, 0]
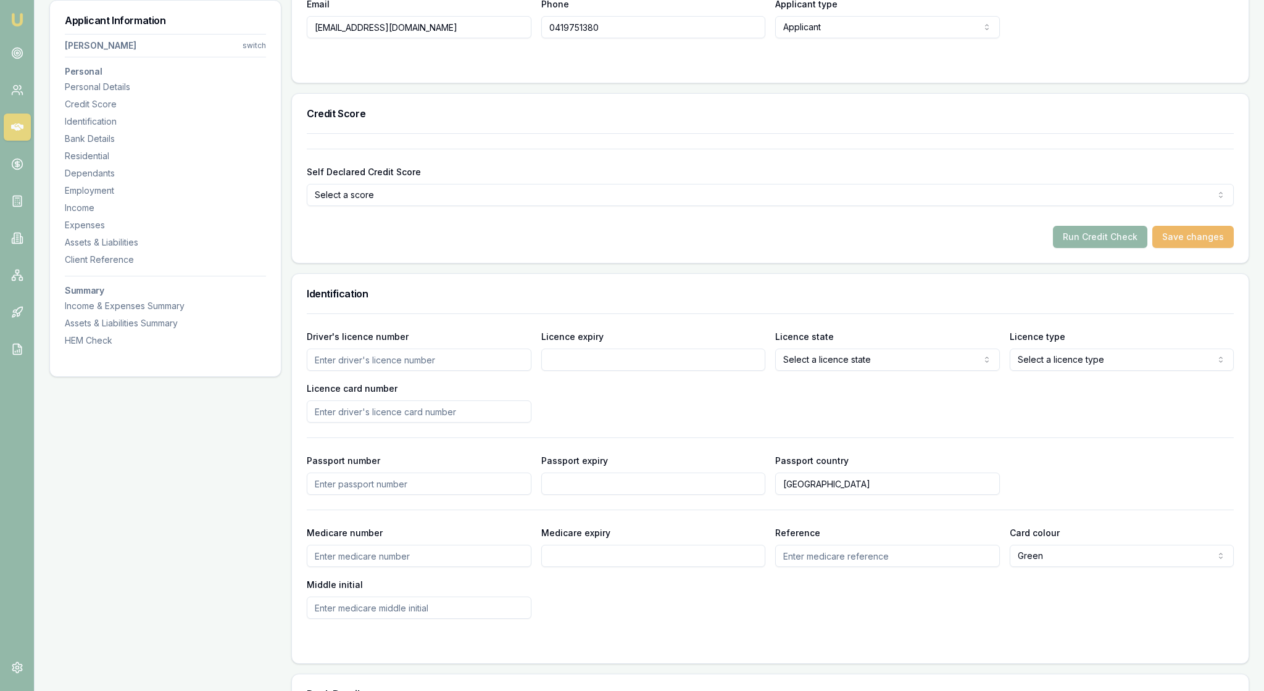
click at [1184, 248] on button "Save changes" at bounding box center [1192, 237] width 81 height 22
click at [842, 263] on div "Self Declared Credit Score Select a score Excellent Very good Average Fair Low …" at bounding box center [770, 198] width 957 height 130
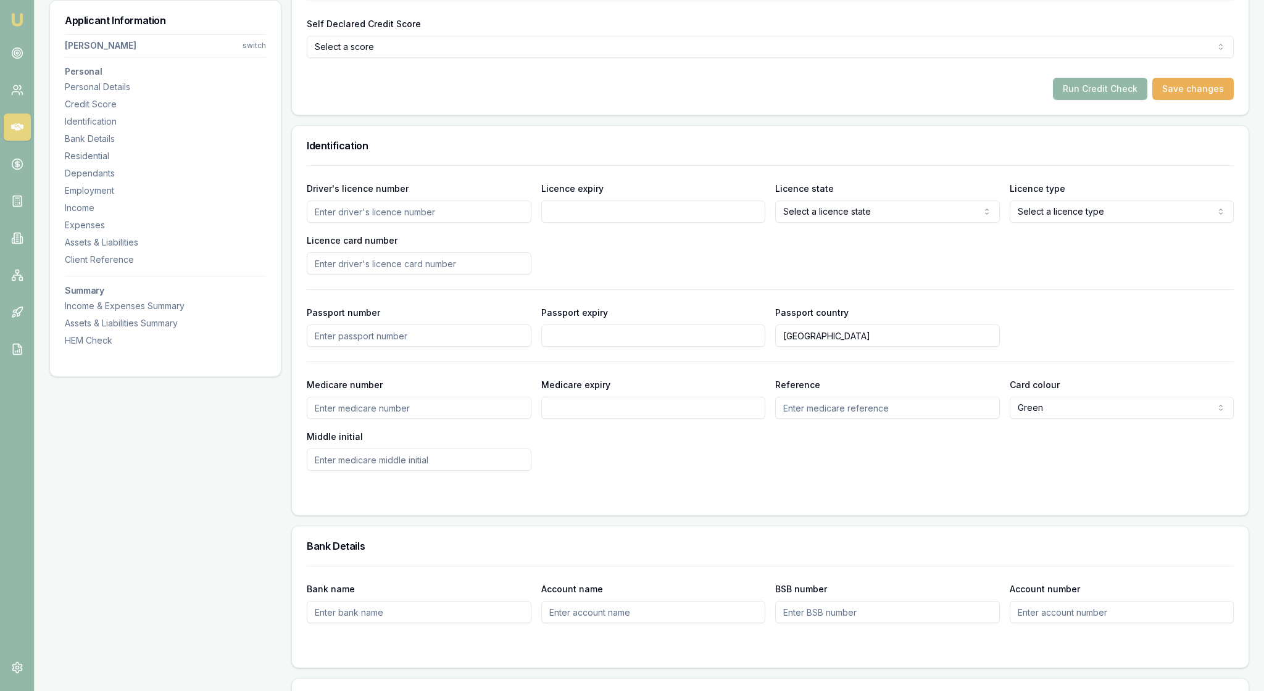
scroll to position [533, 0]
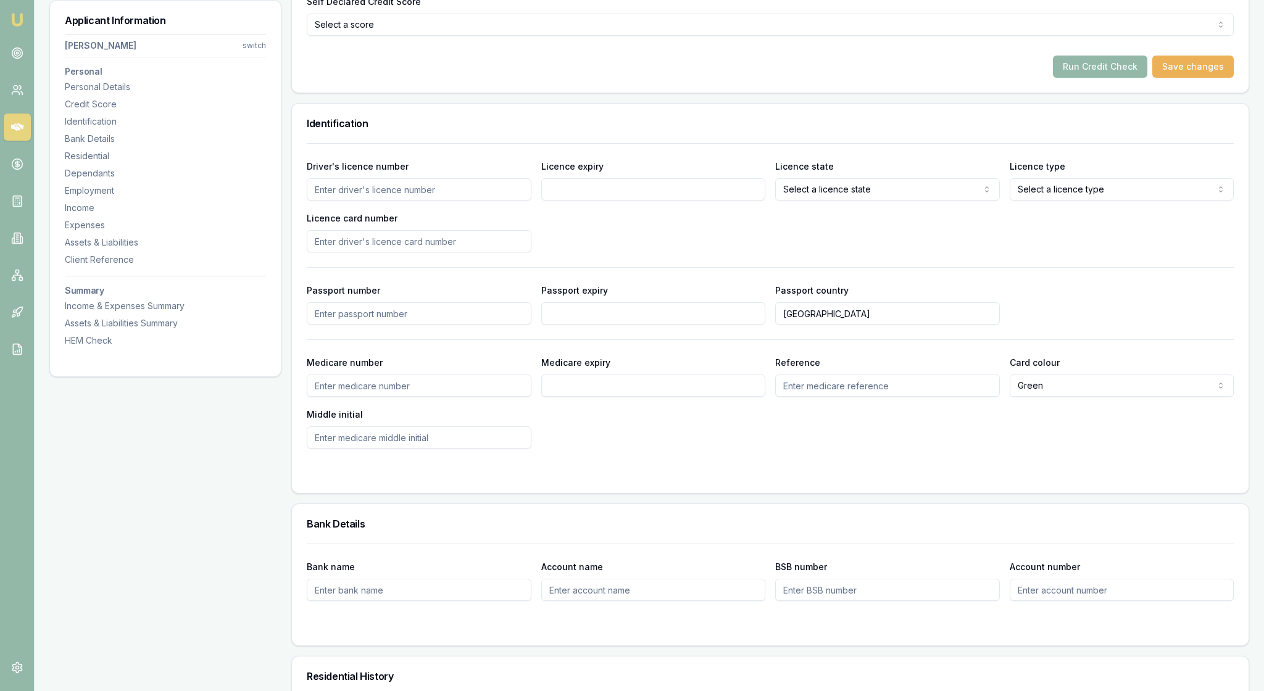
click at [375, 201] on input "Driver's licence number" at bounding box center [419, 189] width 225 height 22
type input "042541293"
click at [572, 201] on input "Licence expiry" at bounding box center [653, 189] width 225 height 22
type input "21/06/2027"
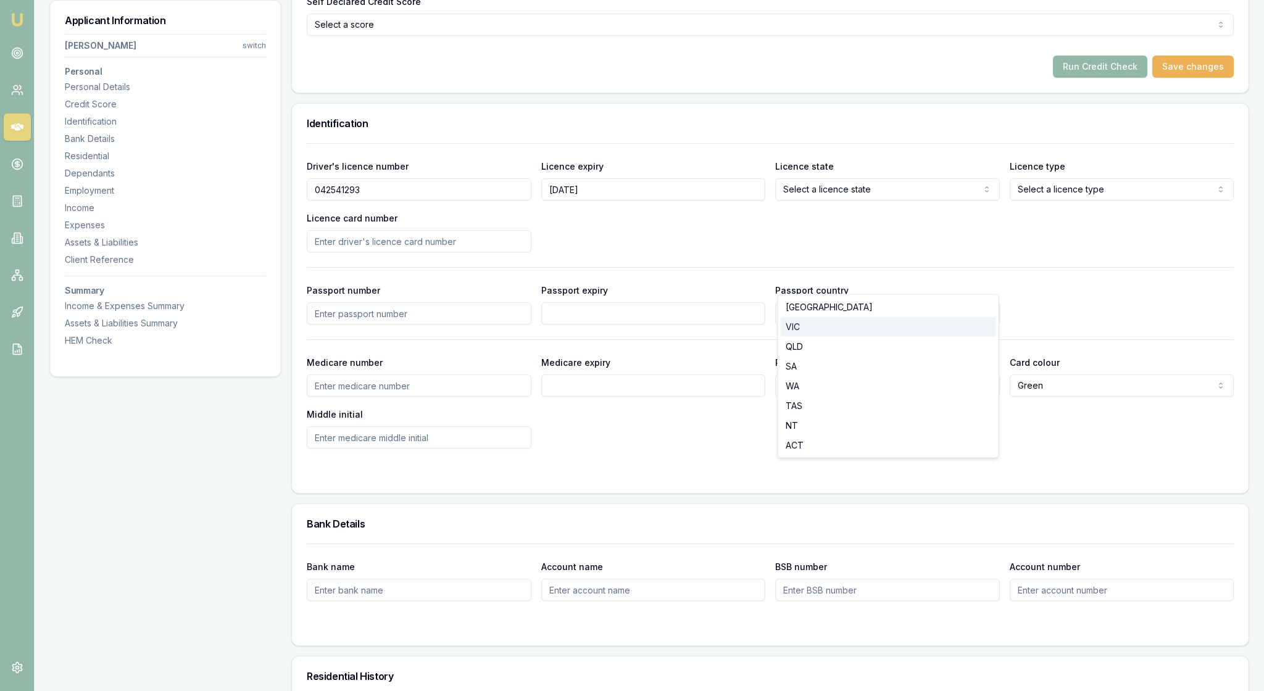
select select "VIC"
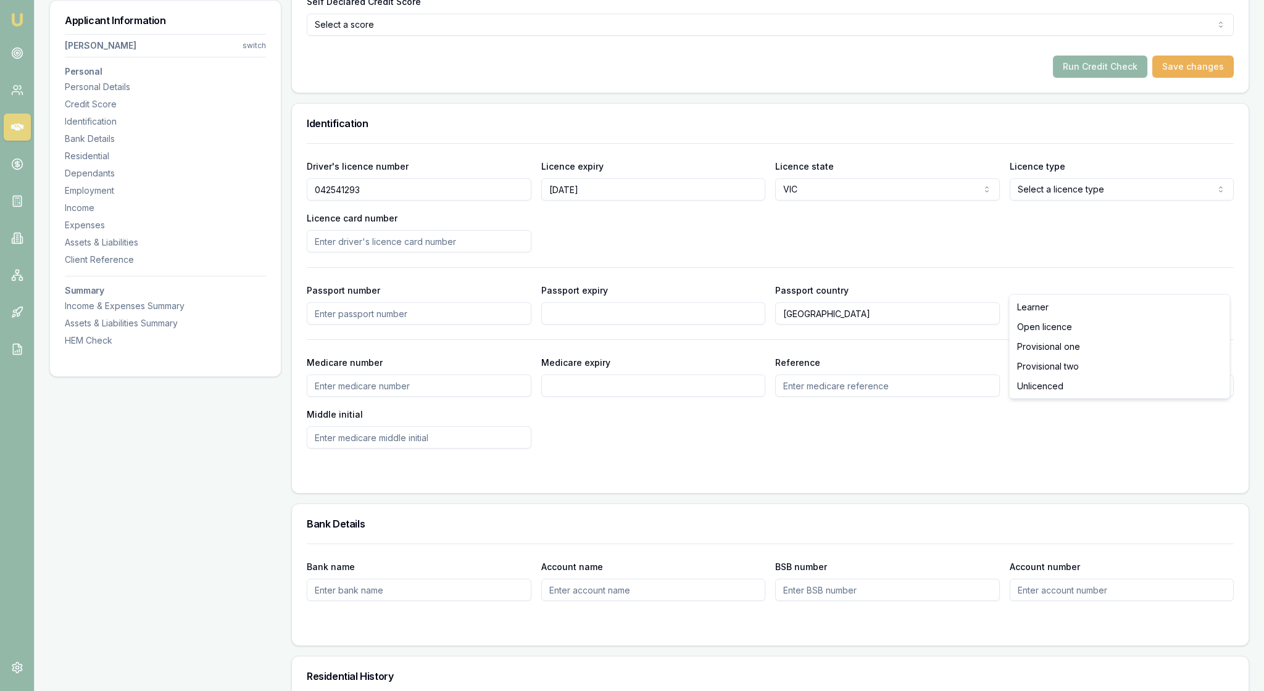
select select "OPEN_LICENCE"
click at [425, 252] on input "Licence card number" at bounding box center [419, 241] width 225 height 22
type input "P3878530"
click at [606, 252] on div "Driver's licence number 042541293 Licence expiry 21/06/2027 Licence state VIC N…" at bounding box center [770, 206] width 927 height 94
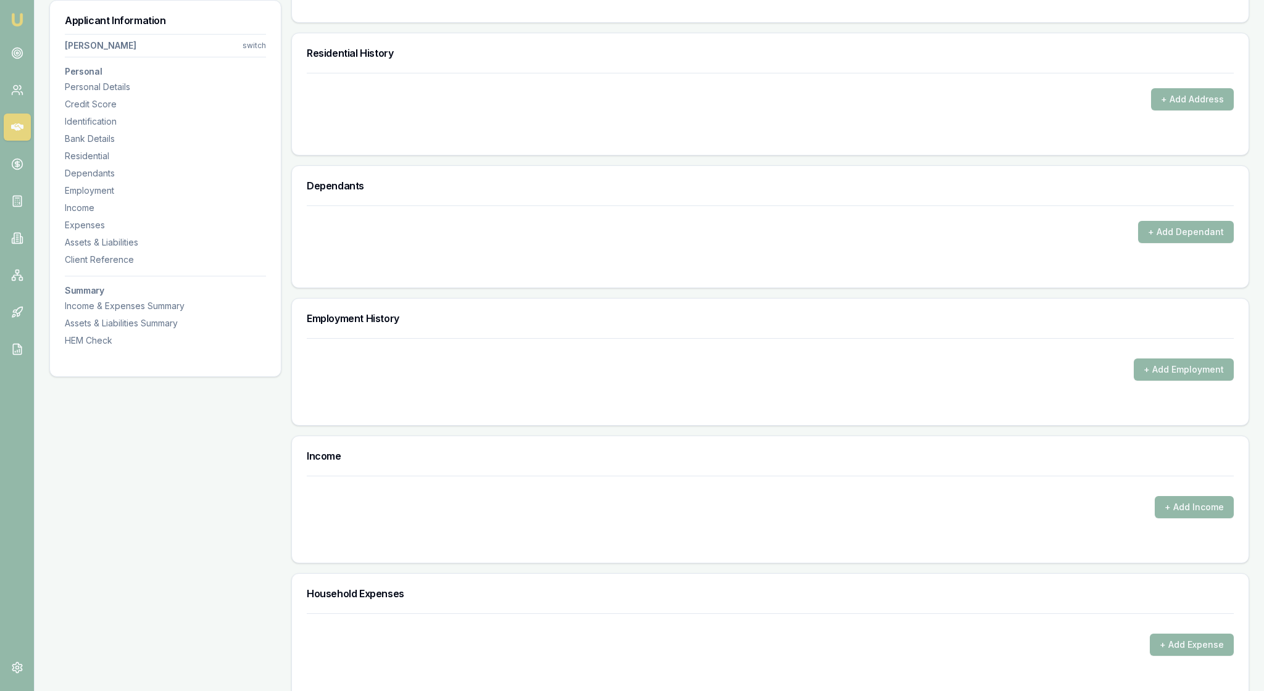
scroll to position [1163, 0]
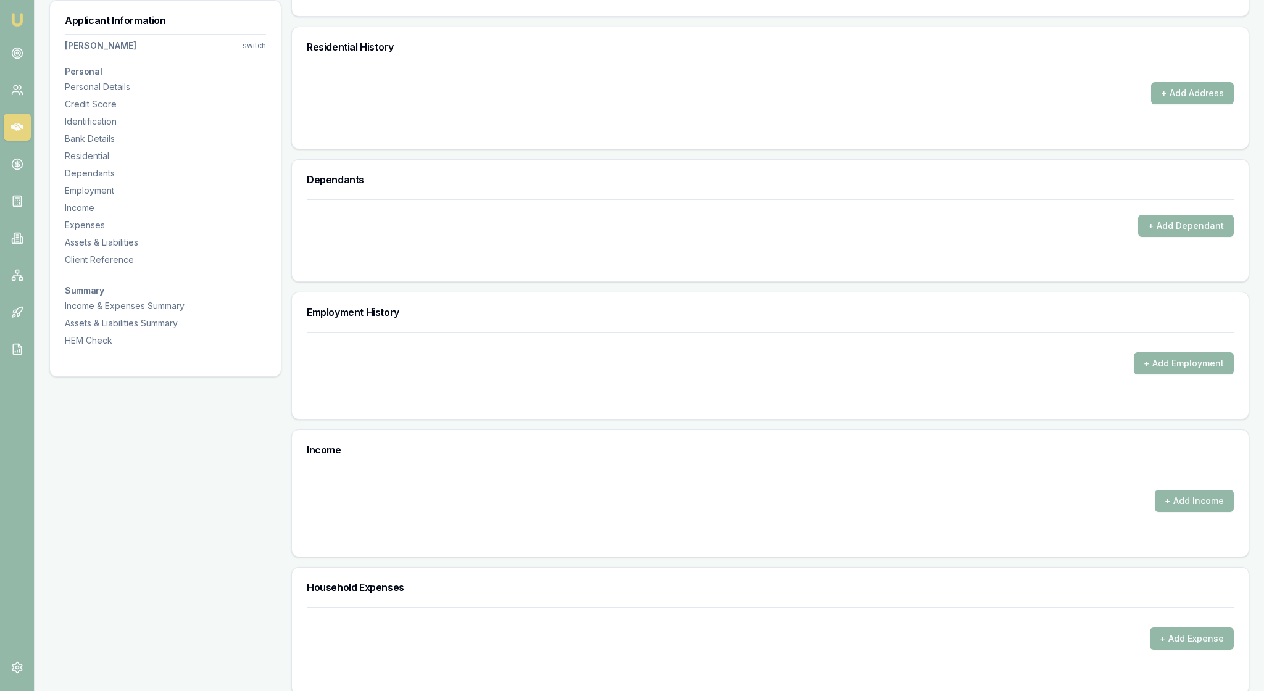
click at [1156, 104] on button "+ Add Address" at bounding box center [1192, 93] width 83 height 22
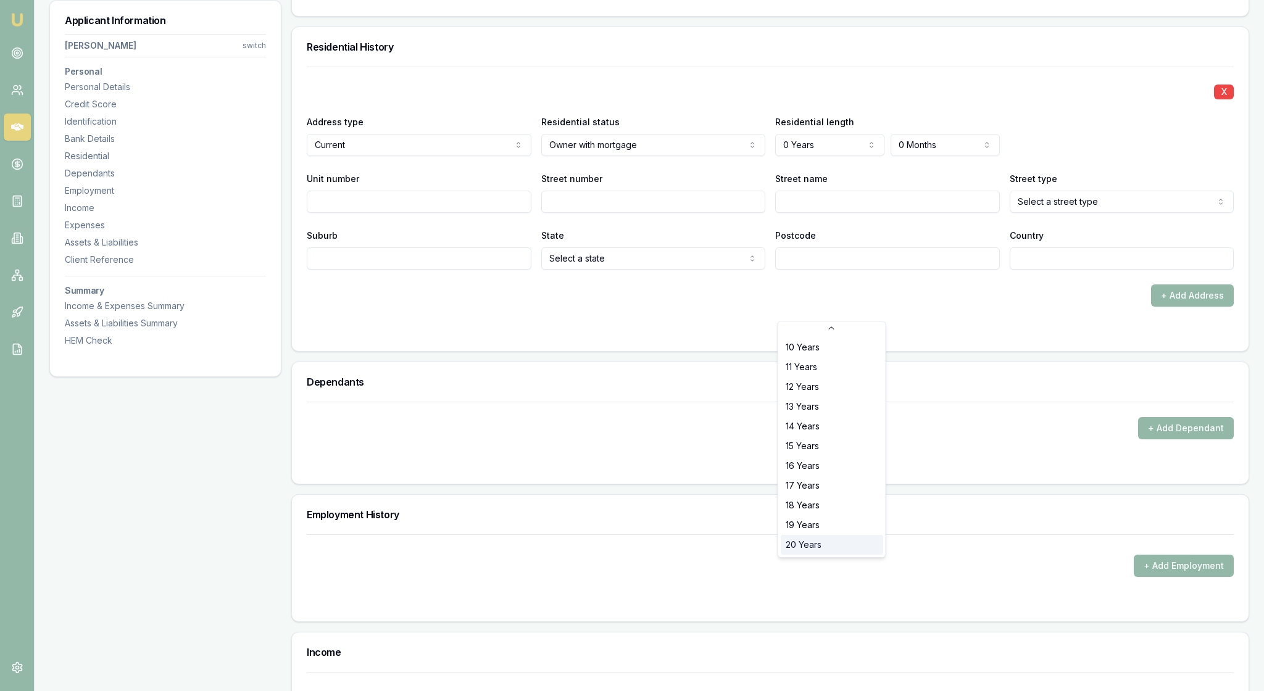
select select "20"
type input "10"
type input "Robert"
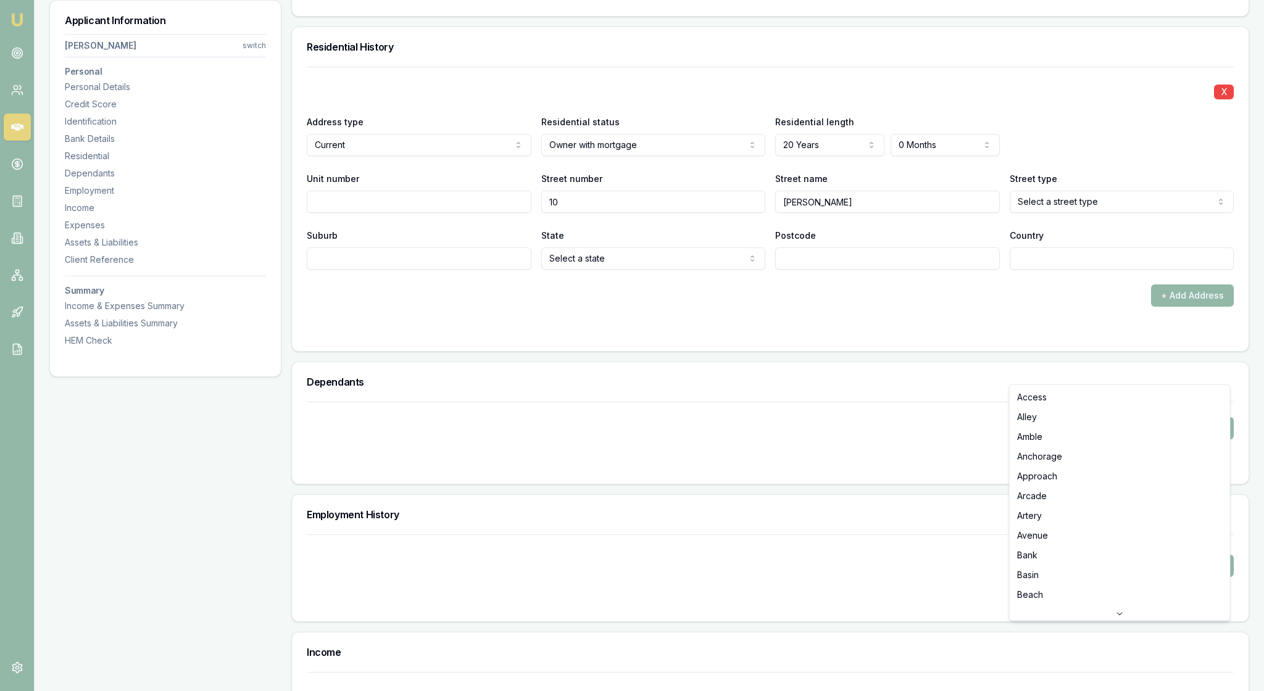
select select "Court"
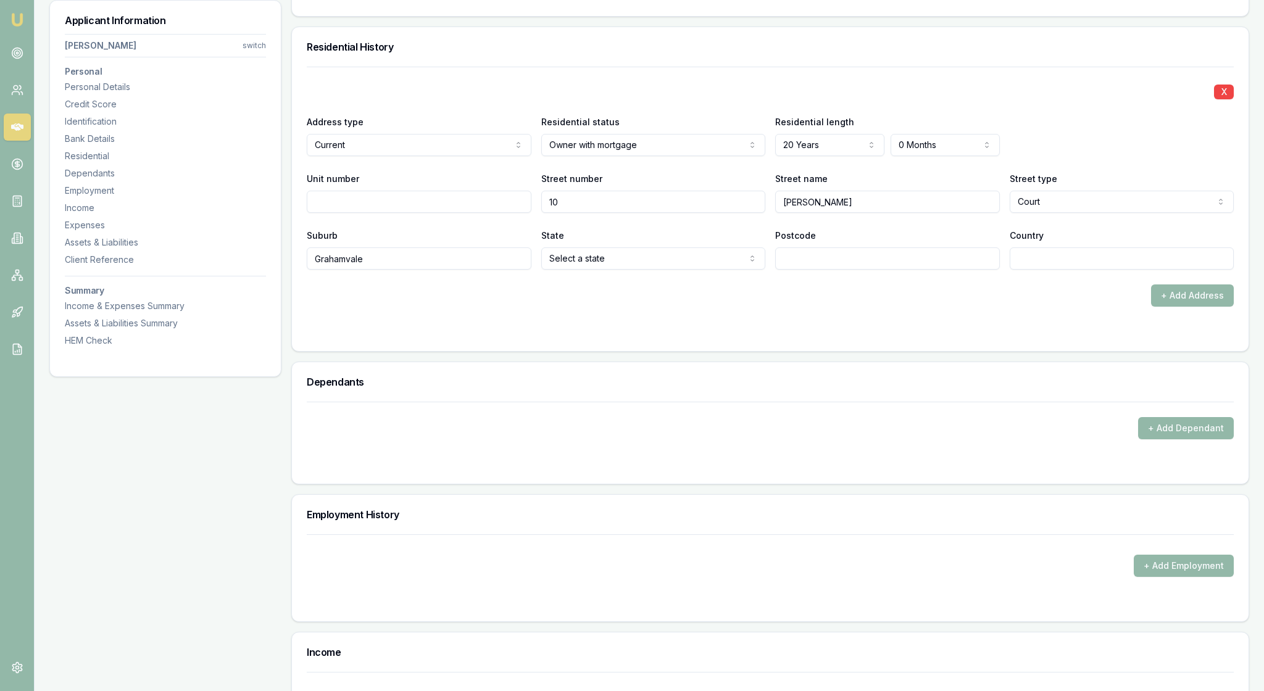
type input "Grahamvale"
select select "VIC"
click at [835, 307] on div "X Address type Current Current Previous Residential status Owner with mortgage …" at bounding box center [770, 187] width 927 height 240
type input "3631"
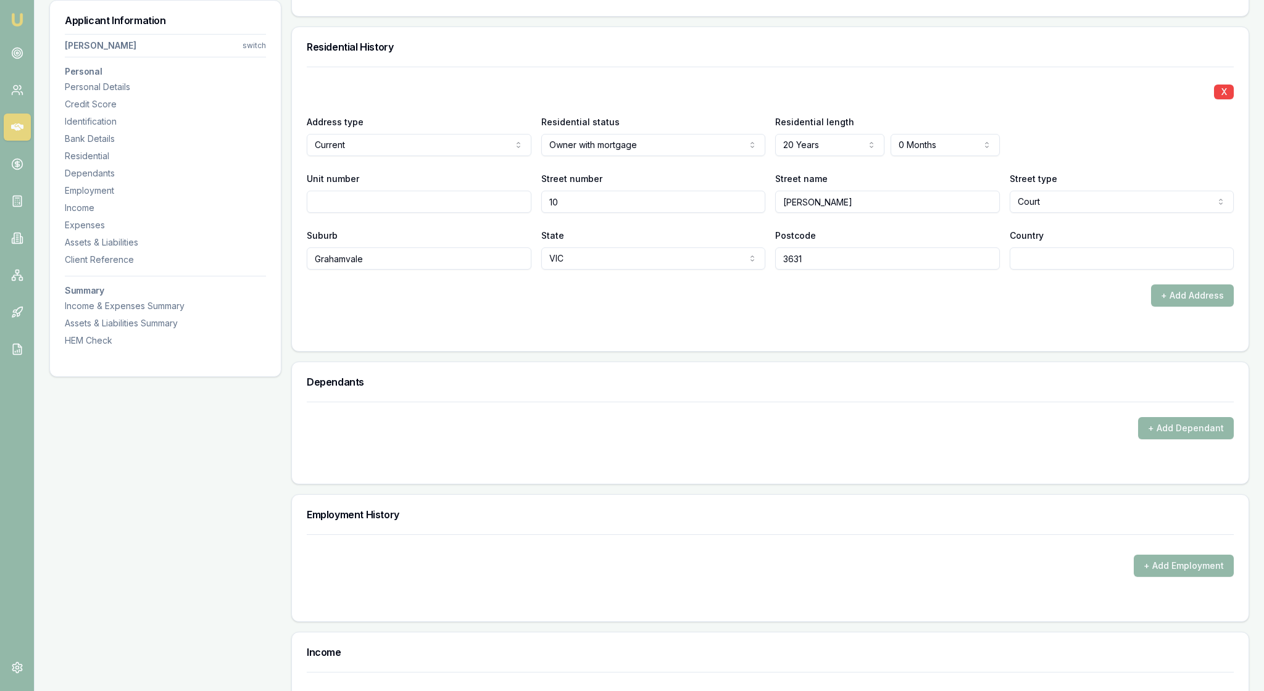
click at [1130, 351] on div "X Address type Current Current Previous Residential status Owner with mortgage …" at bounding box center [770, 209] width 957 height 285
click at [1022, 336] on div at bounding box center [770, 332] width 927 height 10
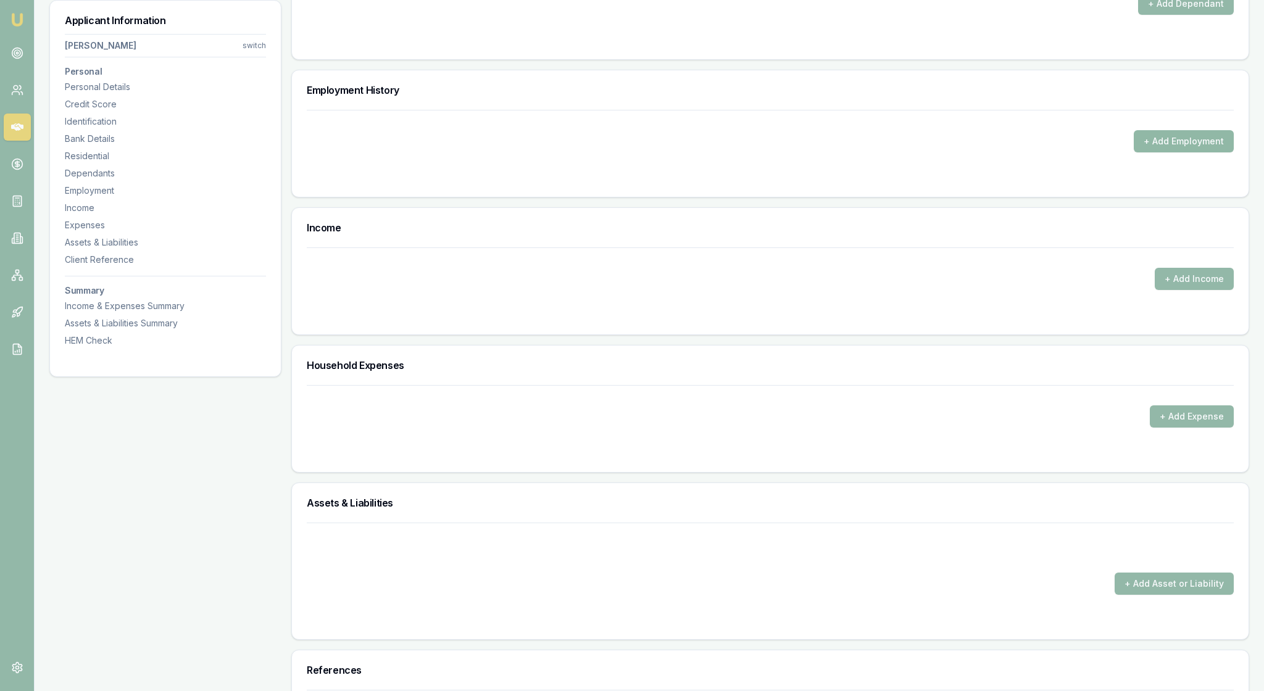
scroll to position [1589, 0]
click at [1135, 151] on button "+ Add Employment" at bounding box center [1184, 140] width 100 height 22
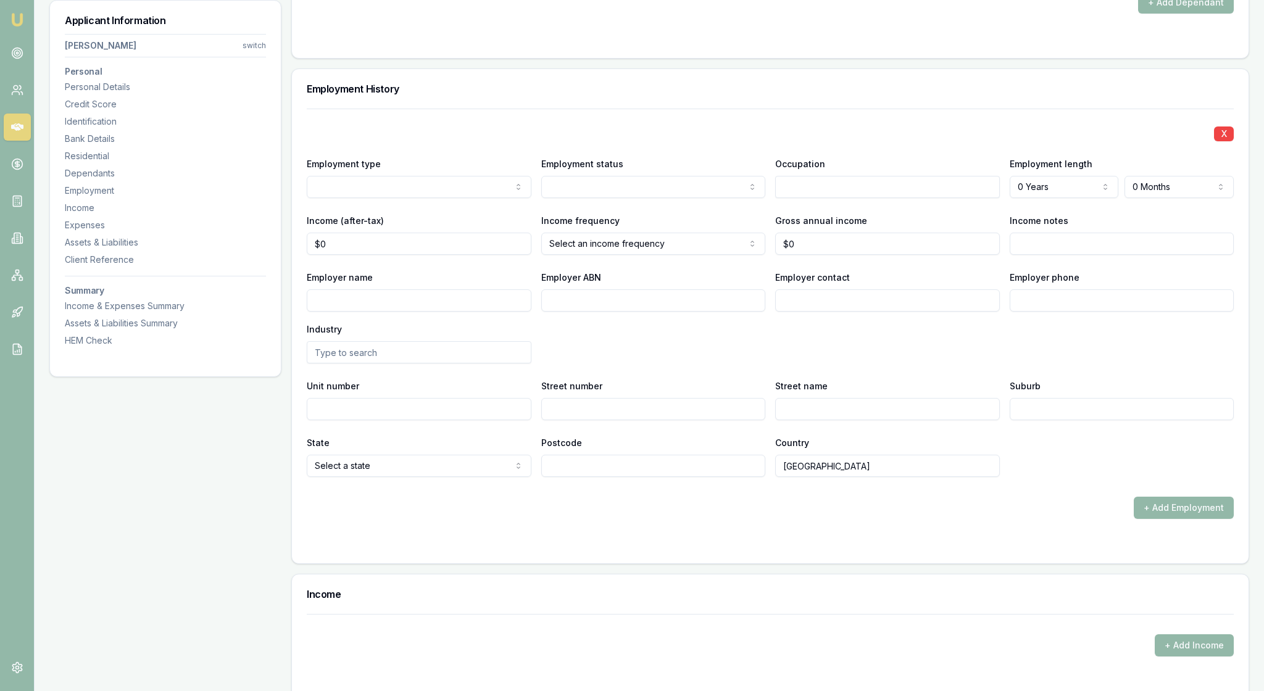
click at [805, 198] on input "text" at bounding box center [887, 187] width 225 height 22
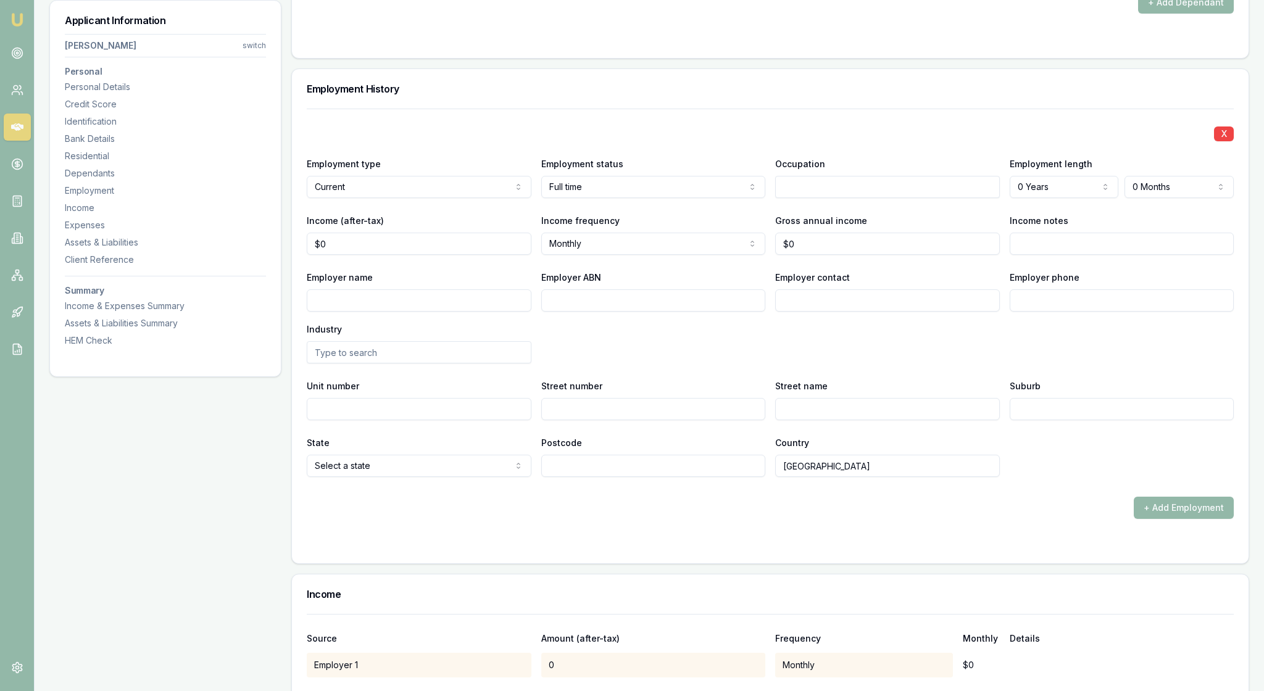
select select "10"
drag, startPoint x: 354, startPoint y: 473, endPoint x: 305, endPoint y: 473, distance: 49.4
click at [305, 473] on div "X Employment type Current Current Previous Employment status Full time Full tim…" at bounding box center [770, 336] width 957 height 455
type input "$3,192"
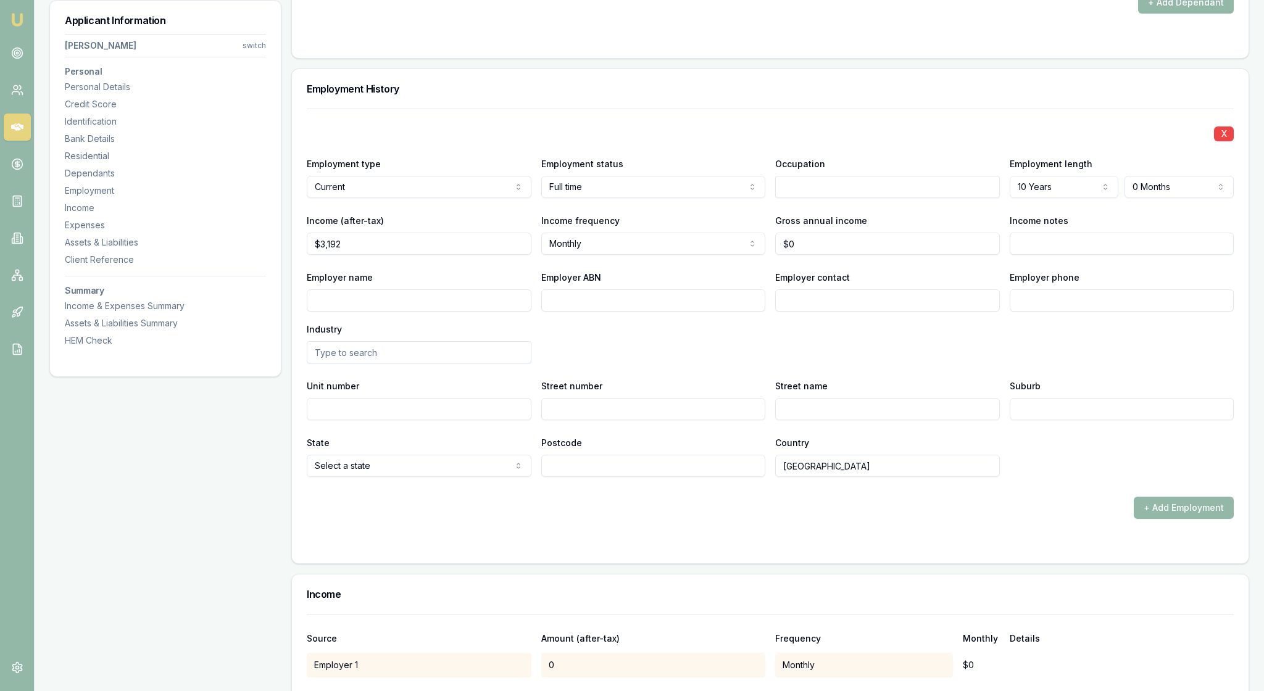
select select "FORTNIGHTLY"
drag, startPoint x: 809, startPoint y: 467, endPoint x: 772, endPoint y: 464, distance: 37.1
click at [772, 255] on div "Income (after-tax) $3,192 Income frequency Fortnightly Weekly Fortnightly Month…" at bounding box center [770, 234] width 927 height 42
type input "$83,000"
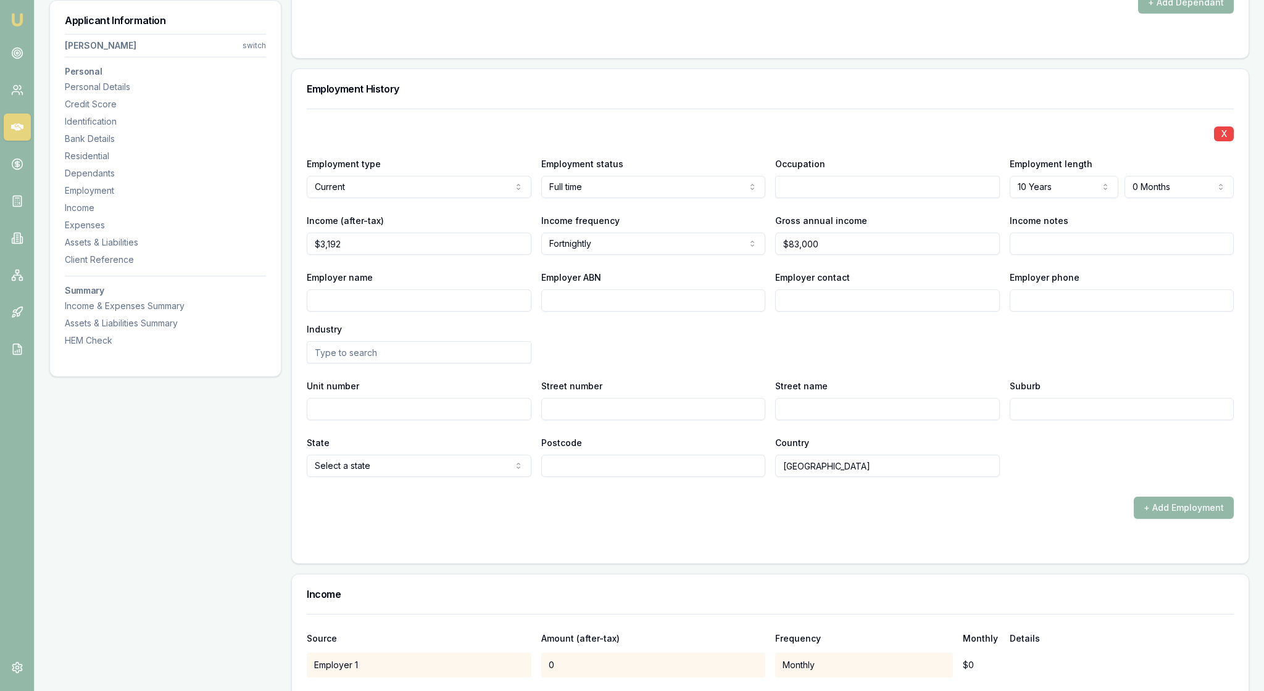
click at [951, 312] on div "Employer contact" at bounding box center [887, 291] width 225 height 42
type input "Atelec Australia"
click at [614, 312] on input "Employer ABN" at bounding box center [653, 301] width 225 height 22
type input "80160835334"
click at [815, 312] on input "Employer contact" at bounding box center [887, 301] width 225 height 22
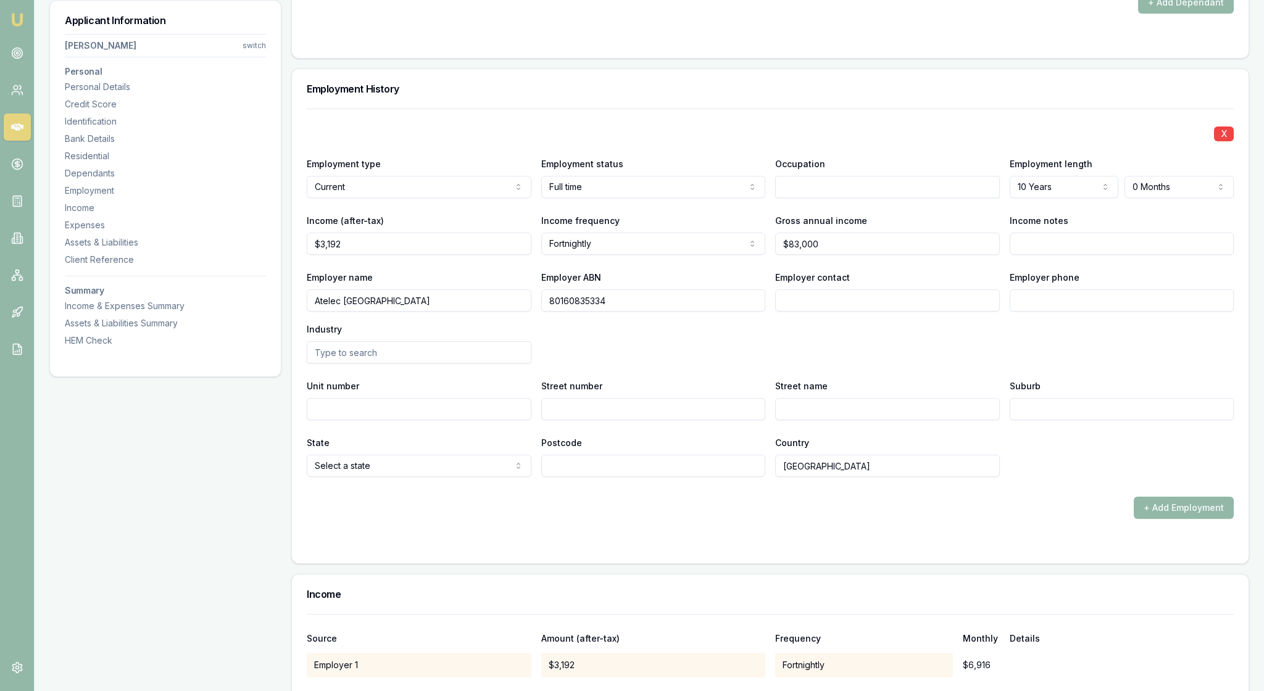
click at [885, 364] on div "Employer name Atelec Australia Employer ABN 80160835334 Employer contact Employ…" at bounding box center [770, 317] width 927 height 94
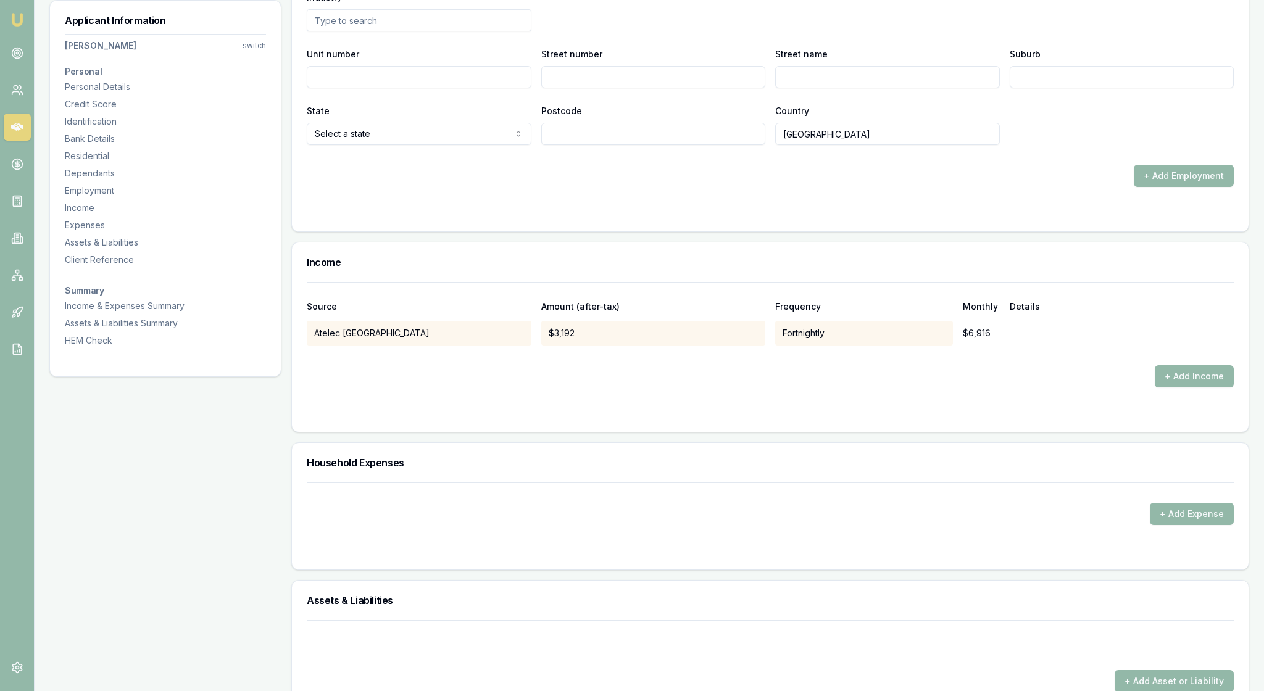
scroll to position [1926, 0]
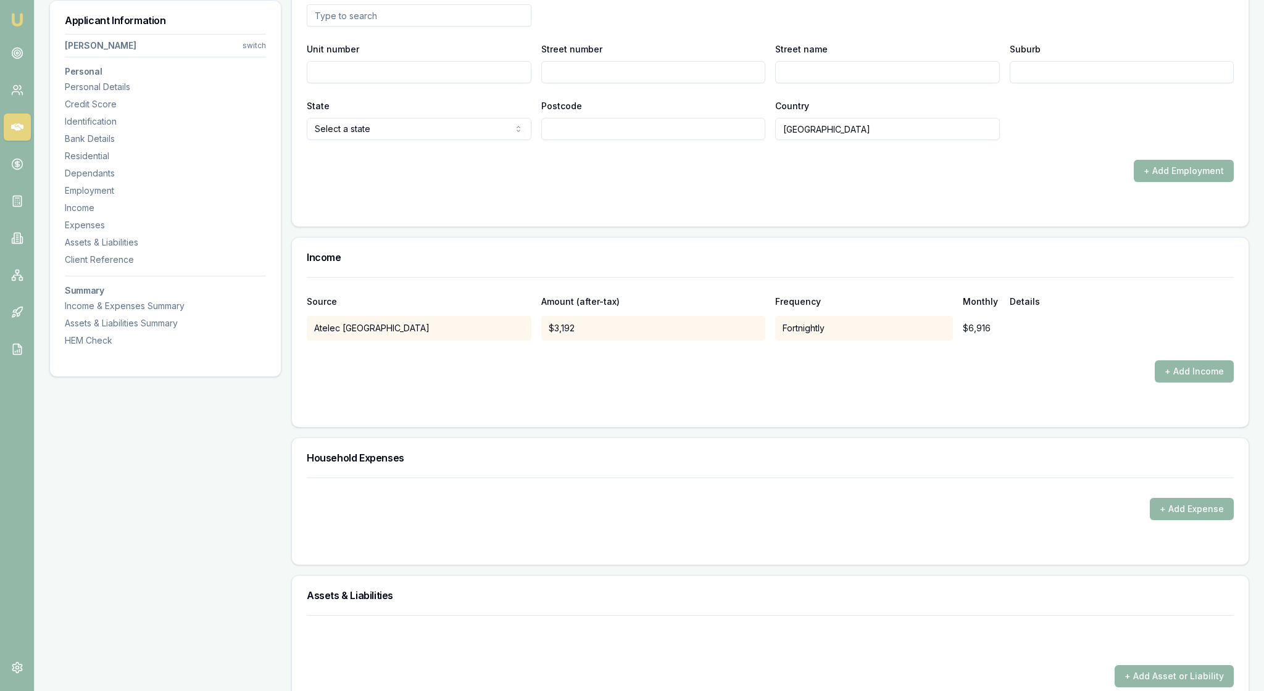
click at [358, 27] on input "text" at bounding box center [419, 15] width 225 height 22
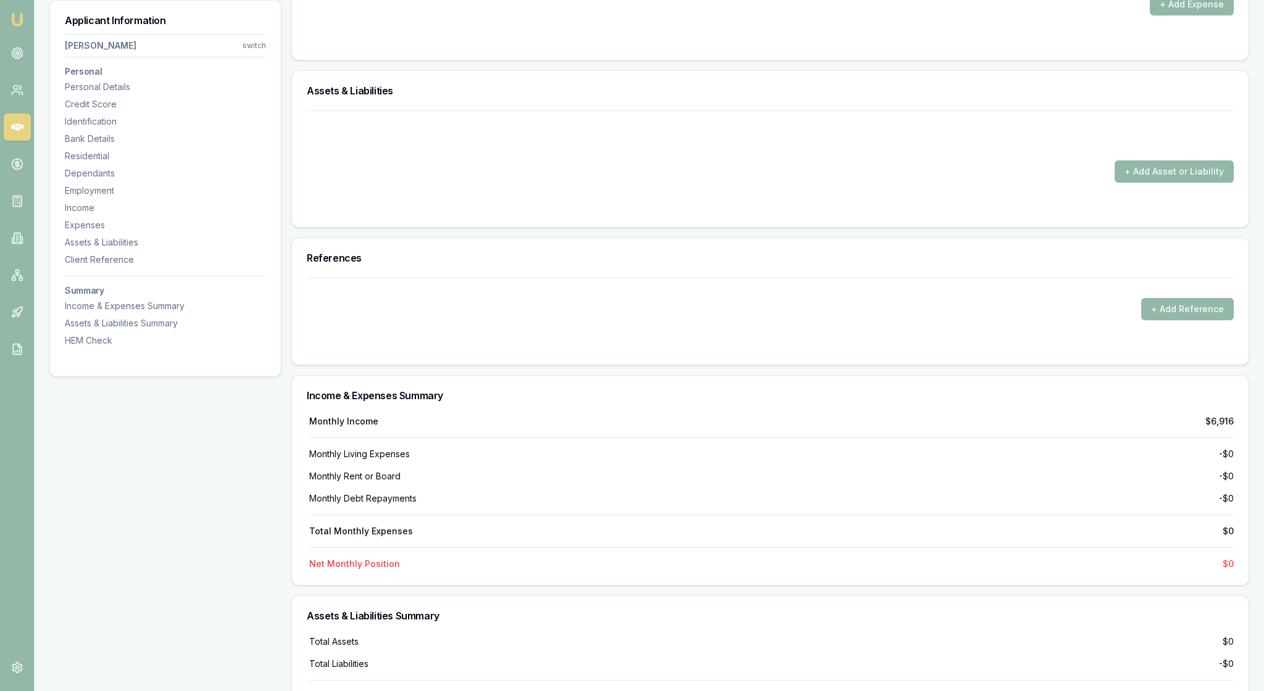
scroll to position [2444, 0]
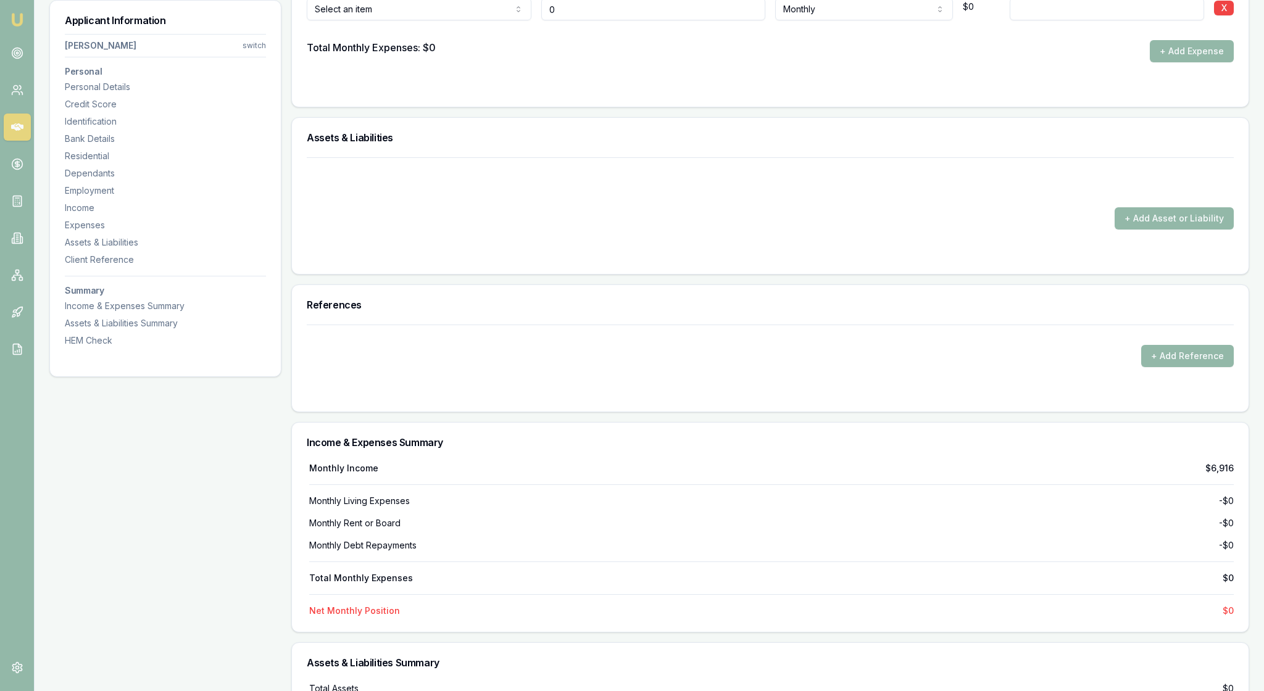
type input "$0"
select select "FOOD_AND_GROCERIES"
drag, startPoint x: 574, startPoint y: 317, endPoint x: 553, endPoint y: 319, distance: 21.0
click at [553, 20] on input "0" at bounding box center [653, 9] width 225 height 22
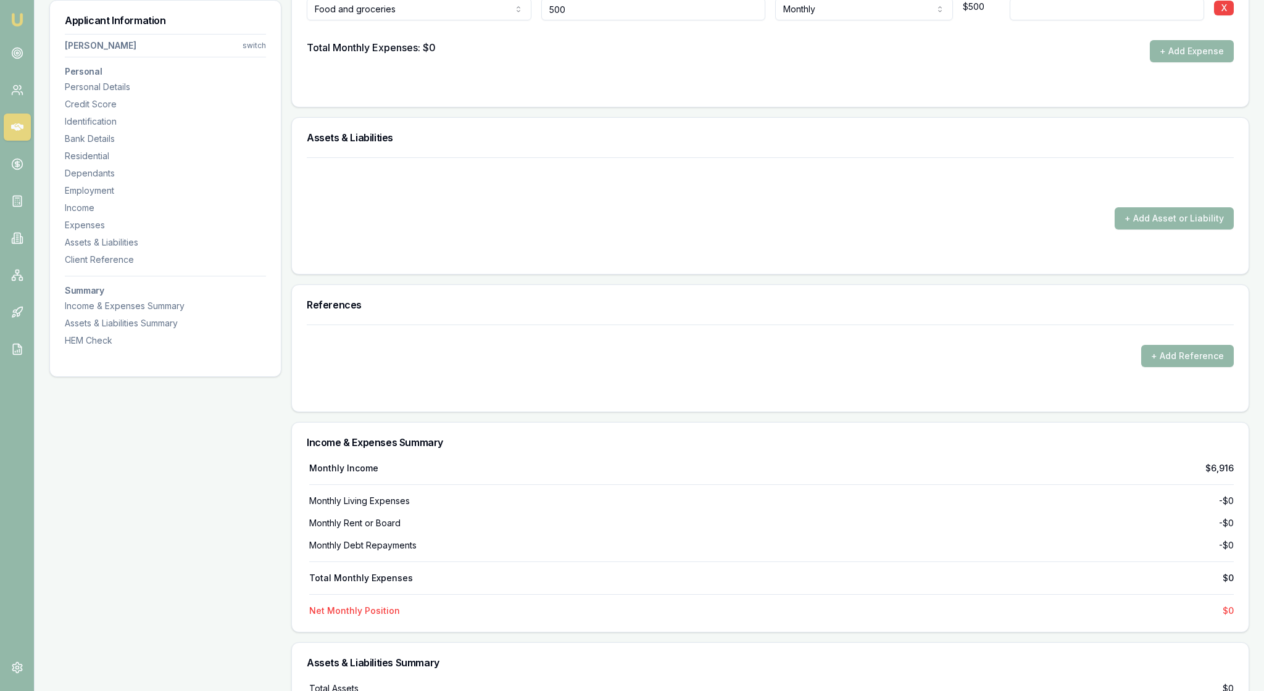
type input "$500"
click at [647, 62] on div "Total Monthly Expenses: $0 + Add Expense" at bounding box center [770, 51] width 927 height 22
click at [1177, 62] on button "+ Add Expense" at bounding box center [1192, 51] width 84 height 22
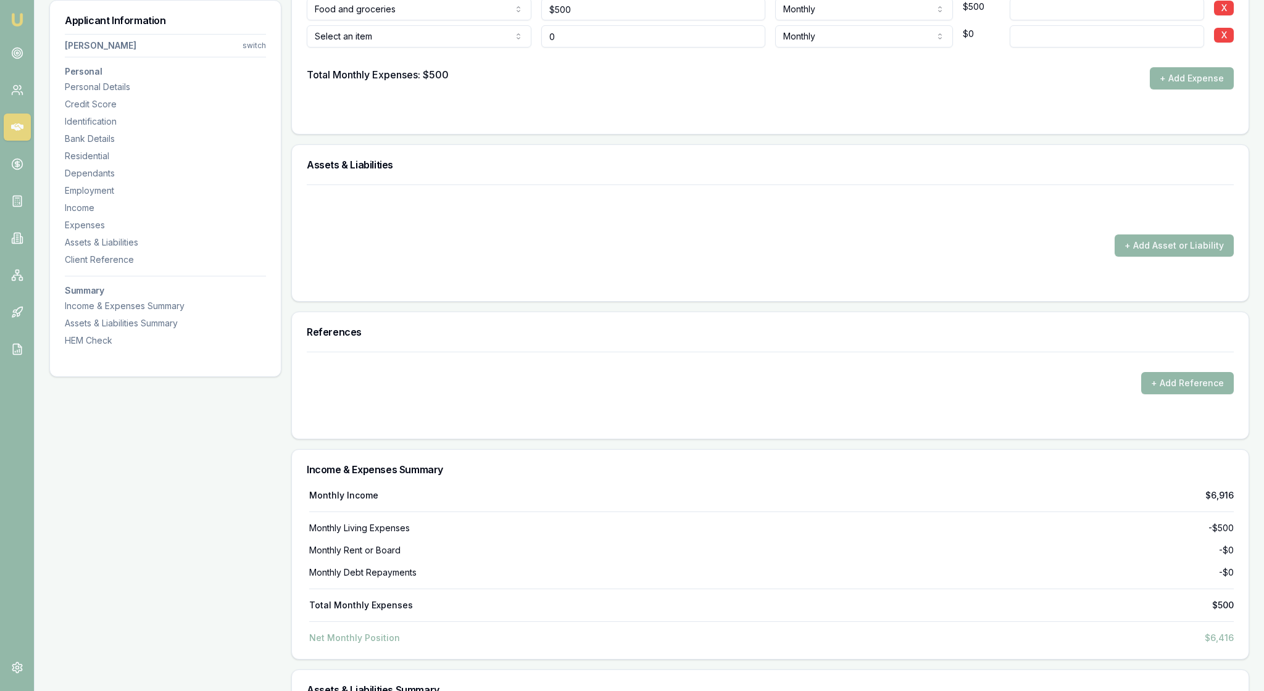
type input "$0"
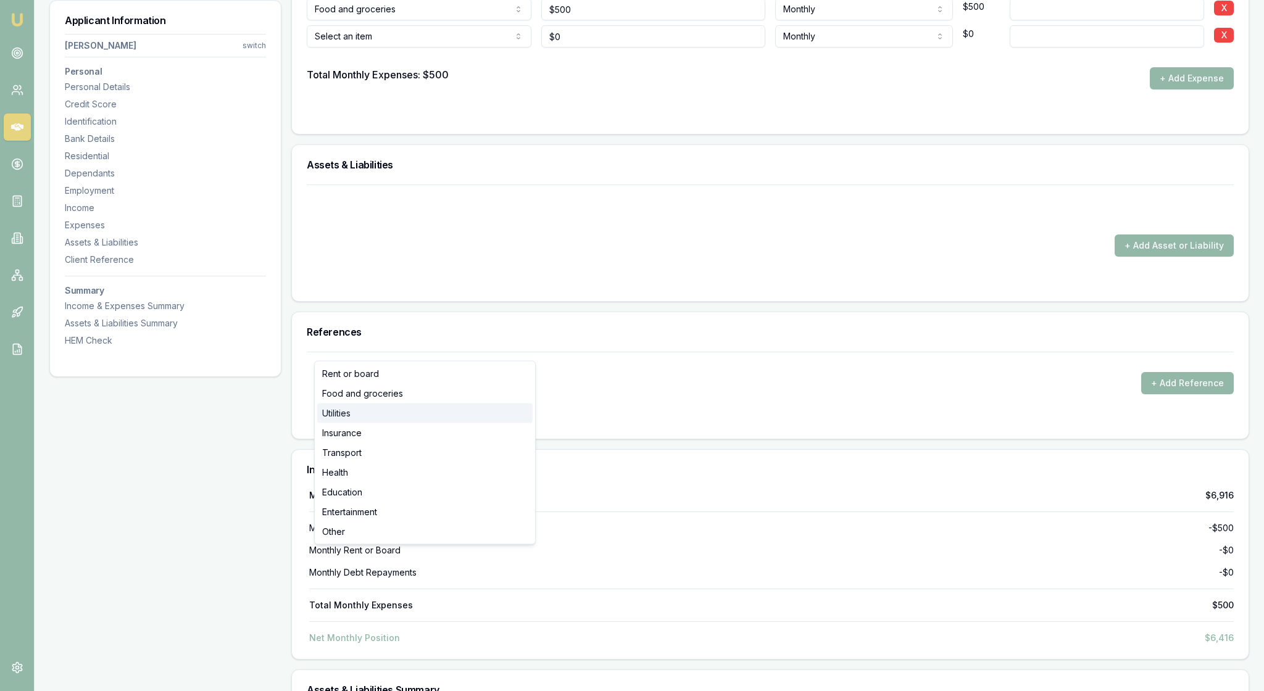
select select "UTILITIES"
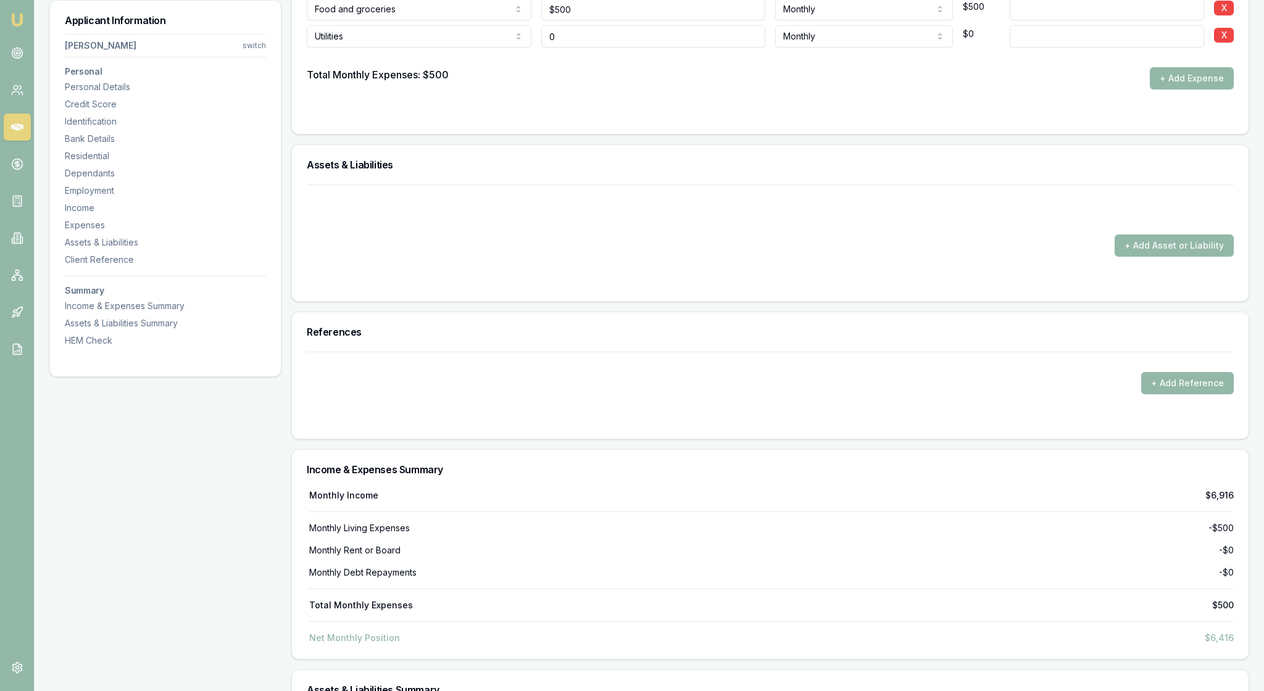
drag, startPoint x: 579, startPoint y: 348, endPoint x: 552, endPoint y: 348, distance: 27.2
click at [552, 48] on input "0" at bounding box center [653, 36] width 225 height 22
type input "$500"
click at [1158, 90] on button "+ Add Expense" at bounding box center [1192, 78] width 84 height 22
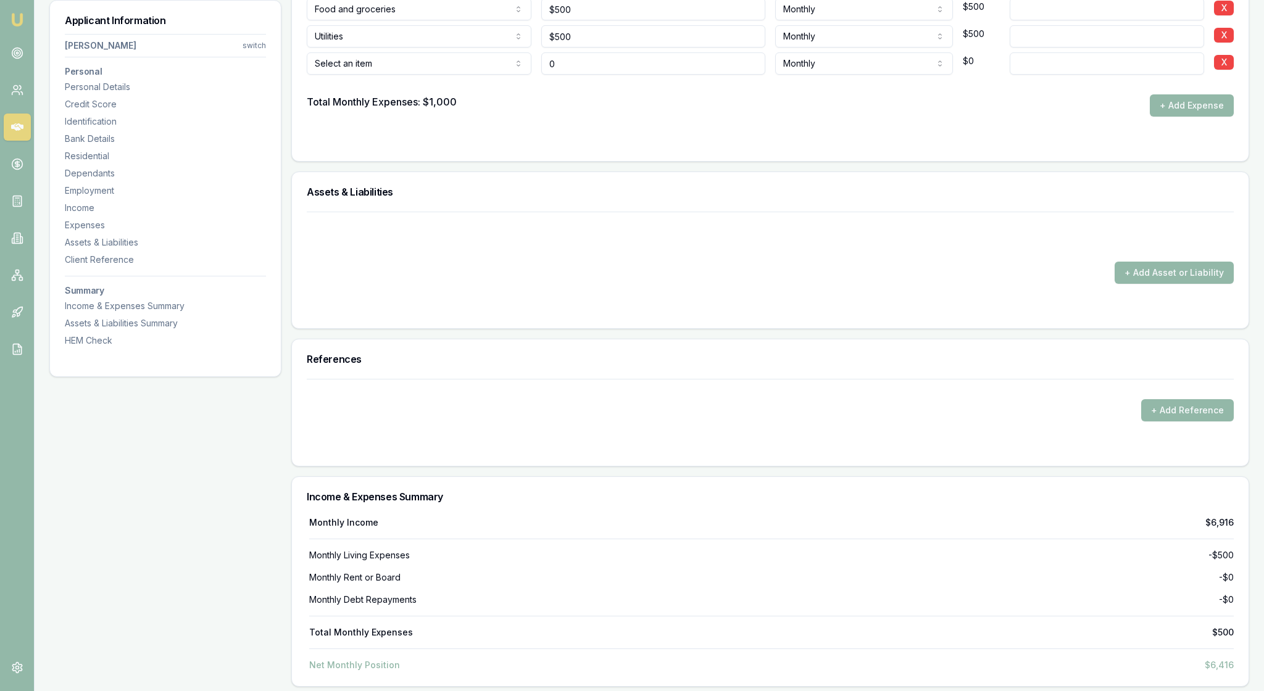
type input "$0"
select select "INSURANCE"
drag, startPoint x: 577, startPoint y: 375, endPoint x: 563, endPoint y: 374, distance: 13.6
click at [563, 75] on input "0" at bounding box center [653, 63] width 225 height 22
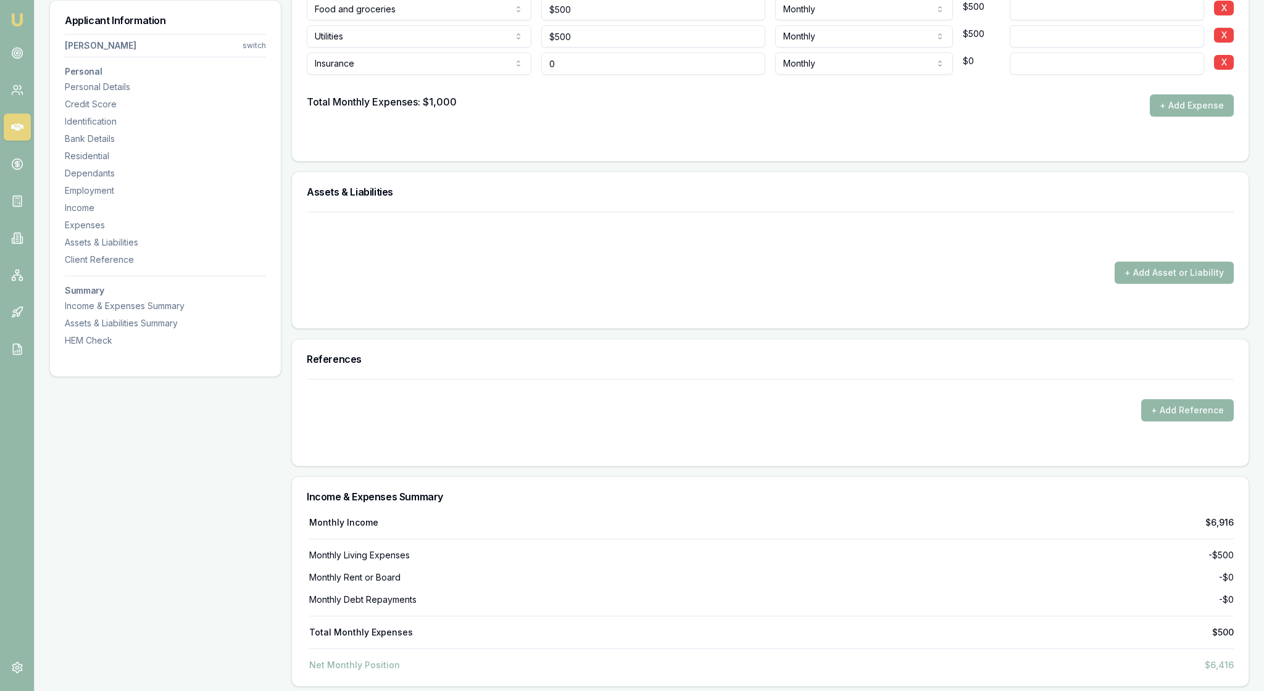
drag, startPoint x: 563, startPoint y: 374, endPoint x: 543, endPoint y: 374, distance: 19.8
click at [543, 75] on div "Insurance Rent or board Food and groceries Utilities Insurance Transport Health…" at bounding box center [770, 61] width 927 height 27
type input "$250"
click at [743, 146] on form "Item Amount Frequency Monthly Details Food and groceries Rent or board Food and…" at bounding box center [770, 52] width 927 height 187
click at [1178, 117] on button "+ Add Expense" at bounding box center [1192, 105] width 84 height 22
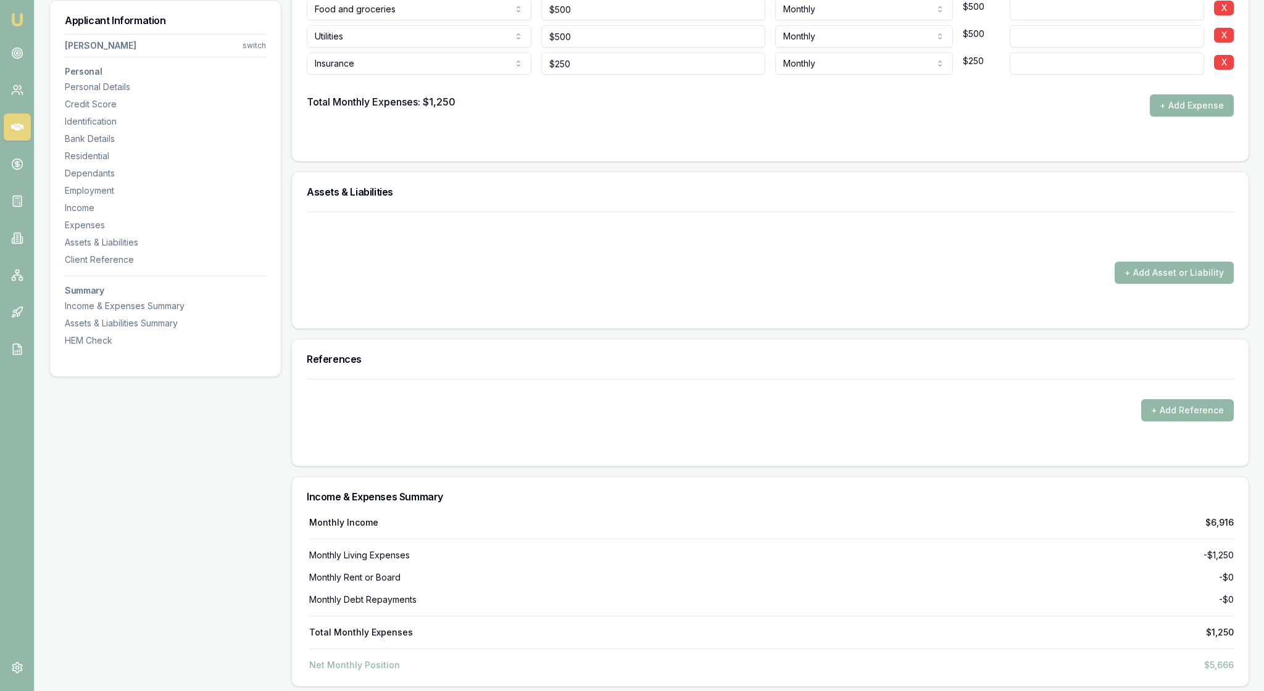
click at [1175, 117] on button "+ Add Expense" at bounding box center [1192, 105] width 84 height 22
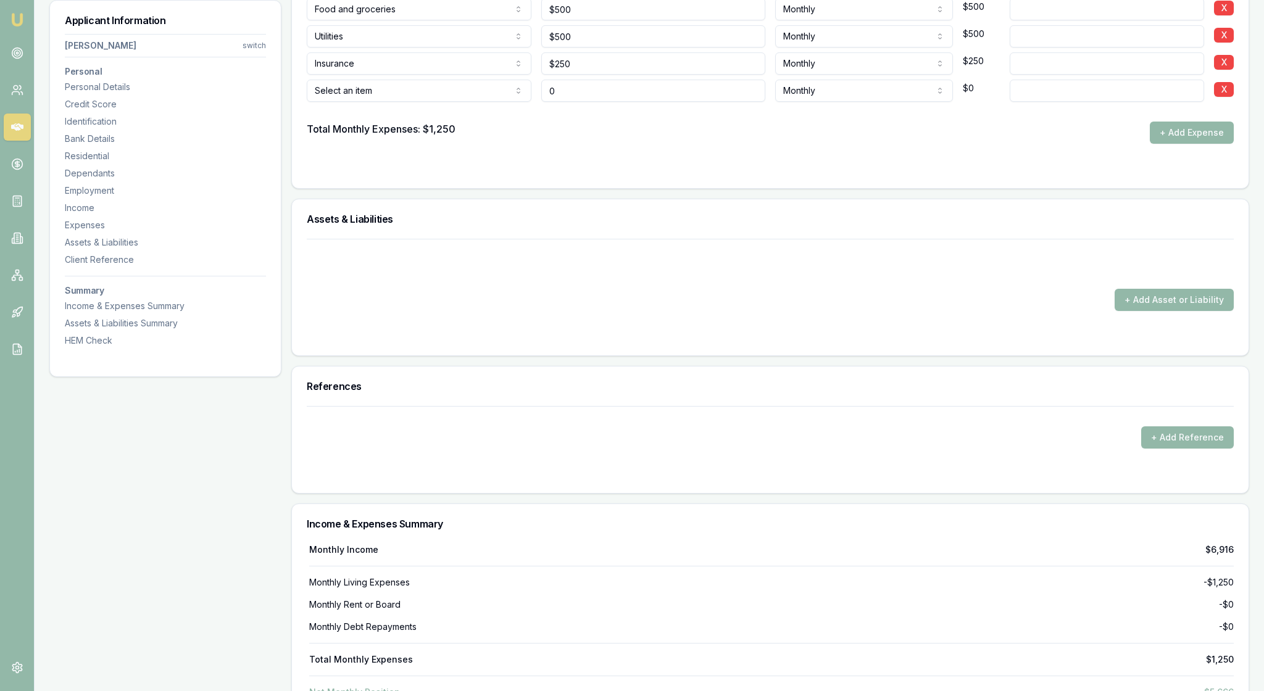
type input "$0"
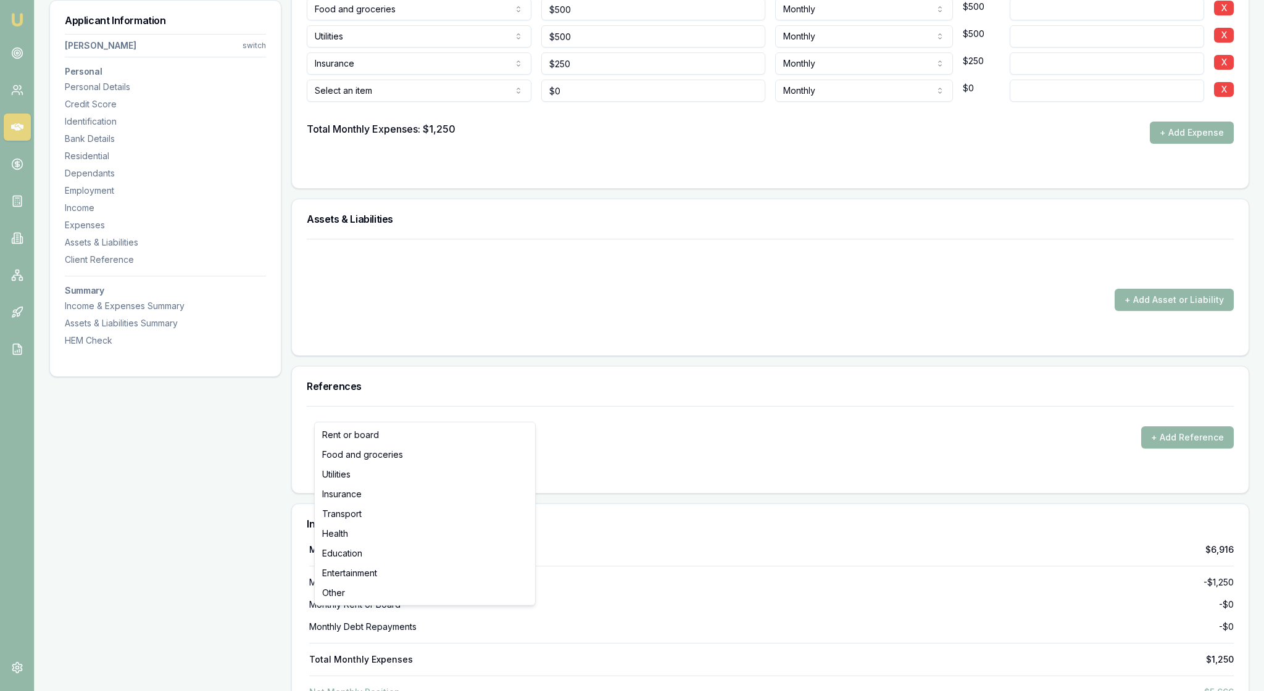
select select "TRANSPORT"
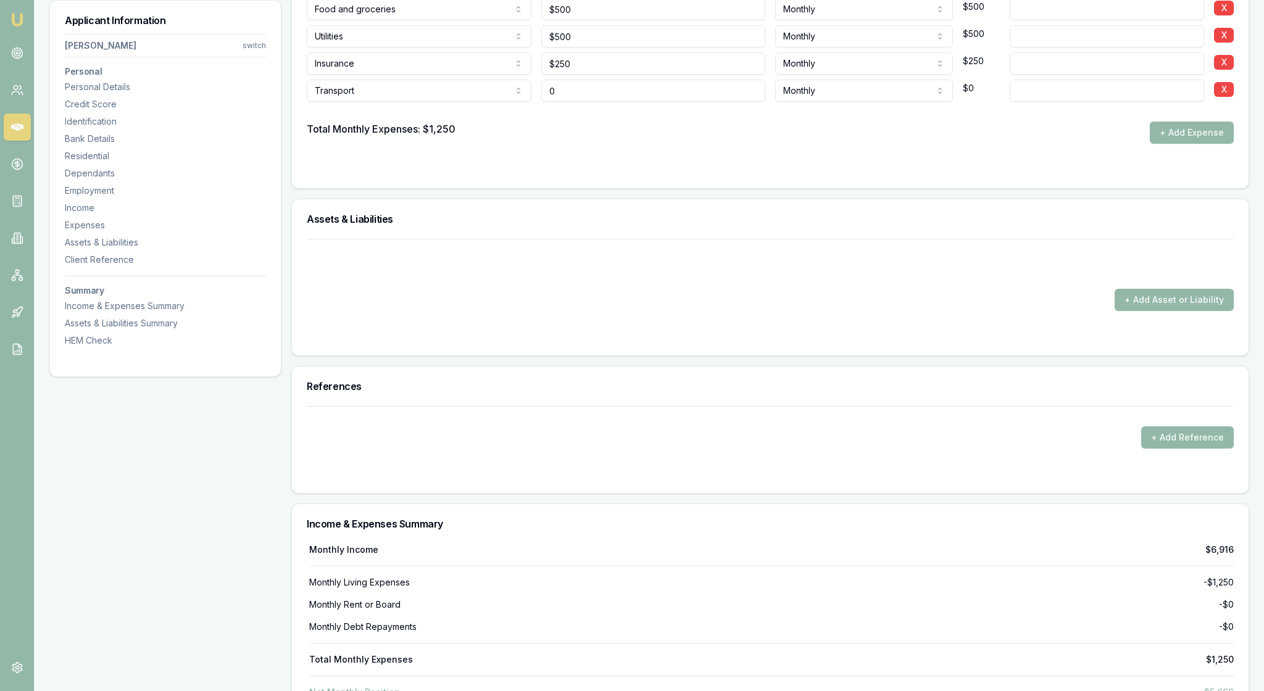
drag, startPoint x: 574, startPoint y: 410, endPoint x: 560, endPoint y: 410, distance: 13.6
click at [560, 102] on input "0" at bounding box center [653, 91] width 225 height 22
drag, startPoint x: 560, startPoint y: 410, endPoint x: 547, endPoint y: 407, distance: 13.8
click at [547, 102] on input "0" at bounding box center [653, 91] width 225 height 22
type input "$300"
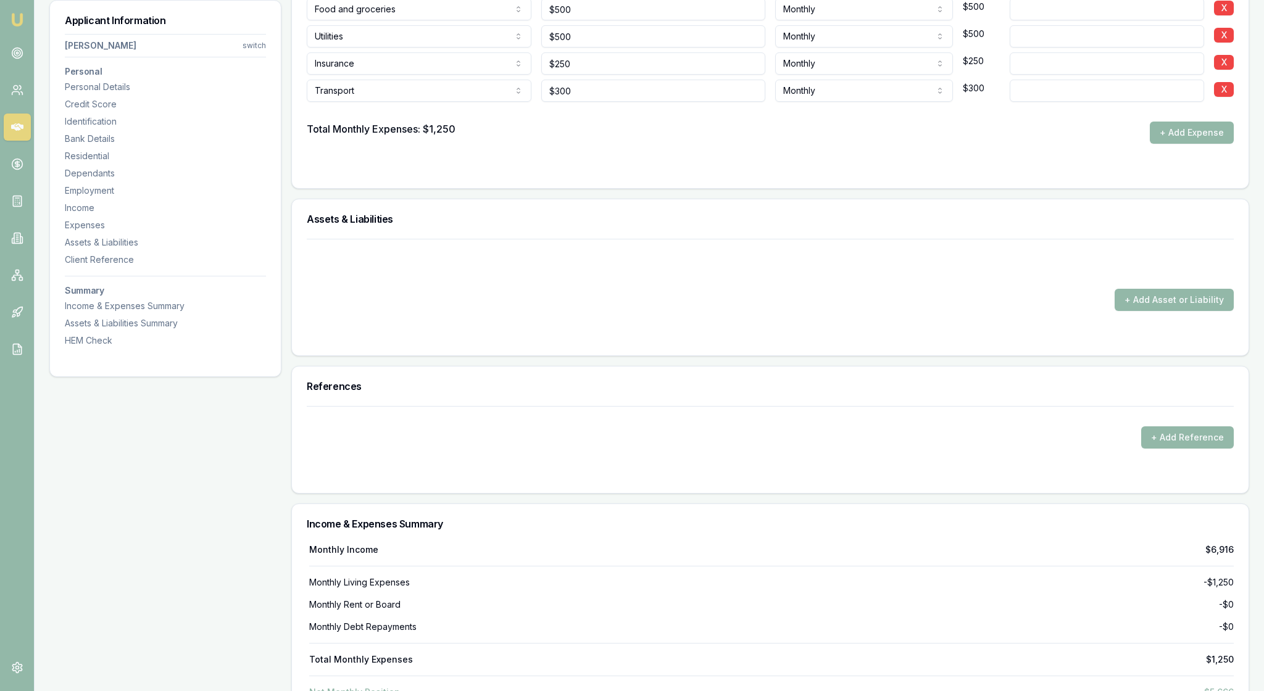
click at [784, 173] on div at bounding box center [770, 169] width 927 height 10
click at [1180, 144] on button "+ Add Expense" at bounding box center [1192, 133] width 84 height 22
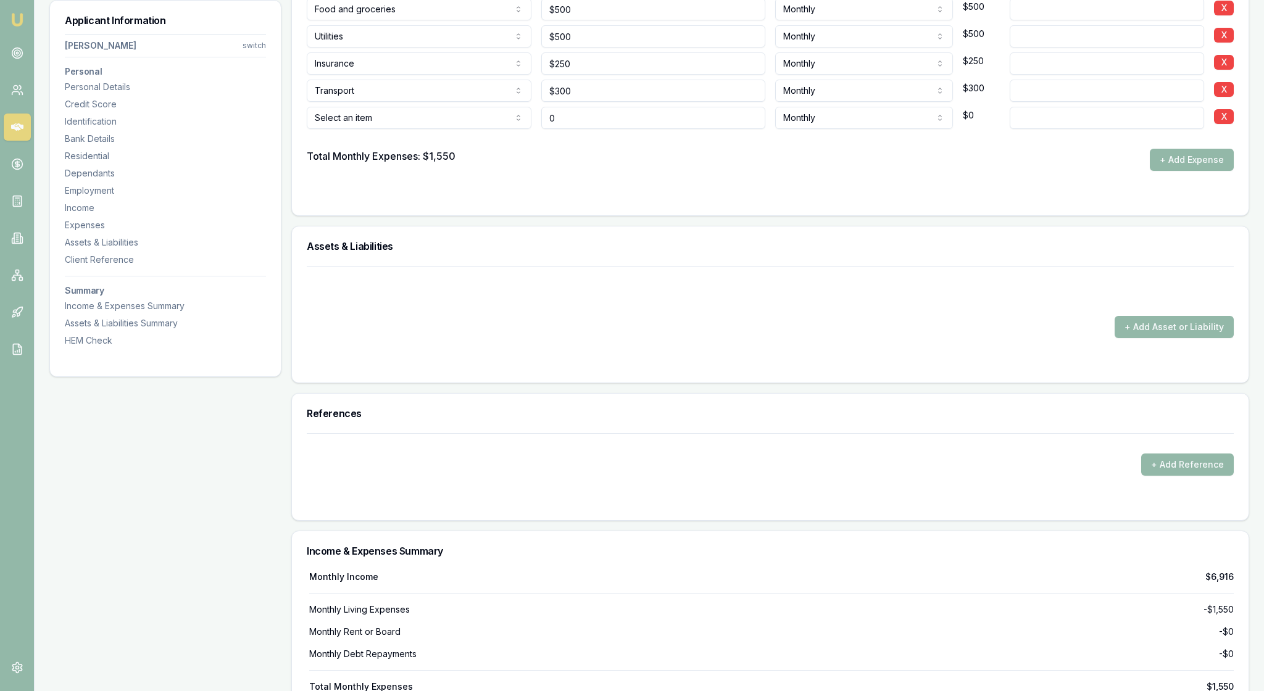
type input "$0"
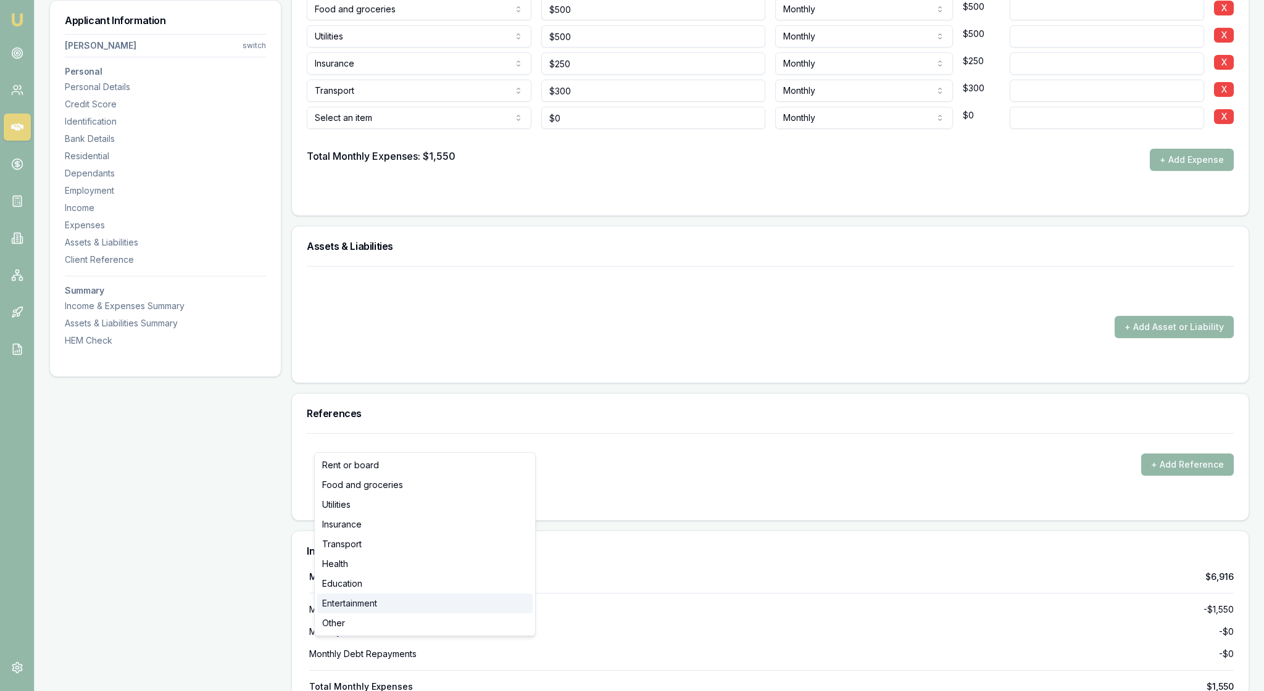
select select "ENTERTAINMENT"
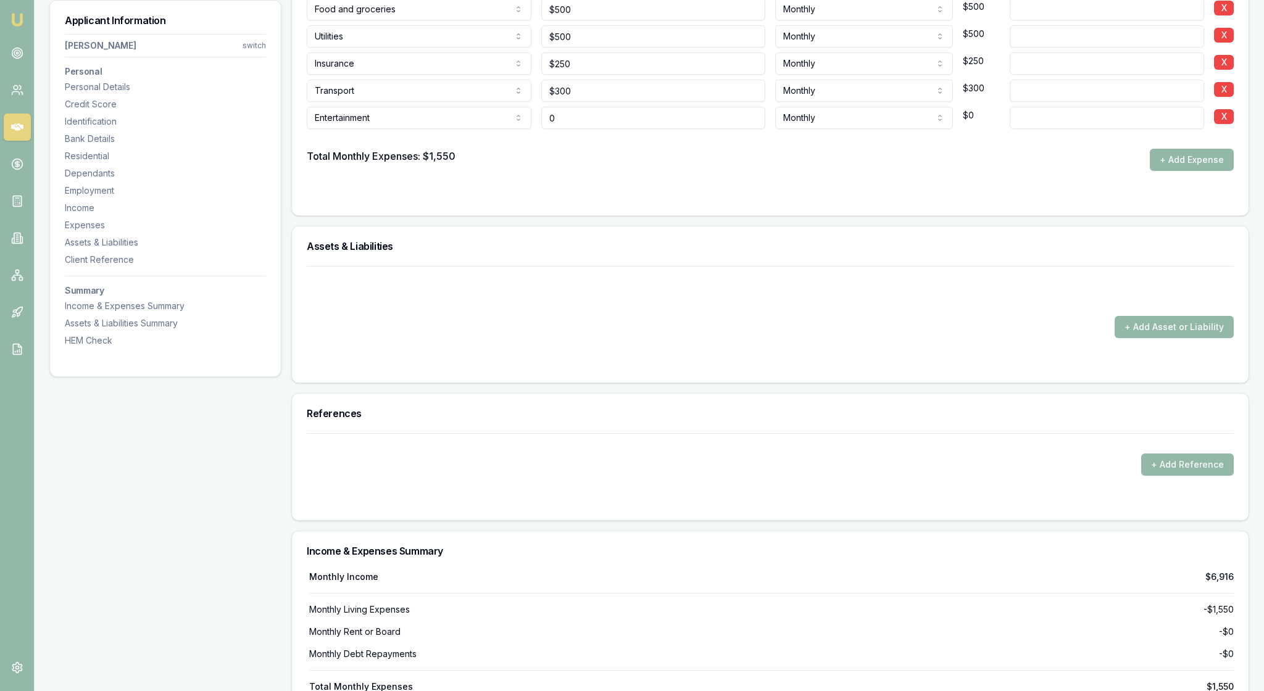
drag, startPoint x: 577, startPoint y: 438, endPoint x: 549, endPoint y: 436, distance: 27.3
click at [549, 129] on input "0" at bounding box center [653, 118] width 225 height 22
type input "$300"
click at [839, 201] on form "Item Amount Frequency Monthly Details Food and groceries Rent or board Food and…" at bounding box center [770, 79] width 927 height 241
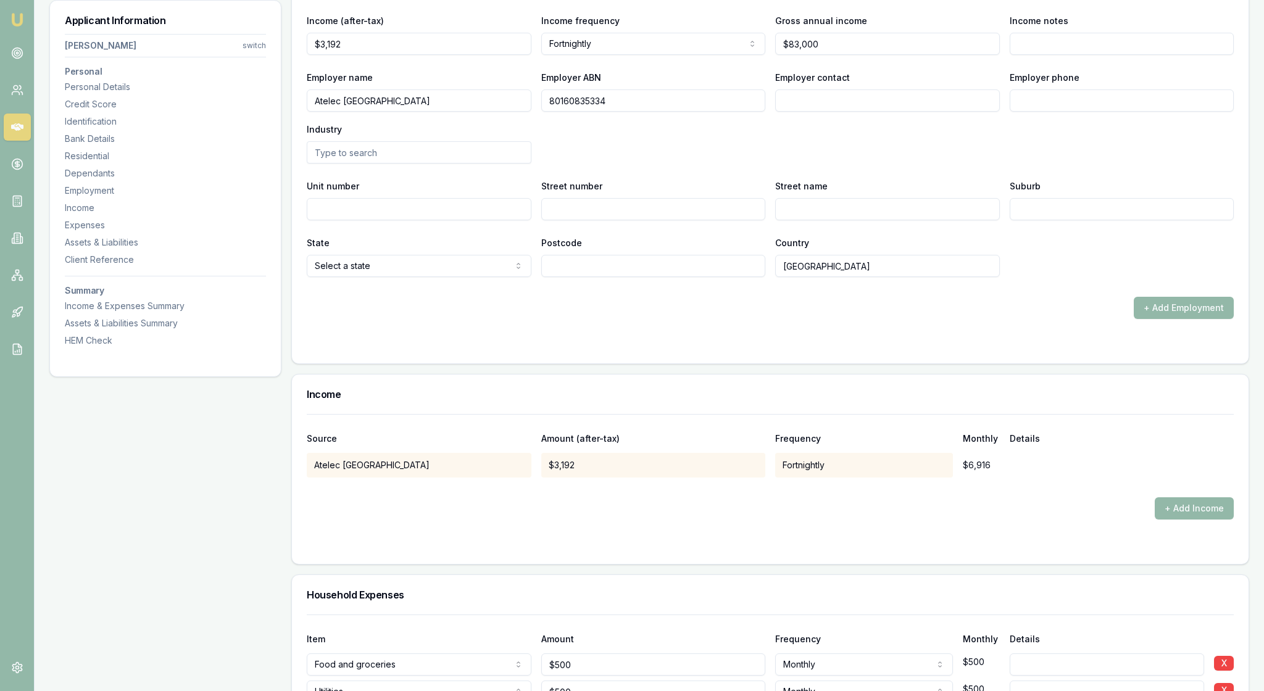
scroll to position [1783, 0]
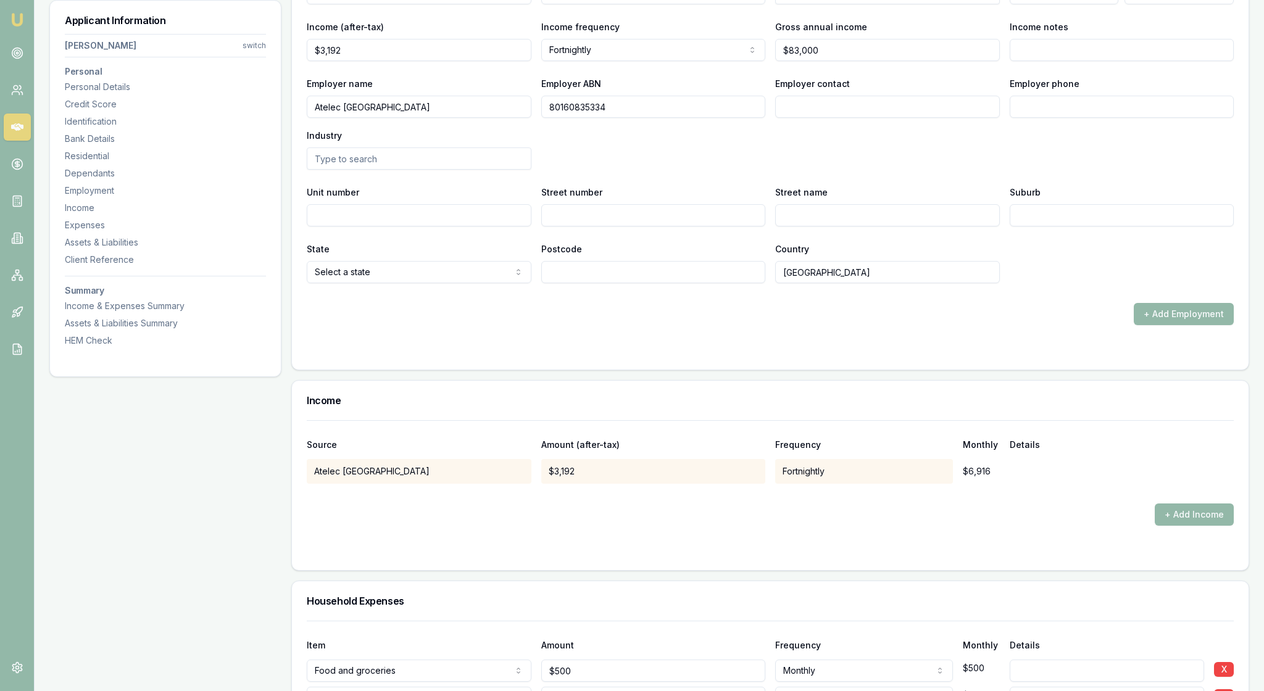
type input "Warehouse Manager"
click at [884, 170] on div "Employer name Atelec Australia Employer ABN 80160835334 Employer contact Employ…" at bounding box center [770, 123] width 927 height 94
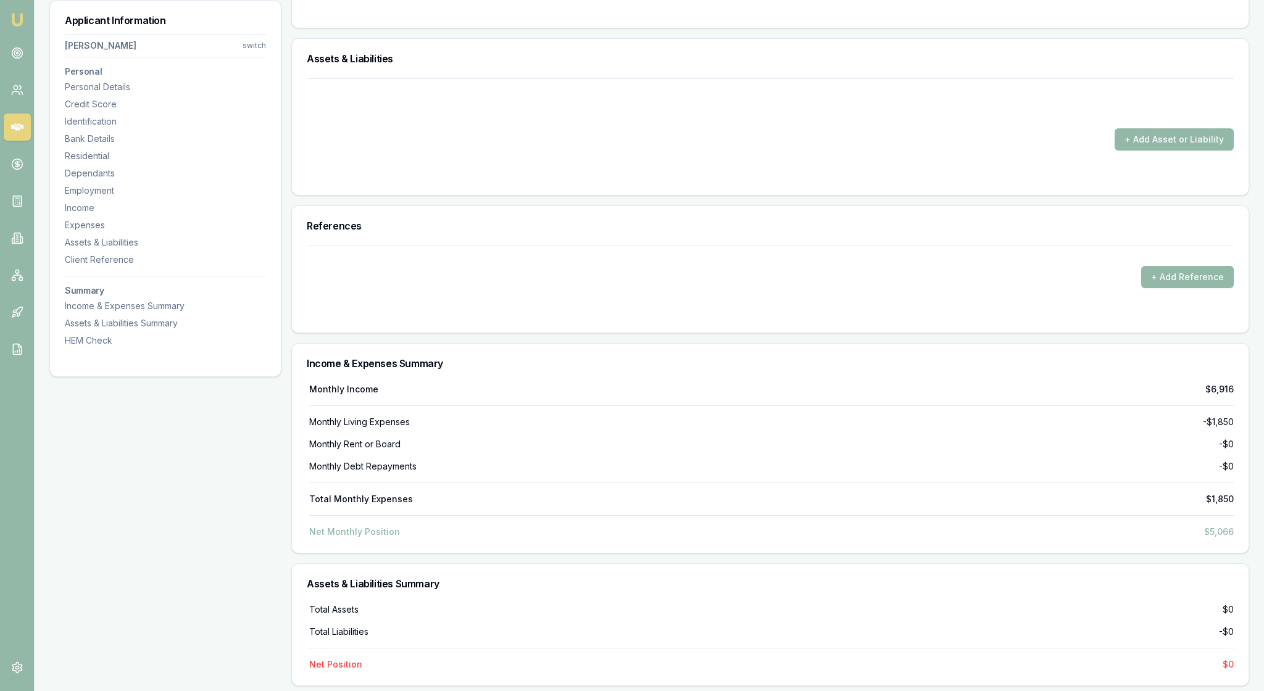
scroll to position [2674, 0]
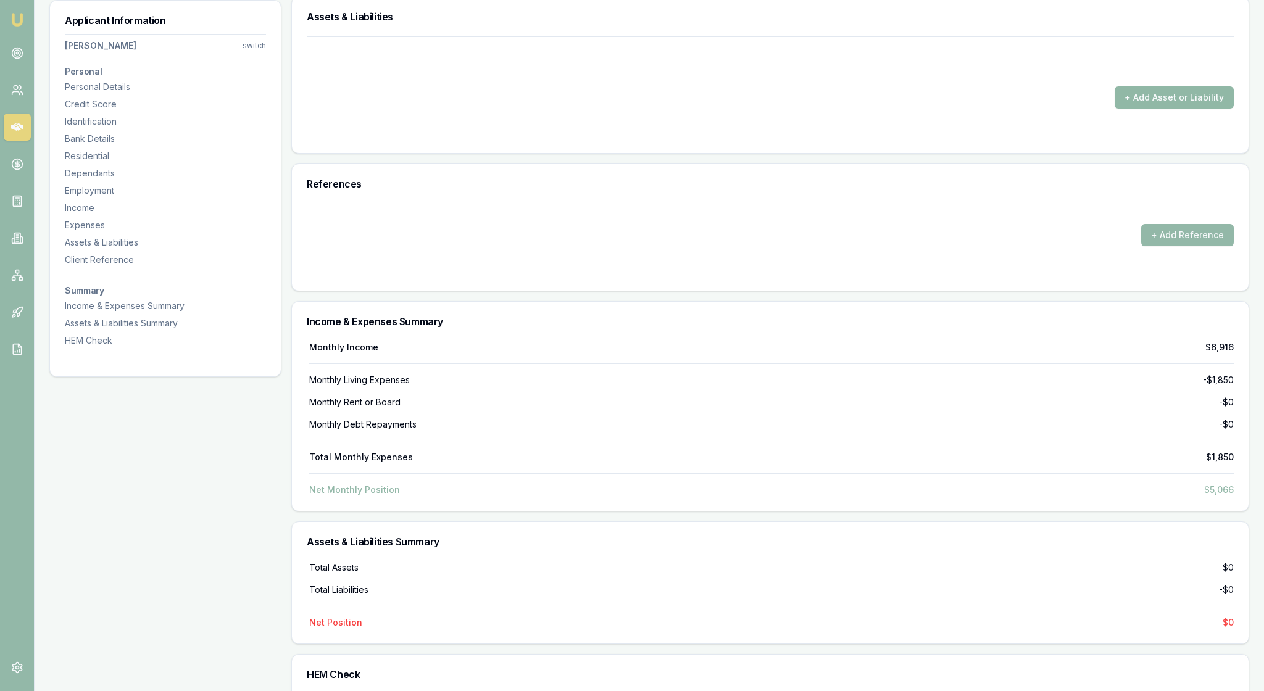
click at [1139, 109] on button "+ Add Asset or Liability" at bounding box center [1174, 97] width 119 height 22
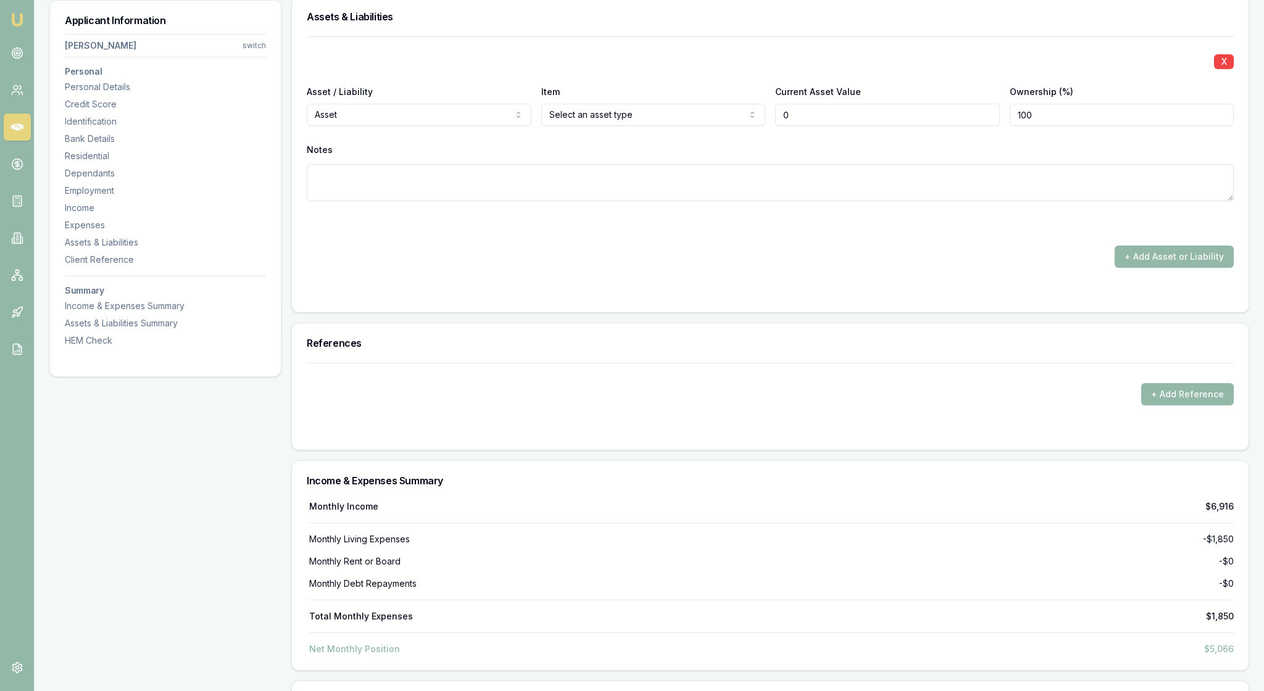
type input "$0"
select select "LIABILITY"
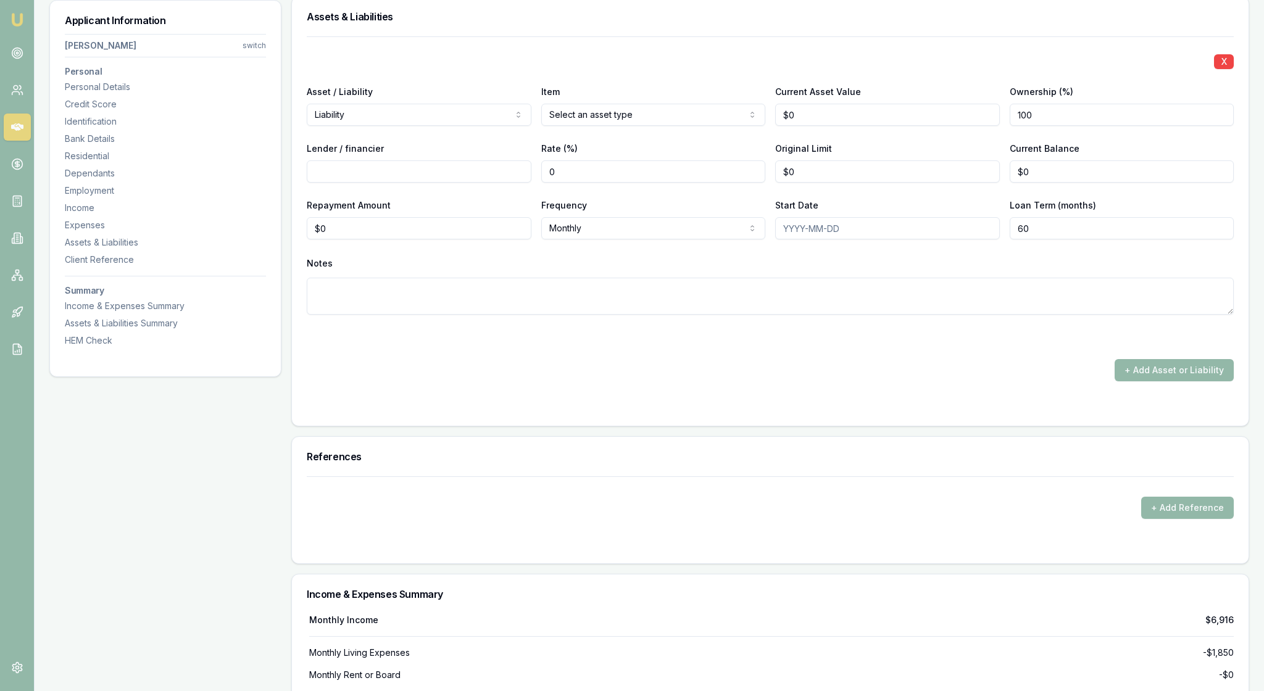
drag, startPoint x: 811, startPoint y: 464, endPoint x: 762, endPoint y: 462, distance: 49.4
click at [762, 126] on div "Asset / Liability Liability Asset Liability Item Home Home Car Boat Bike Carava…" at bounding box center [770, 105] width 927 height 42
type input "$650,000"
click at [915, 183] on div "Original Limit $0" at bounding box center [887, 162] width 225 height 42
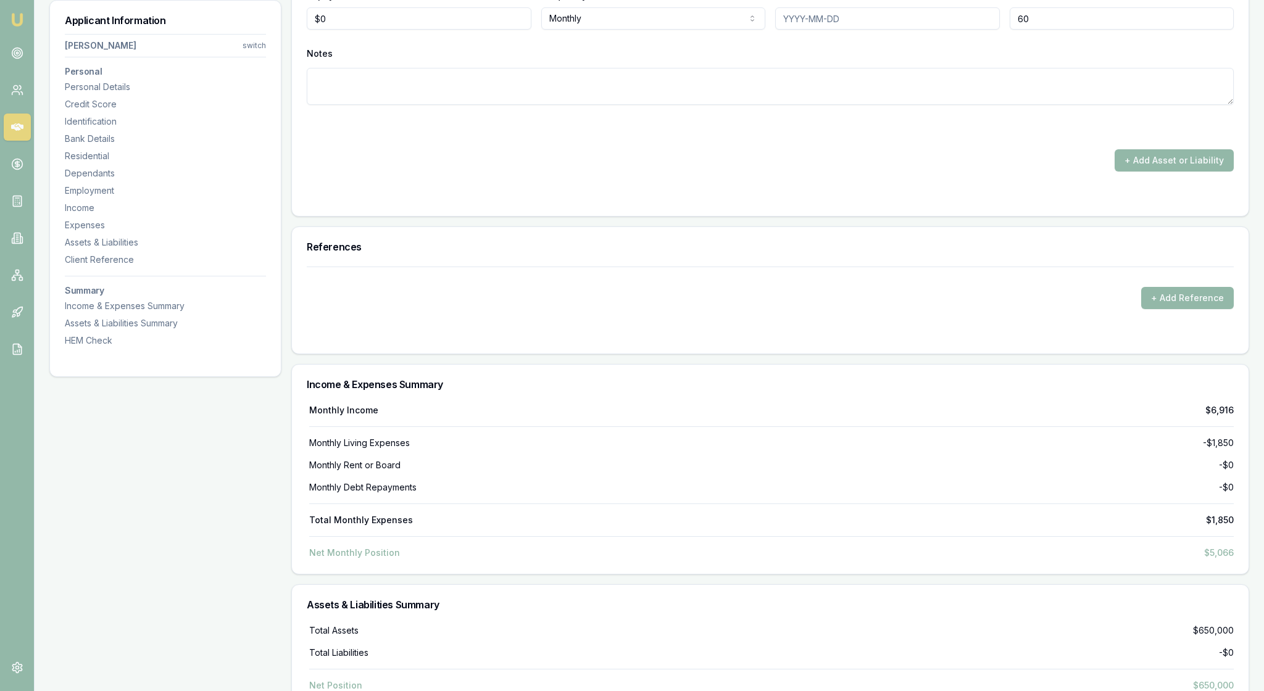
scroll to position [2920, 0]
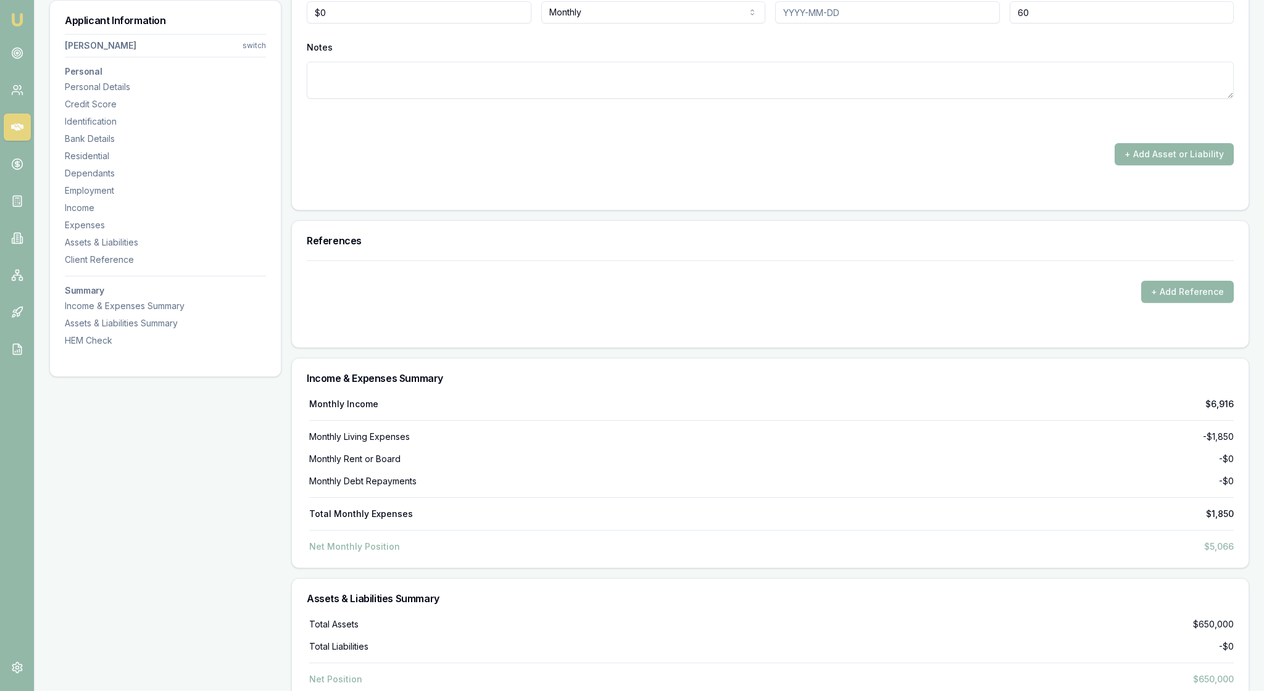
drag, startPoint x: 1048, startPoint y: 244, endPoint x: 948, endPoint y: 244, distance: 100.0
type input "50"
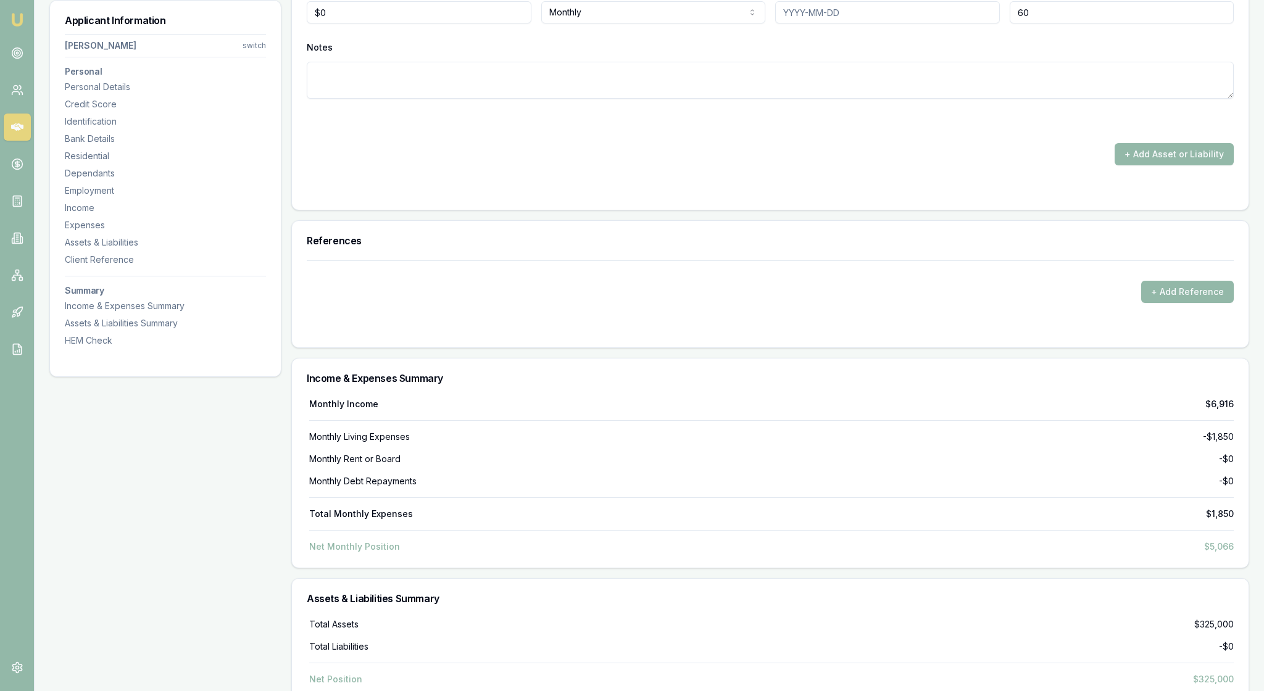
click at [990, 165] on div "+ Add Asset or Liability" at bounding box center [770, 154] width 927 height 22
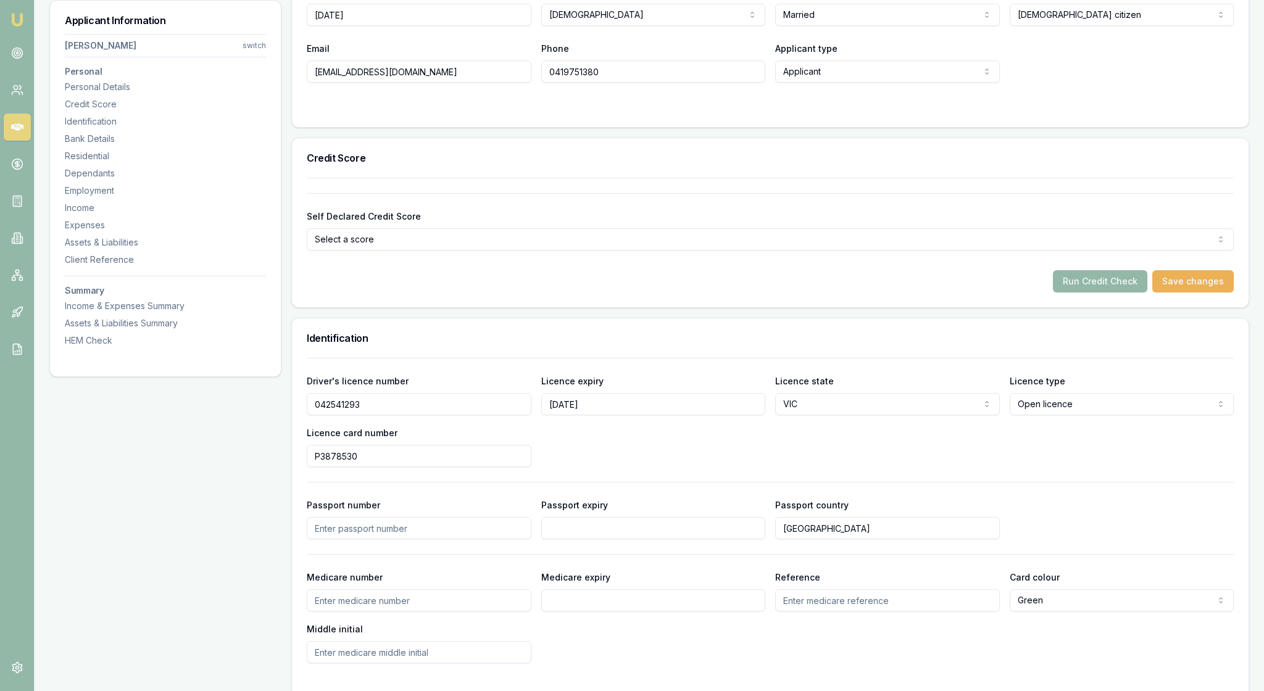
scroll to position [194, 0]
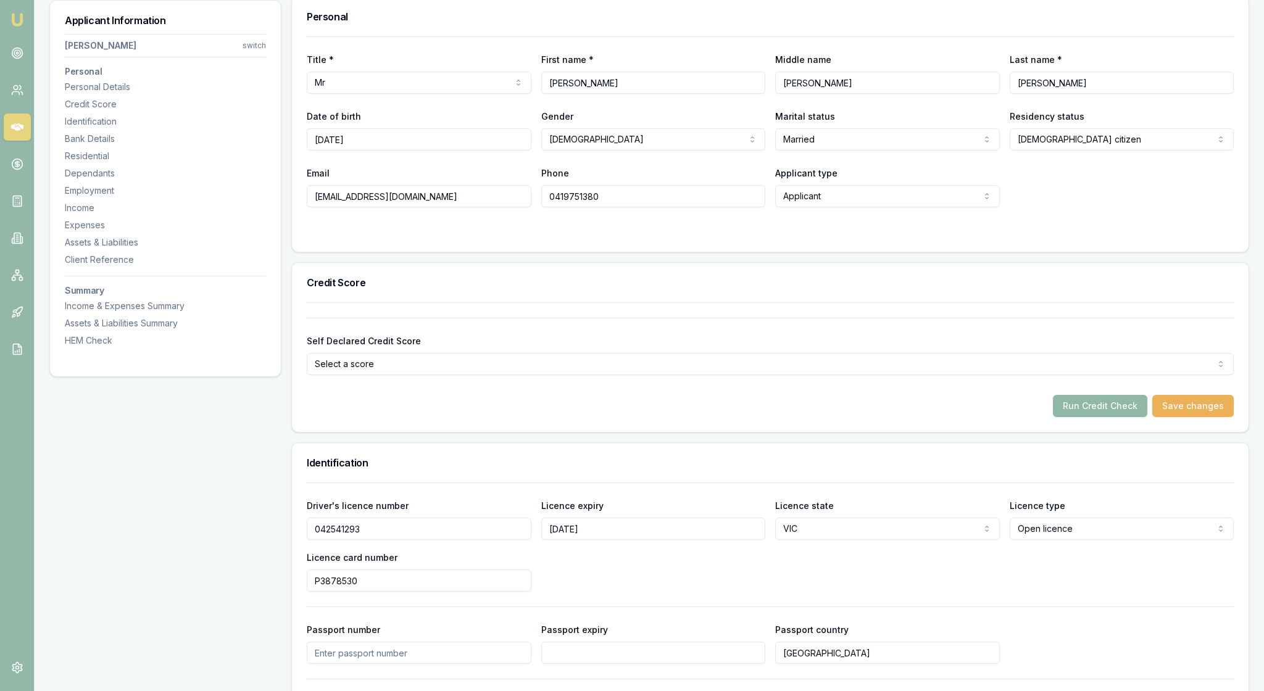
click at [1068, 417] on button "Run Credit Check" at bounding box center [1100, 406] width 94 height 22
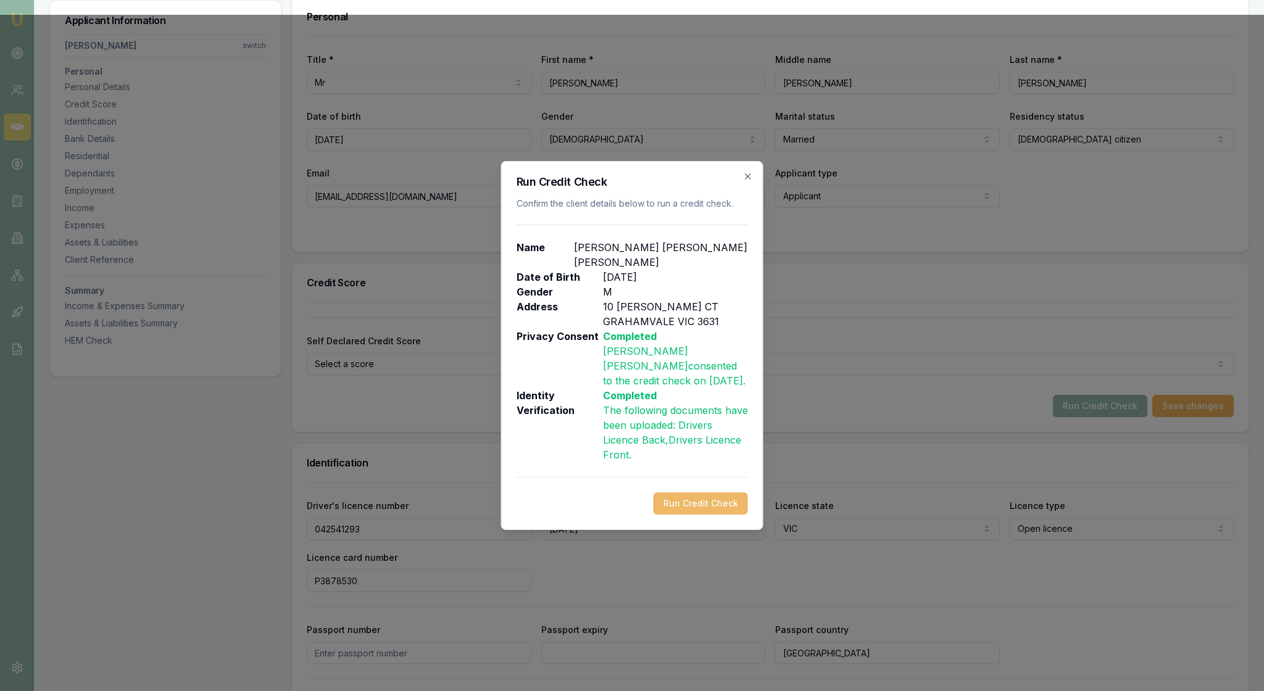
click at [706, 515] on button "Run Credit Check" at bounding box center [701, 504] width 94 height 22
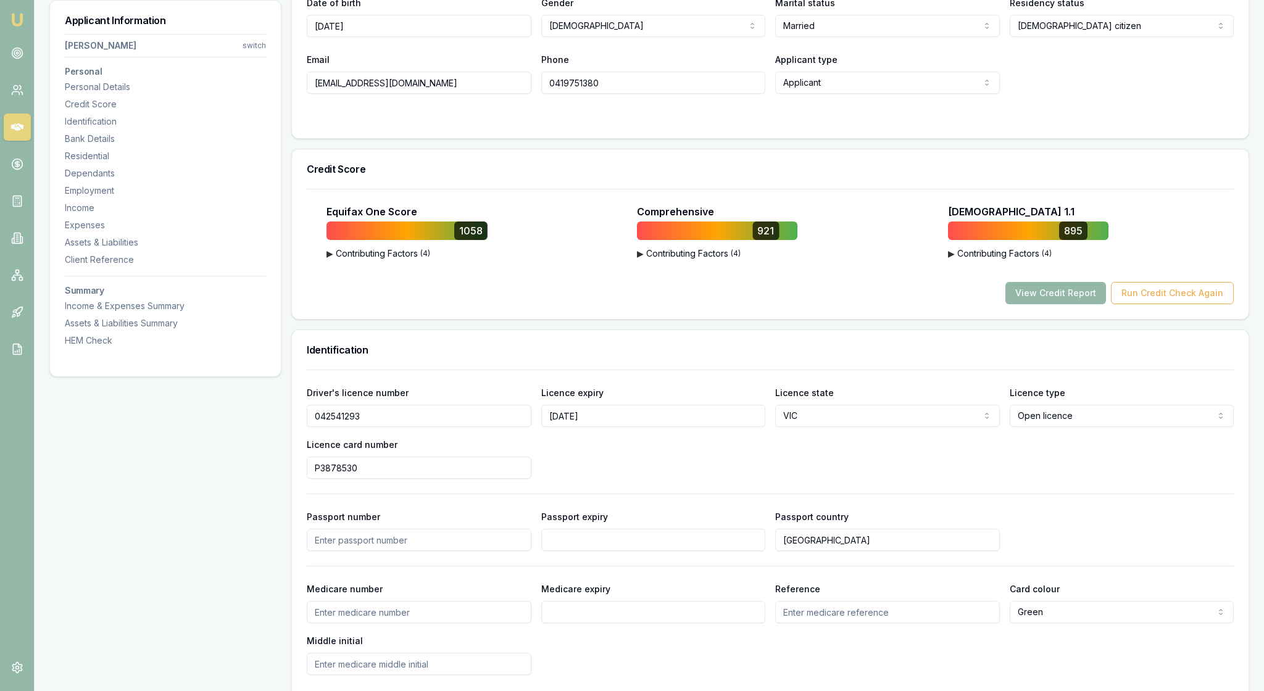
scroll to position [333, 0]
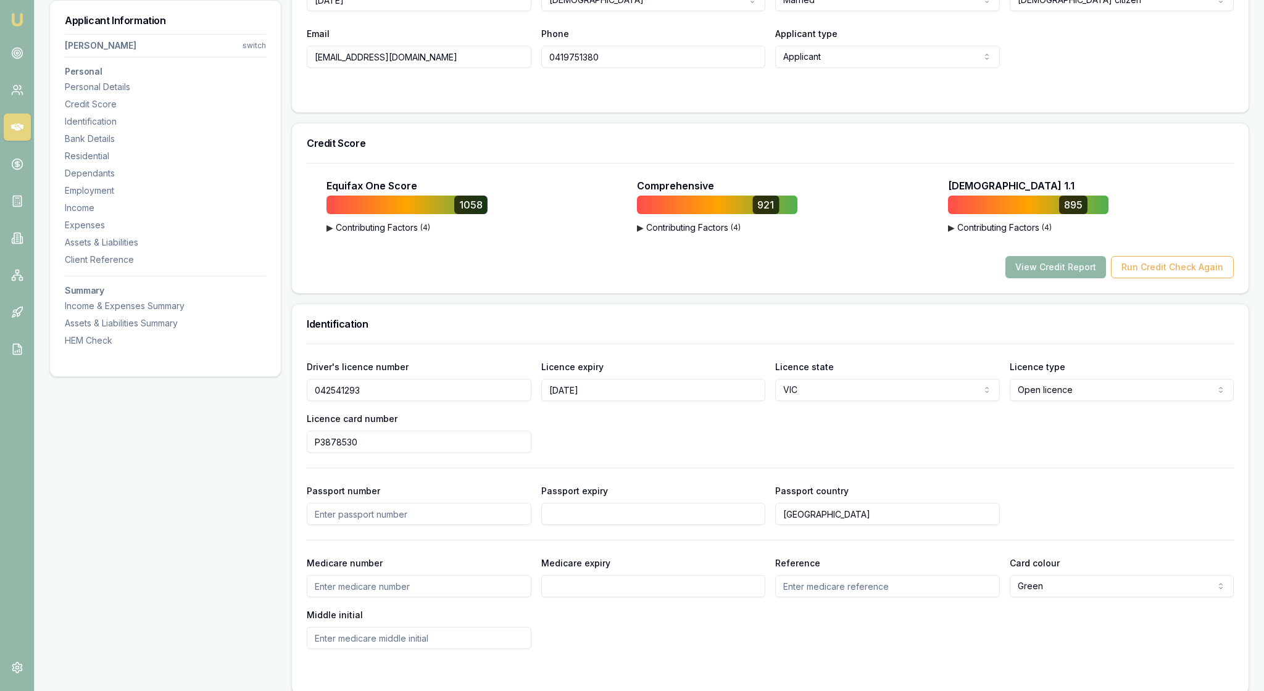
click at [1011, 278] on button "View Credit Report" at bounding box center [1056, 267] width 101 height 22
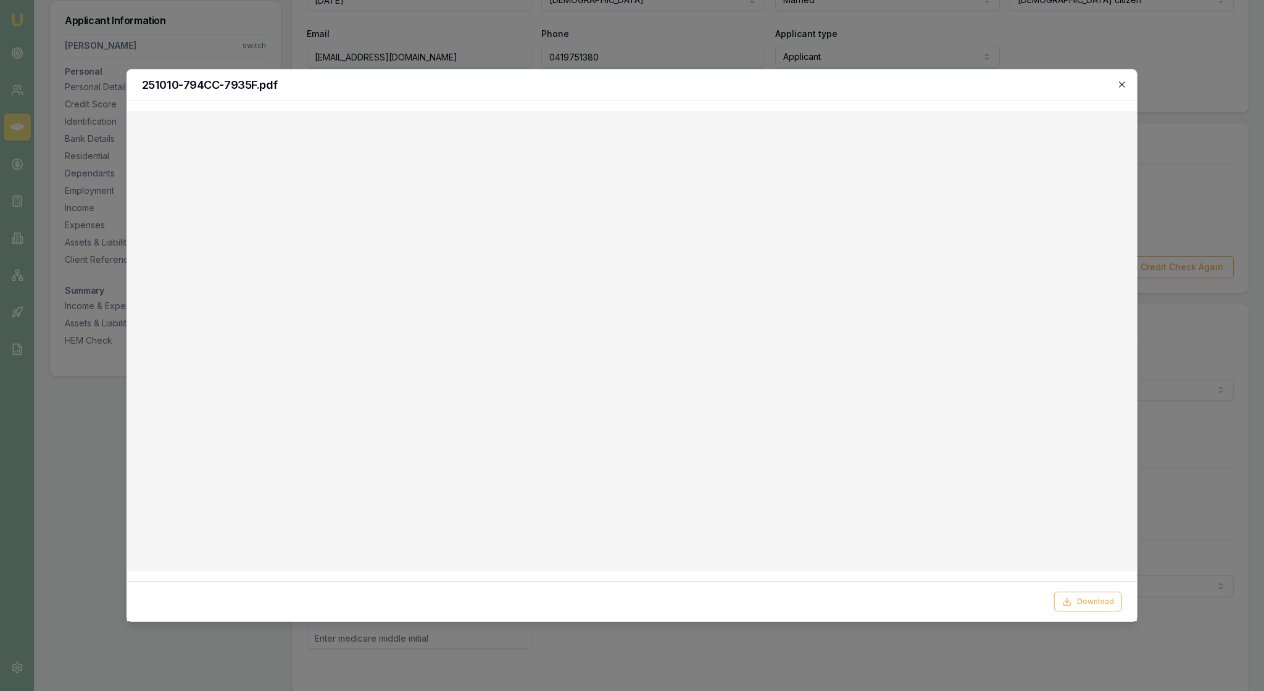
click at [1123, 85] on icon "button" at bounding box center [1122, 85] width 10 height 10
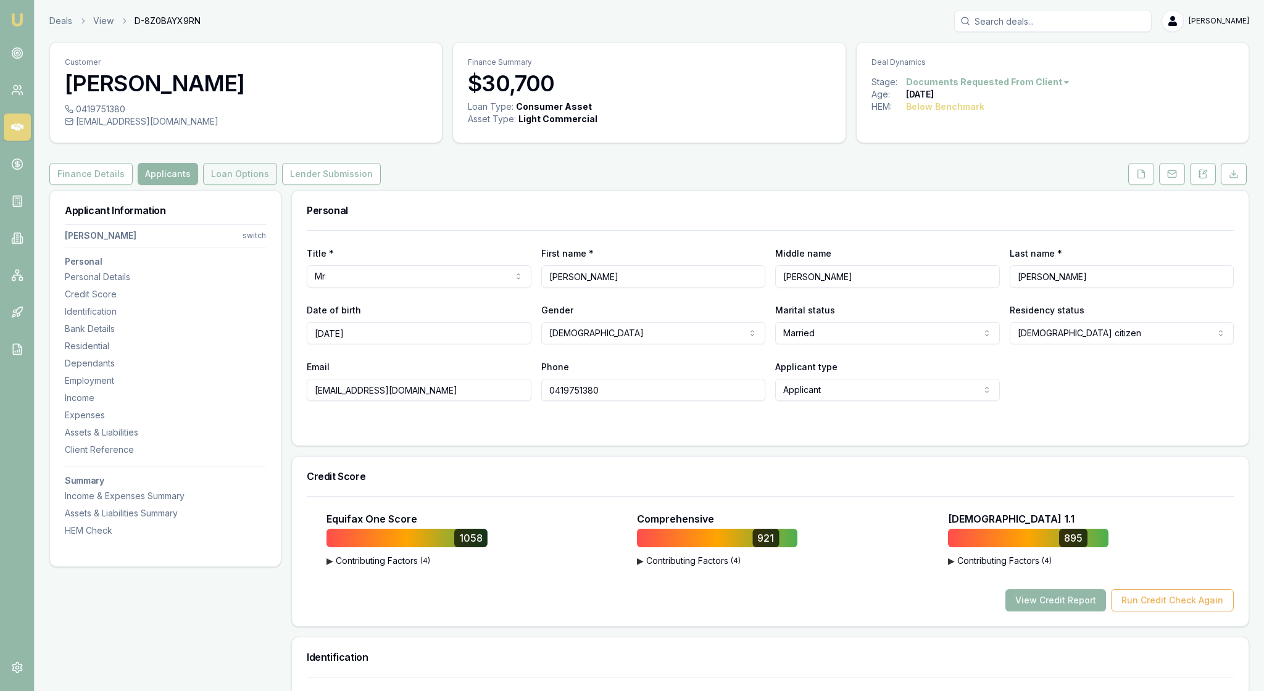
scroll to position [0, 0]
click at [277, 185] on button "Loan Options" at bounding box center [240, 174] width 74 height 22
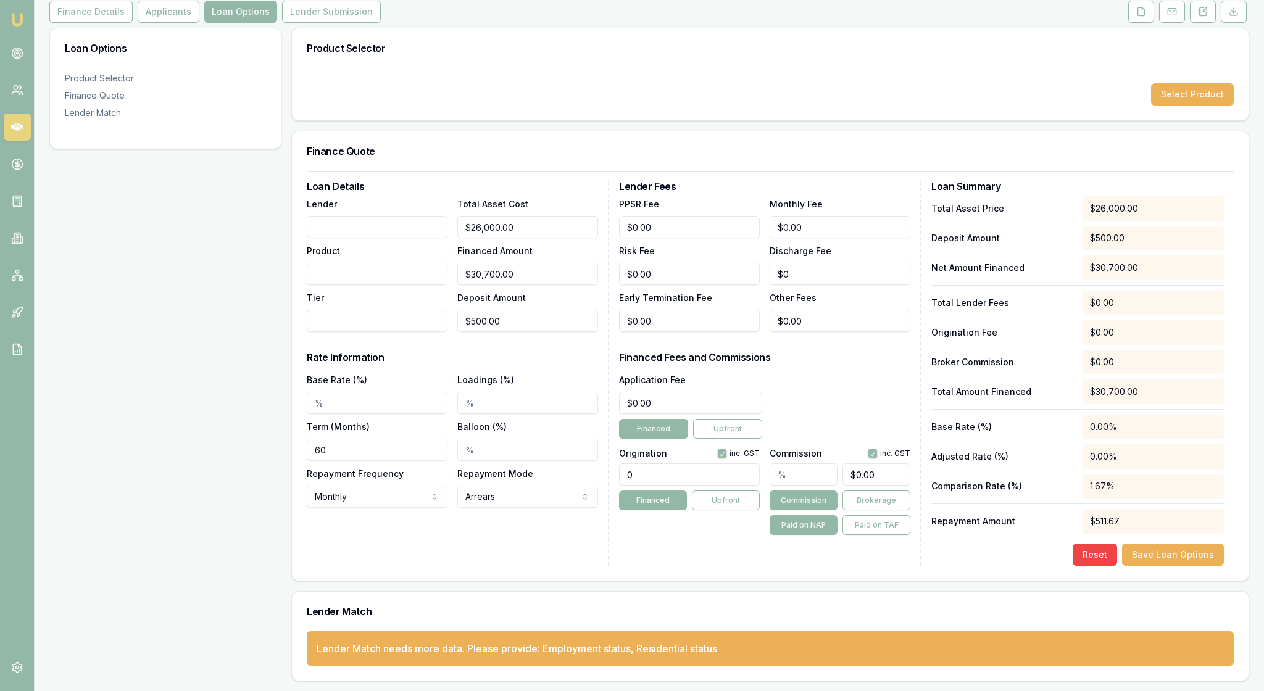
scroll to position [159, 0]
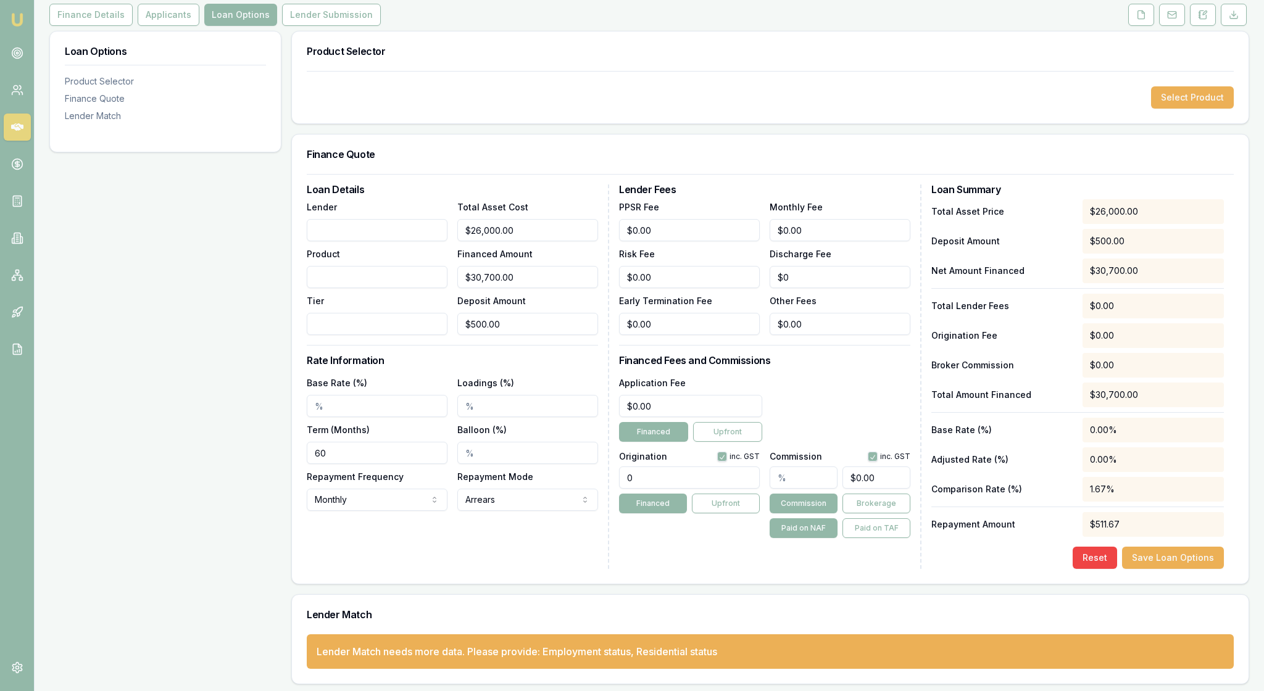
click at [370, 241] on input "Lender" at bounding box center [377, 230] width 141 height 22
type input "P"
click at [1181, 109] on button "Select Product" at bounding box center [1192, 97] width 83 height 22
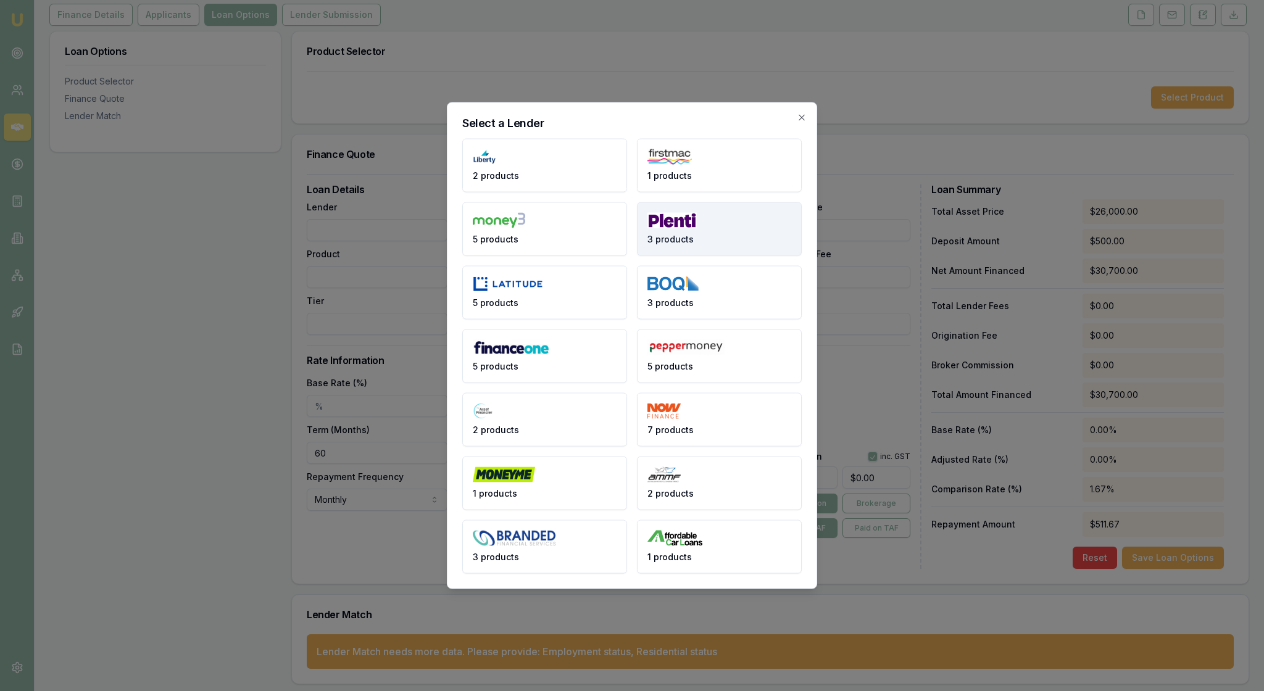
click at [712, 223] on button "3 products" at bounding box center [719, 229] width 165 height 54
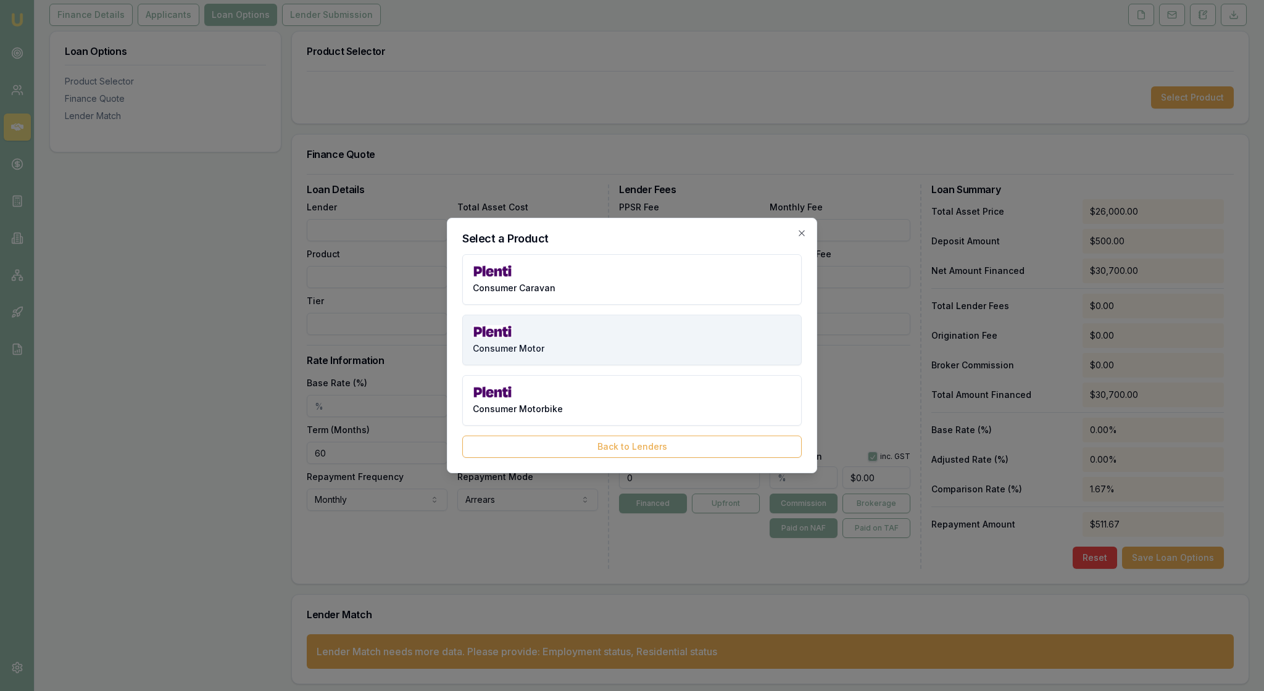
click at [673, 331] on button "Consumer Motor" at bounding box center [632, 340] width 340 height 51
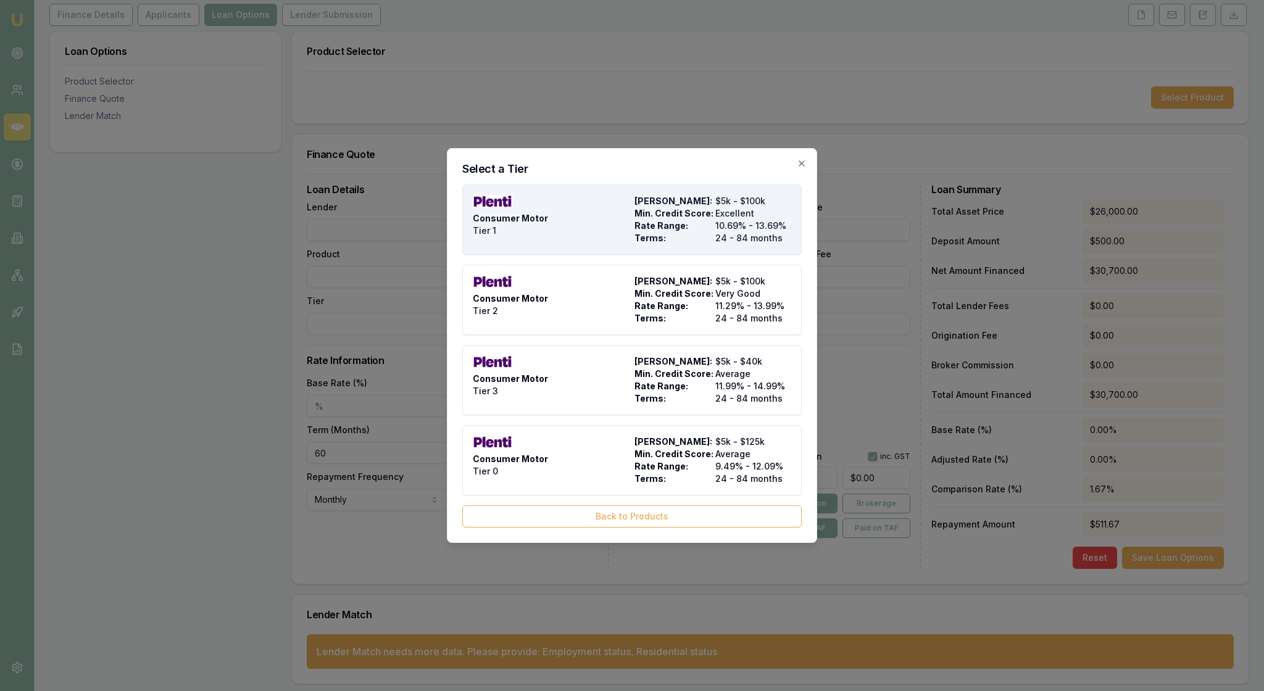
click at [678, 220] on span "Rate Range:" at bounding box center [673, 226] width 76 height 12
type input "Plenti"
type input "Consumer Motor"
type input "Tier 1"
type input "10.69"
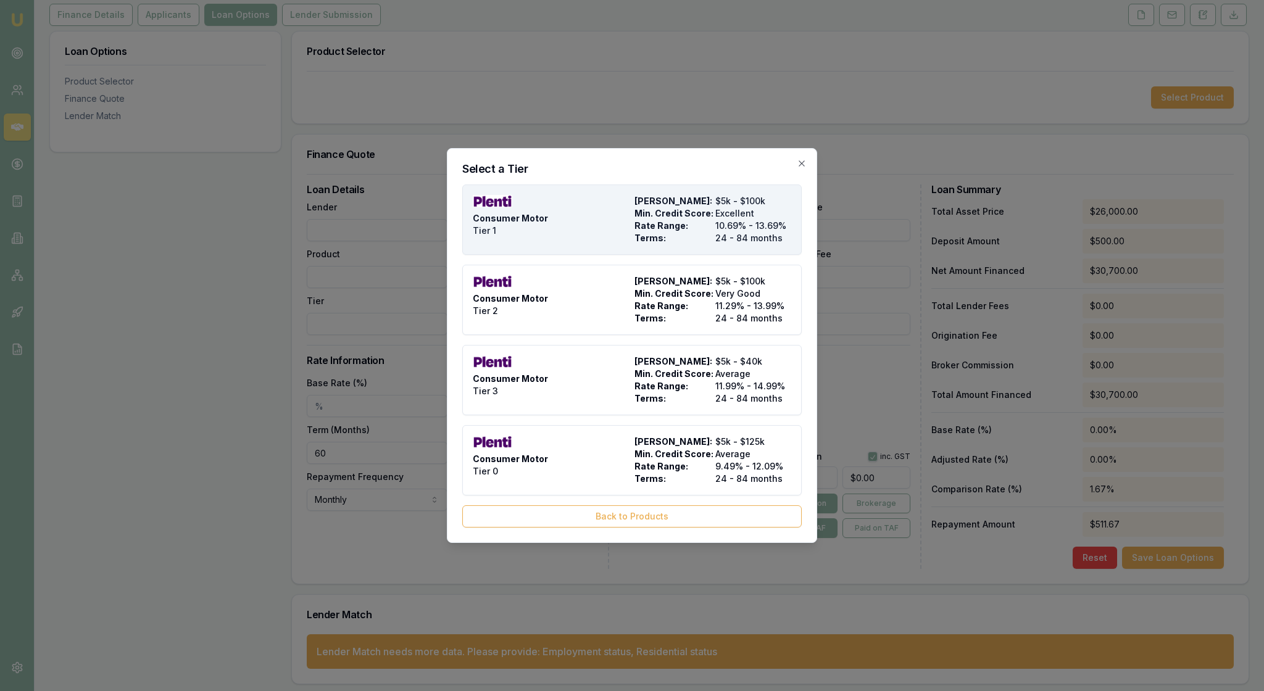
type input "24"
type input "$9.90"
type input "$599.00"
type input "990"
type input "4"
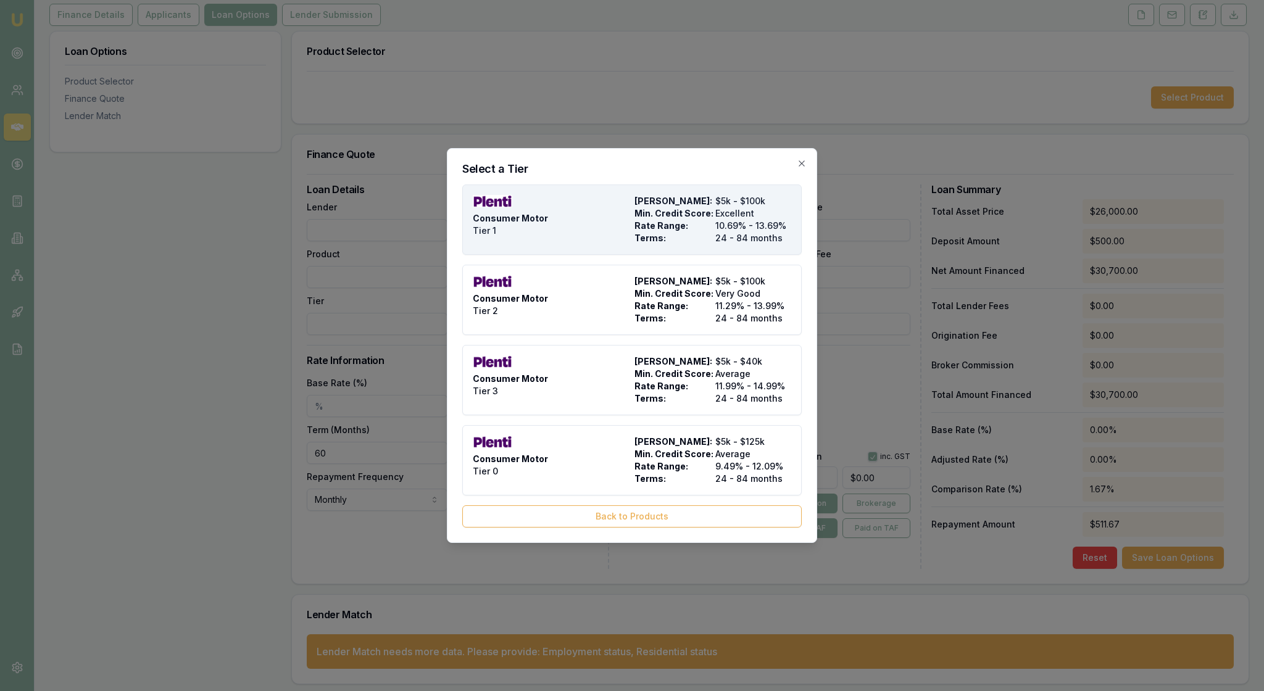
type input "$1,228.00"
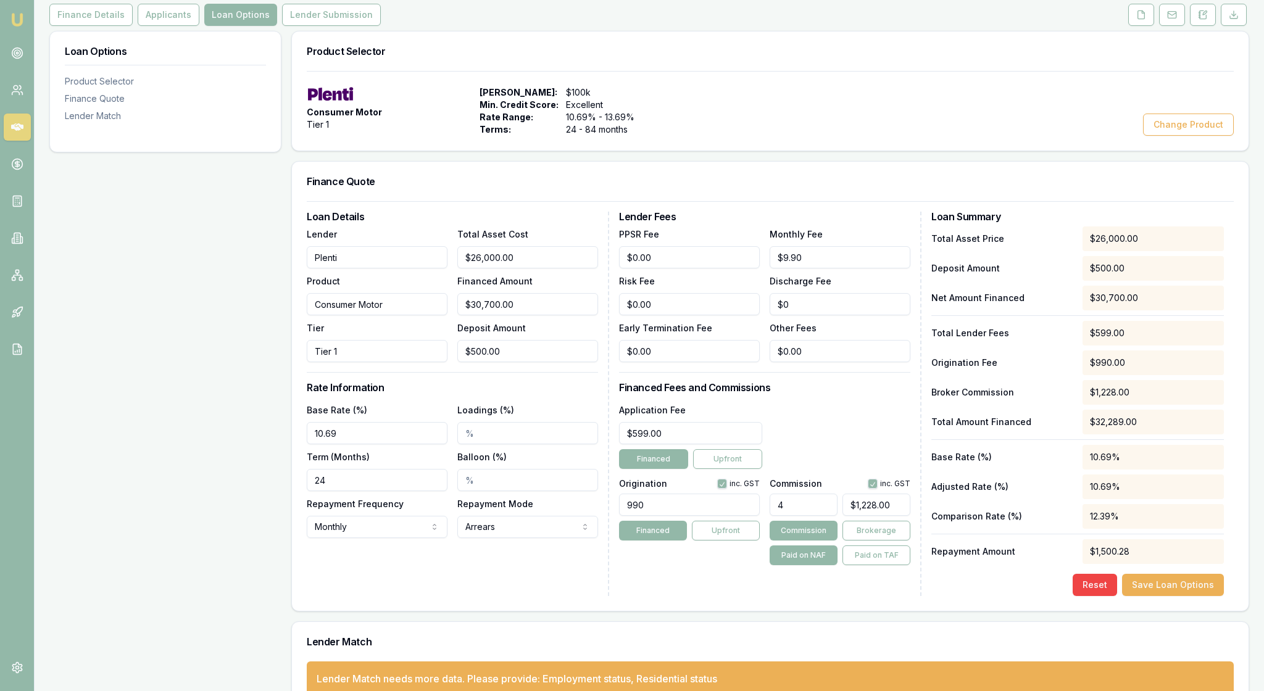
click at [474, 201] on div "Finance Quote" at bounding box center [770, 182] width 957 height 40
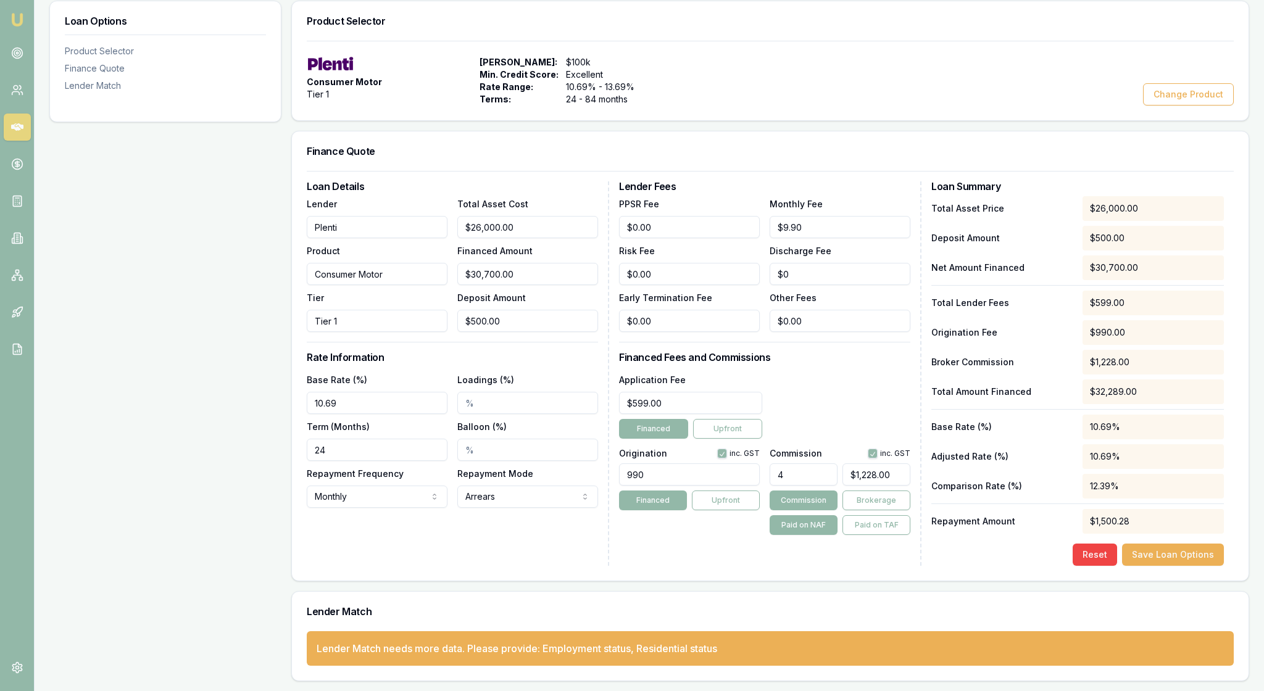
scroll to position [302, 0]
drag, startPoint x: 348, startPoint y: 415, endPoint x: 312, endPoint y: 415, distance: 35.8
click at [312, 415] on div "Loan Details Lender Plenti Product Consumer Motor Tier Tier 1 Total Asset Cost …" at bounding box center [770, 376] width 957 height 410
type input "60"
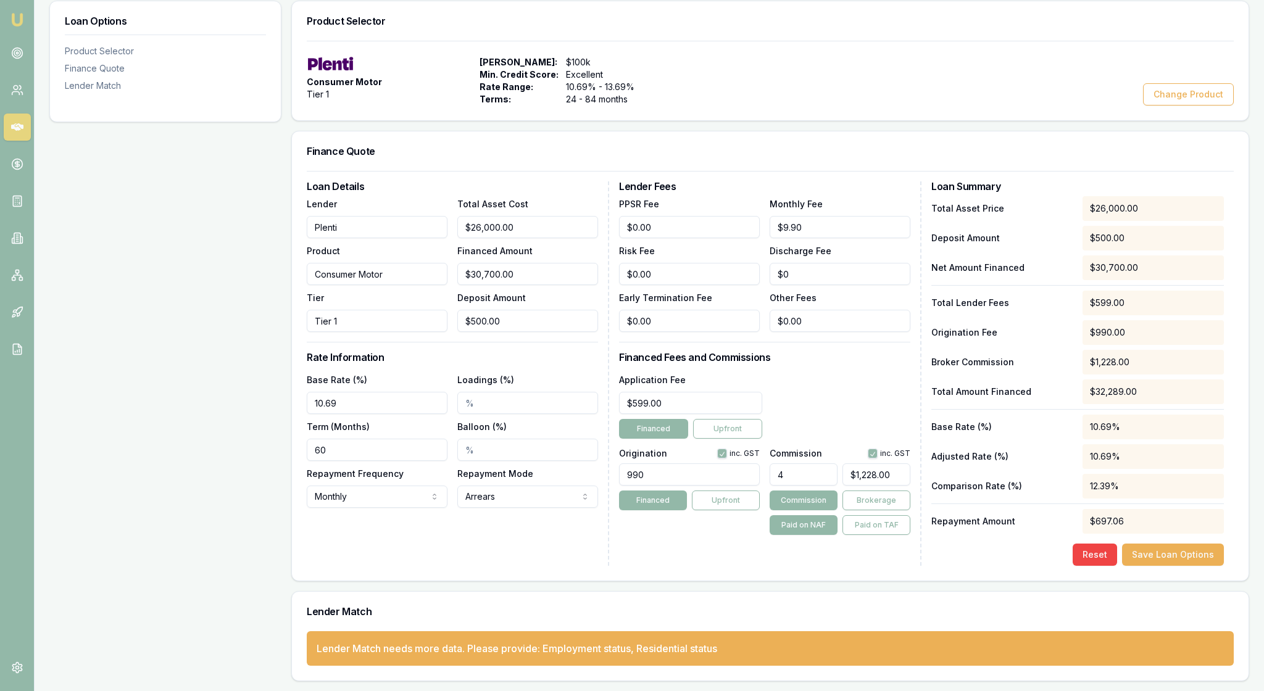
click at [438, 514] on div "Loan Details Lender Plenti Product Consumer Motor Tier Tier 1 Total Asset Cost …" at bounding box center [458, 373] width 302 height 385
drag, startPoint x: 547, startPoint y: 173, endPoint x: 440, endPoint y: 167, distance: 107.6
click at [440, 196] on div "Lender Plenti Product Consumer Motor Tier Tier 1 Total Asset Cost 26000 Finance…" at bounding box center [452, 264] width 291 height 136
type input "3"
type input "$0.00"
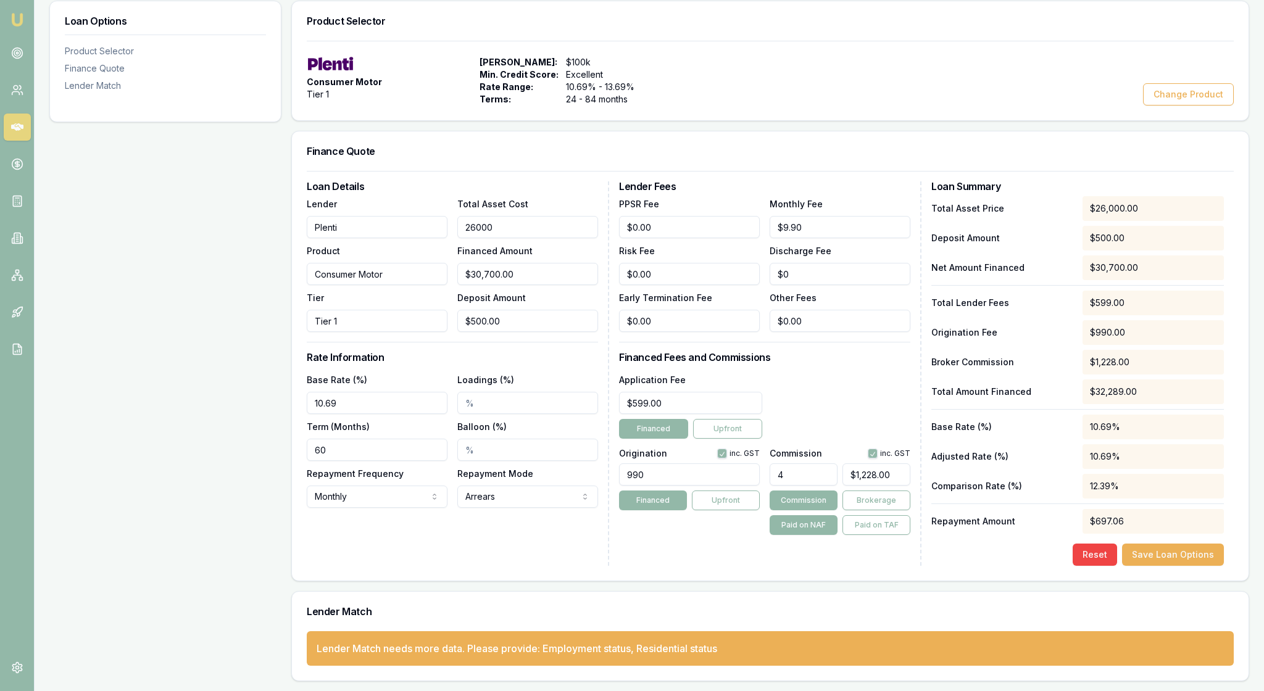
type input "$0.00"
type input "3070"
type input "$2,570.00"
type input "$102.80"
type input "30700"
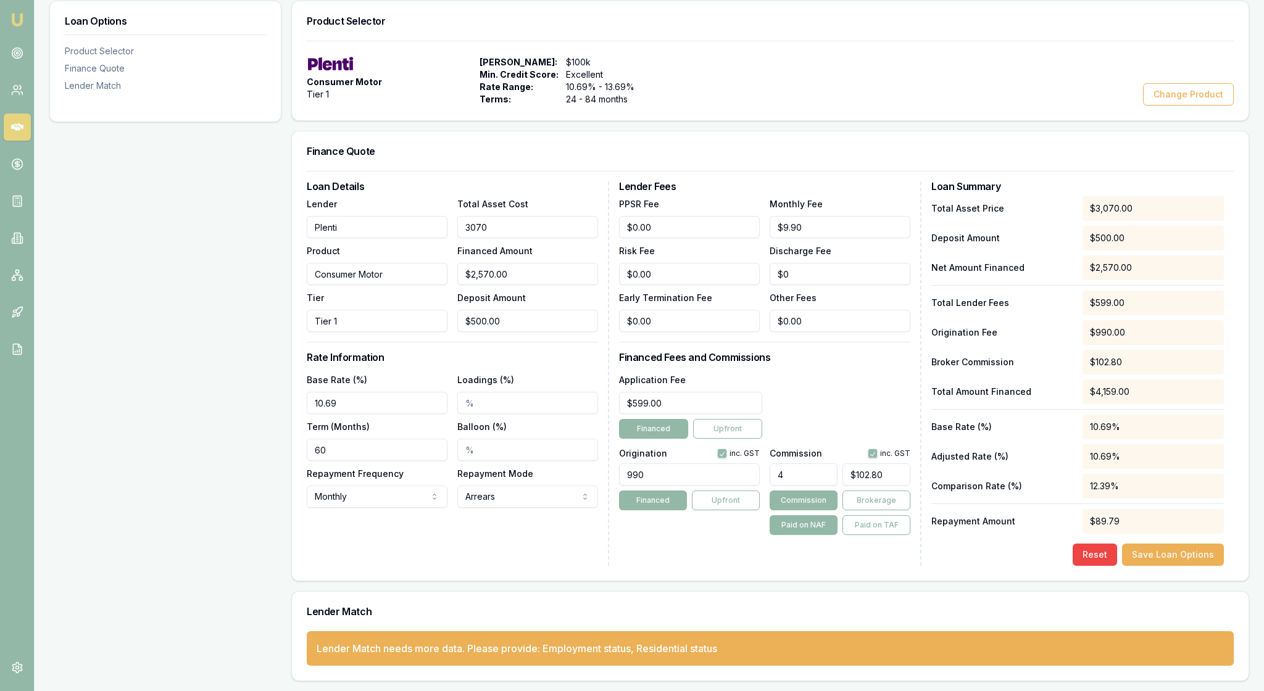
type input "$30,200.00"
type input "$1,208.00"
type input "$30,700.00"
click at [564, 181] on h3 "Loan Details" at bounding box center [452, 186] width 291 height 10
drag, startPoint x: 670, startPoint y: 173, endPoint x: 623, endPoint y: 173, distance: 46.9
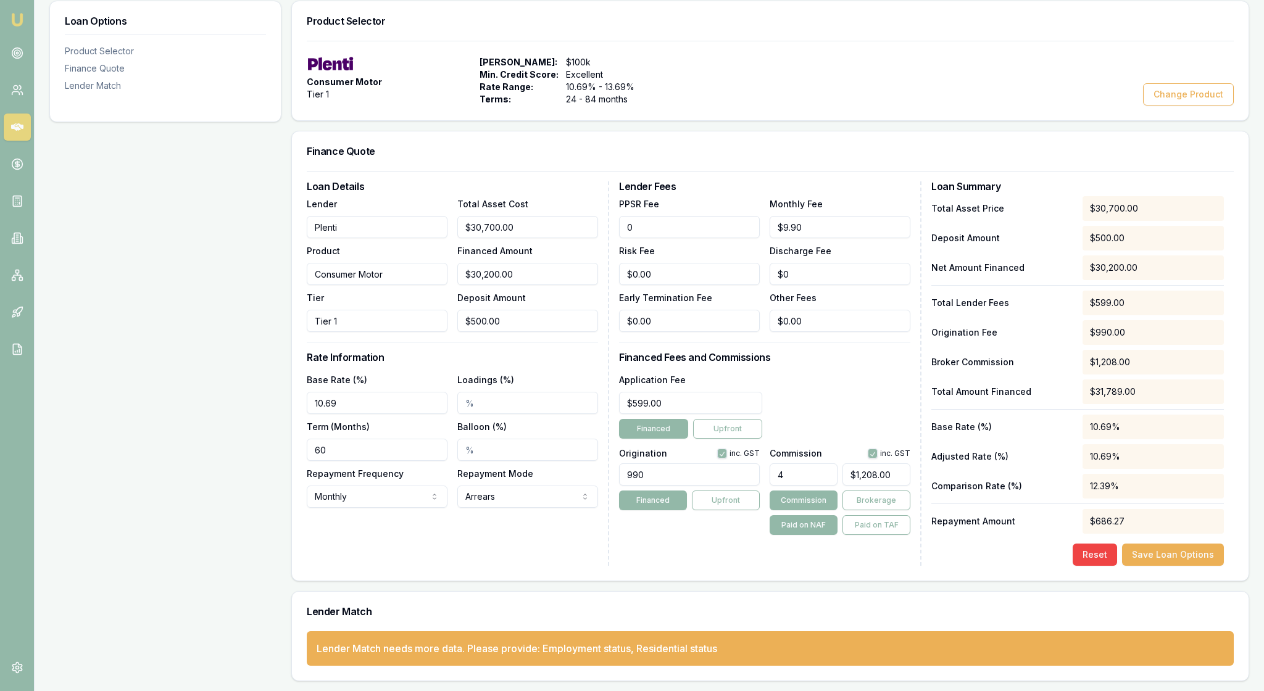
click at [623, 216] on input "0" at bounding box center [689, 227] width 141 height 22
type input "$8.00"
click at [773, 131] on div "Finance Quote" at bounding box center [770, 151] width 957 height 40
drag, startPoint x: 700, startPoint y: 363, endPoint x: 694, endPoint y: 385, distance: 23.1
click at [694, 389] on div "Application Fee 599 Financed Upfront" at bounding box center [690, 405] width 143 height 67
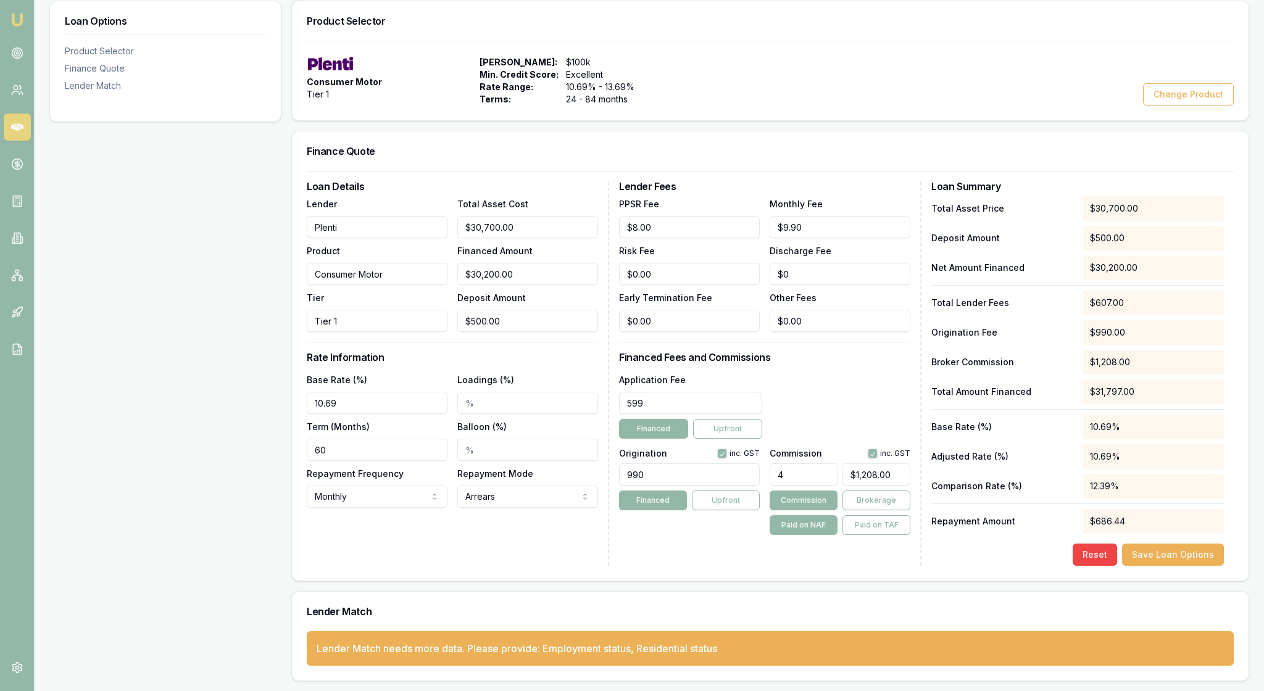
type input "$599.00"
drag, startPoint x: 688, startPoint y: 448, endPoint x: 599, endPoint y: 443, distance: 89.0
click at [599, 443] on div "Loan Details Lender Plenti Product Consumer Motor Tier Tier 1 Total Asset Cost …" at bounding box center [770, 373] width 927 height 385
type input "1500.00"
click at [830, 372] on div "Application Fee $599.00 Financed Upfront" at bounding box center [764, 405] width 291 height 67
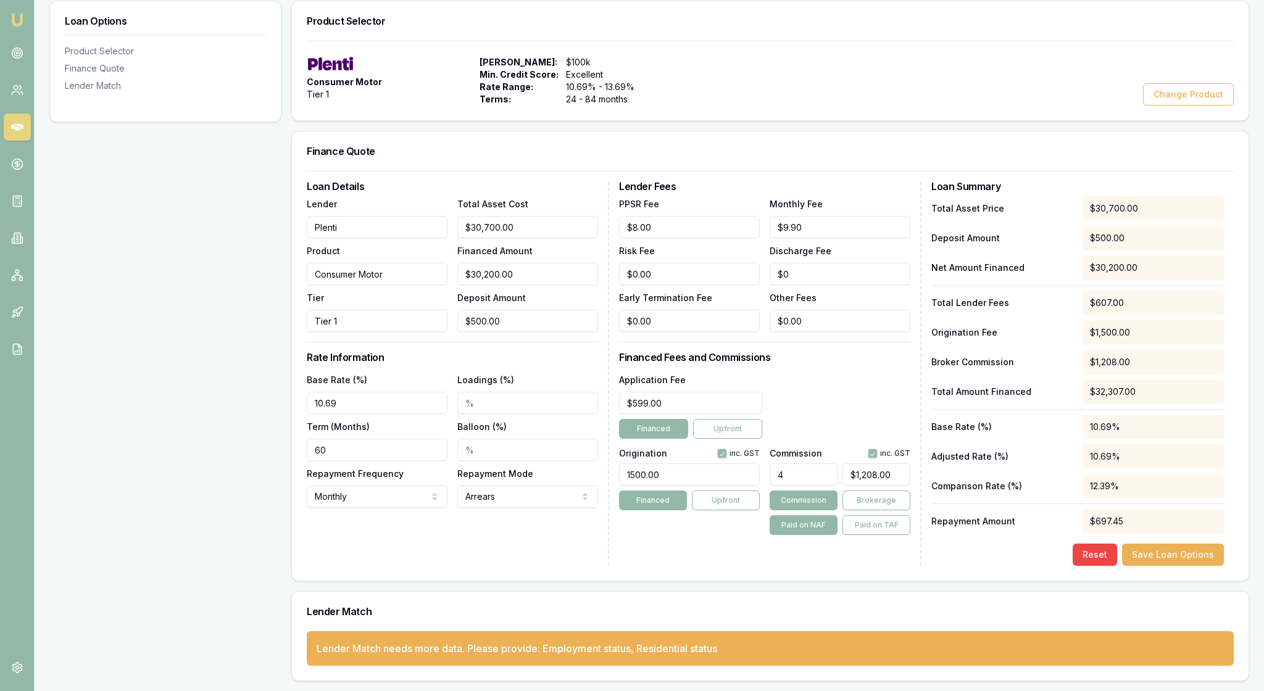
drag, startPoint x: 793, startPoint y: 448, endPoint x: 765, endPoint y: 447, distance: 27.2
click at [765, 448] on div "Origination inc. GST 1500.00 Financed Upfront Commission inc. GST 4 $1,208.00 C…" at bounding box center [764, 489] width 291 height 91
type input "5"
type input "$1,510.00"
type input "5.00%"
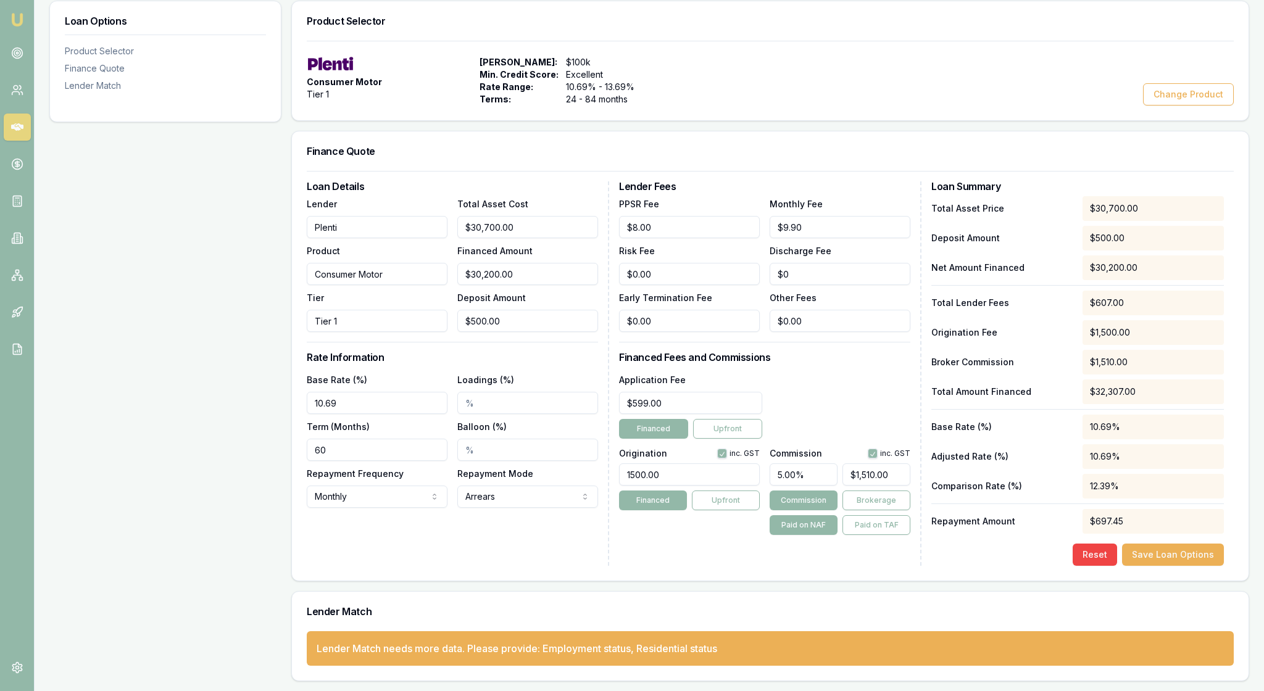
click at [827, 372] on div "Application Fee $599.00 Financed Upfront" at bounding box center [764, 405] width 291 height 67
click at [868, 449] on button "button" at bounding box center [873, 454] width 10 height 10
checkbox input "false"
click at [846, 372] on div "Application Fee $599.00 Financed Upfront" at bounding box center [764, 405] width 291 height 67
click at [963, 556] on div "Loan Details Lender Plenti Product Consumer Motor Tier Tier 1 Total Asset Cost …" at bounding box center [770, 376] width 957 height 410
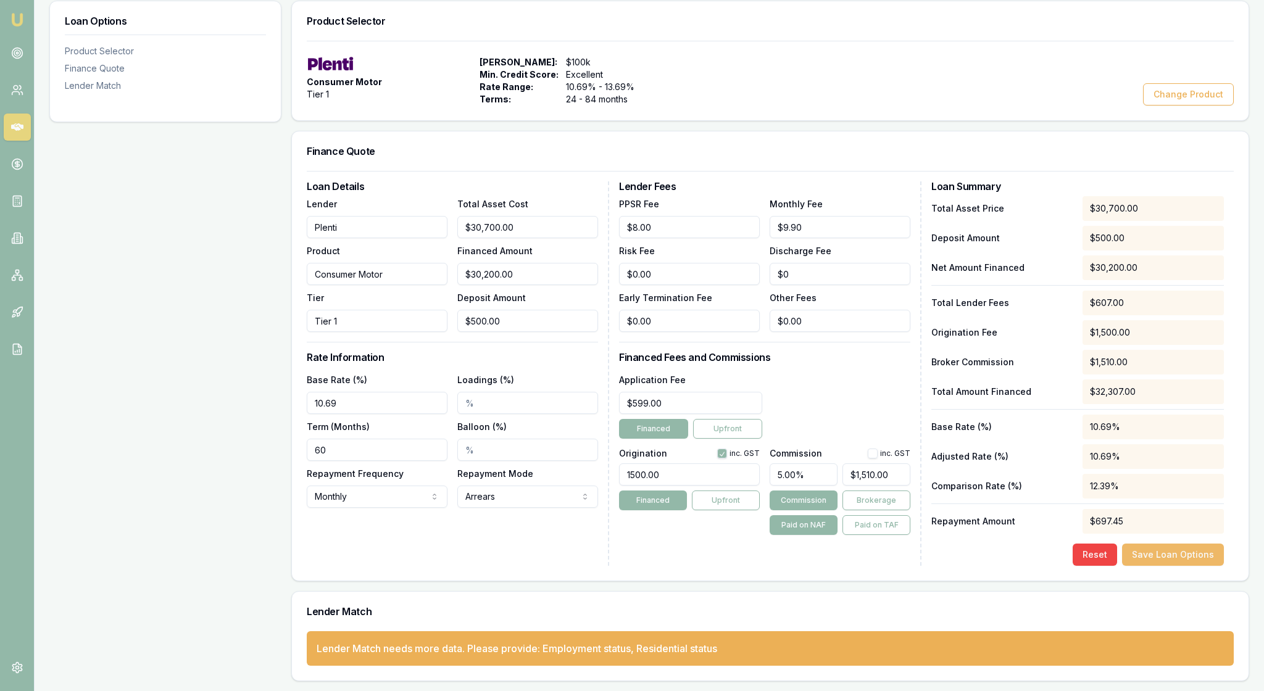
click at [1142, 544] on button "Save Loan Options" at bounding box center [1173, 555] width 102 height 22
click at [748, 568] on div "Product Selector Consumer Motor Tier 1 Max Loan Amount: $100k Min. Credit Score…" at bounding box center [770, 341] width 958 height 681
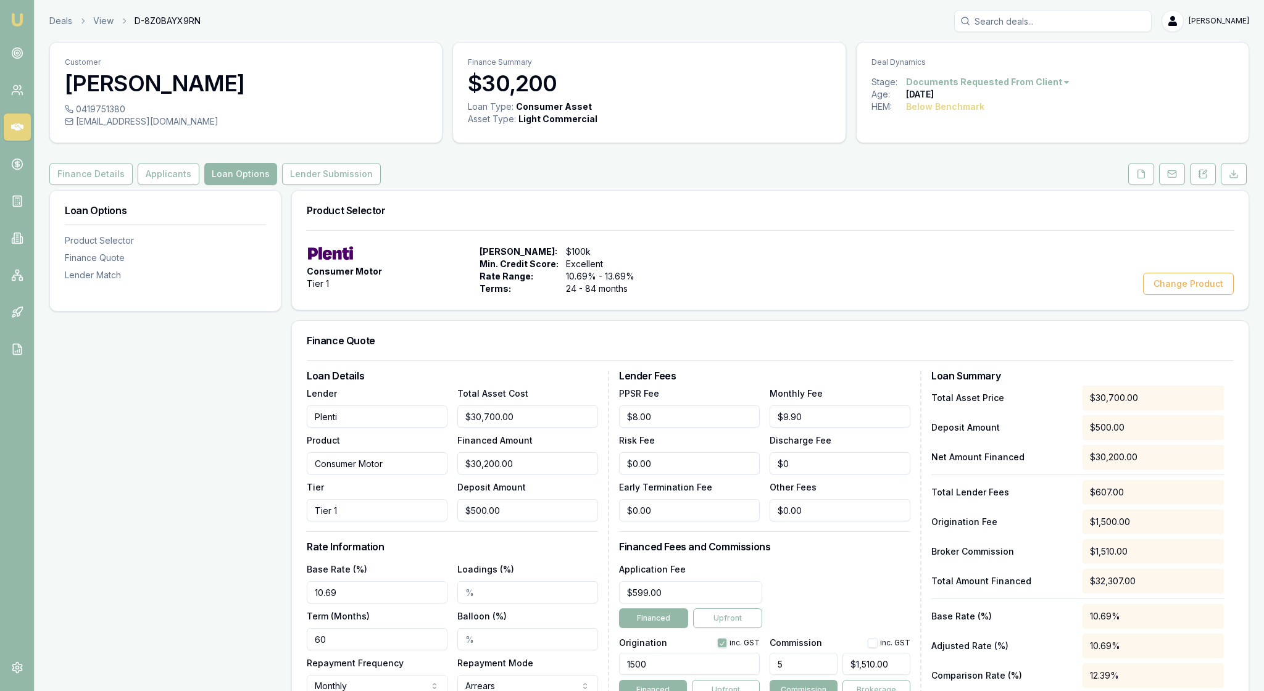
scroll to position [0, 0]
click at [199, 185] on button "Applicants" at bounding box center [169, 174] width 62 height 22
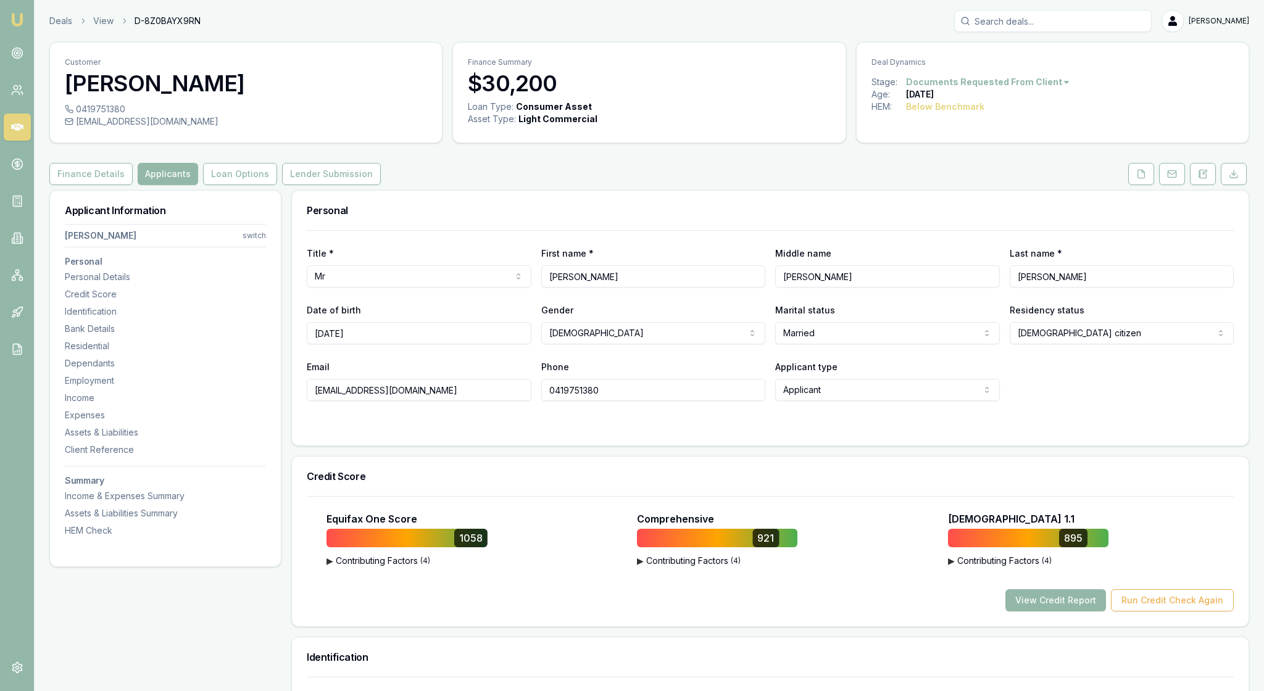
click at [721, 215] on h3 "Personal" at bounding box center [770, 211] width 927 height 10
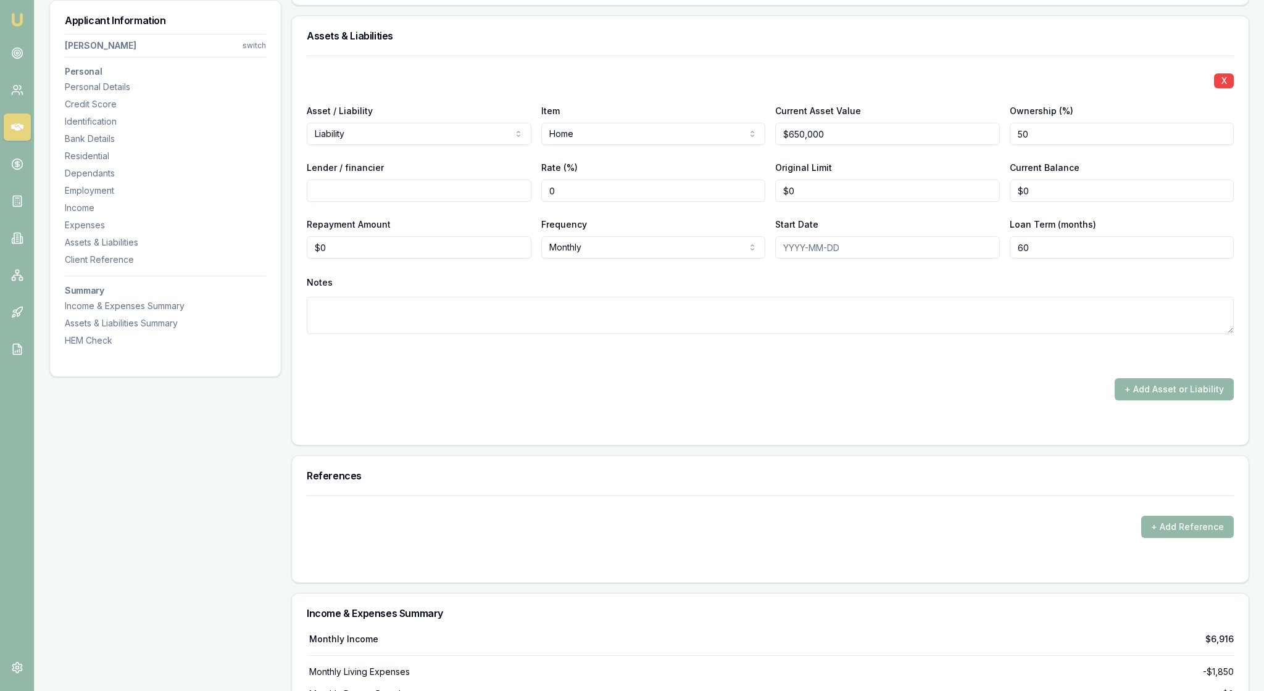
scroll to position [2683, 0]
